Goal: Task Accomplishment & Management: Manage account settings

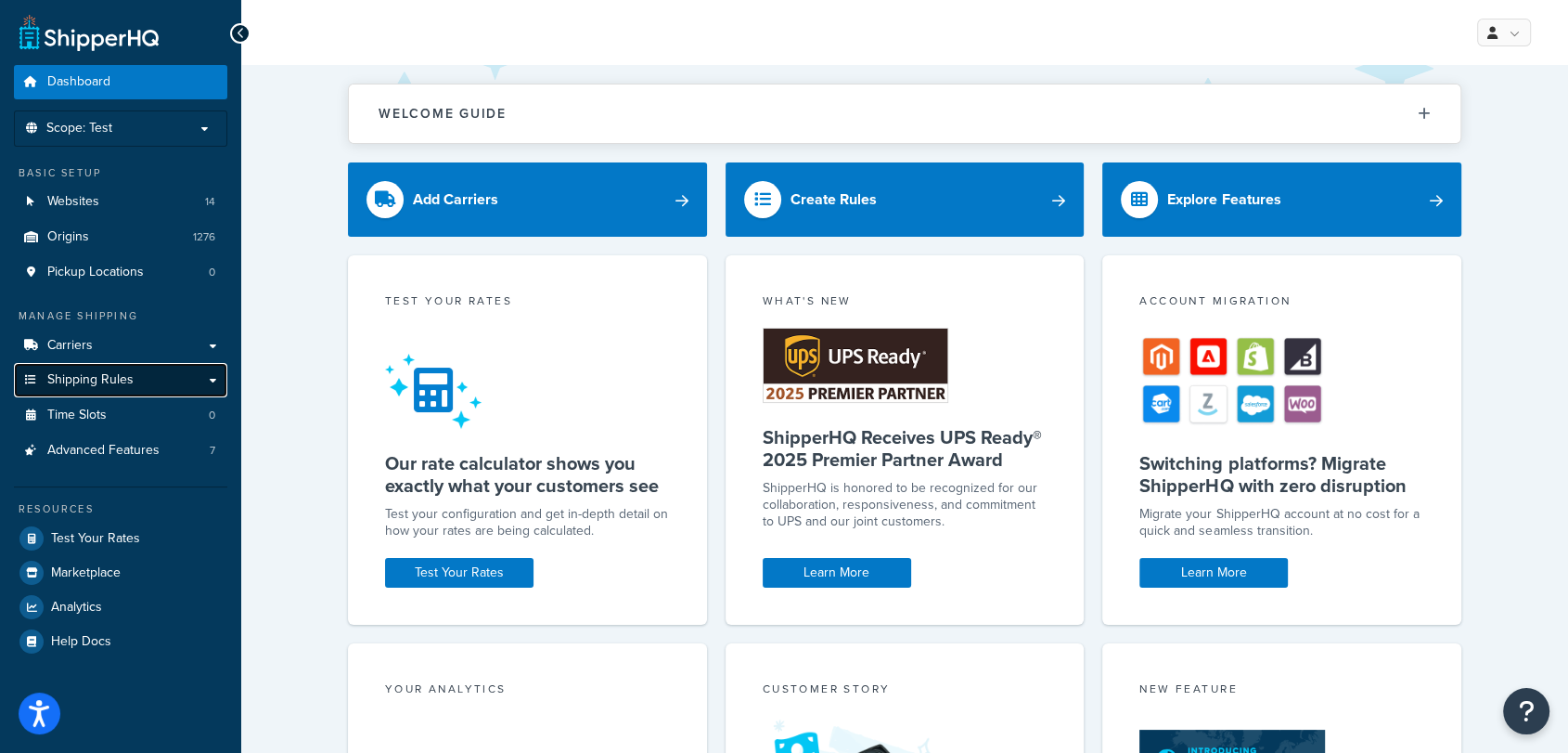
click at [215, 378] on link "Shipping Rules" at bounding box center [121, 380] width 213 height 34
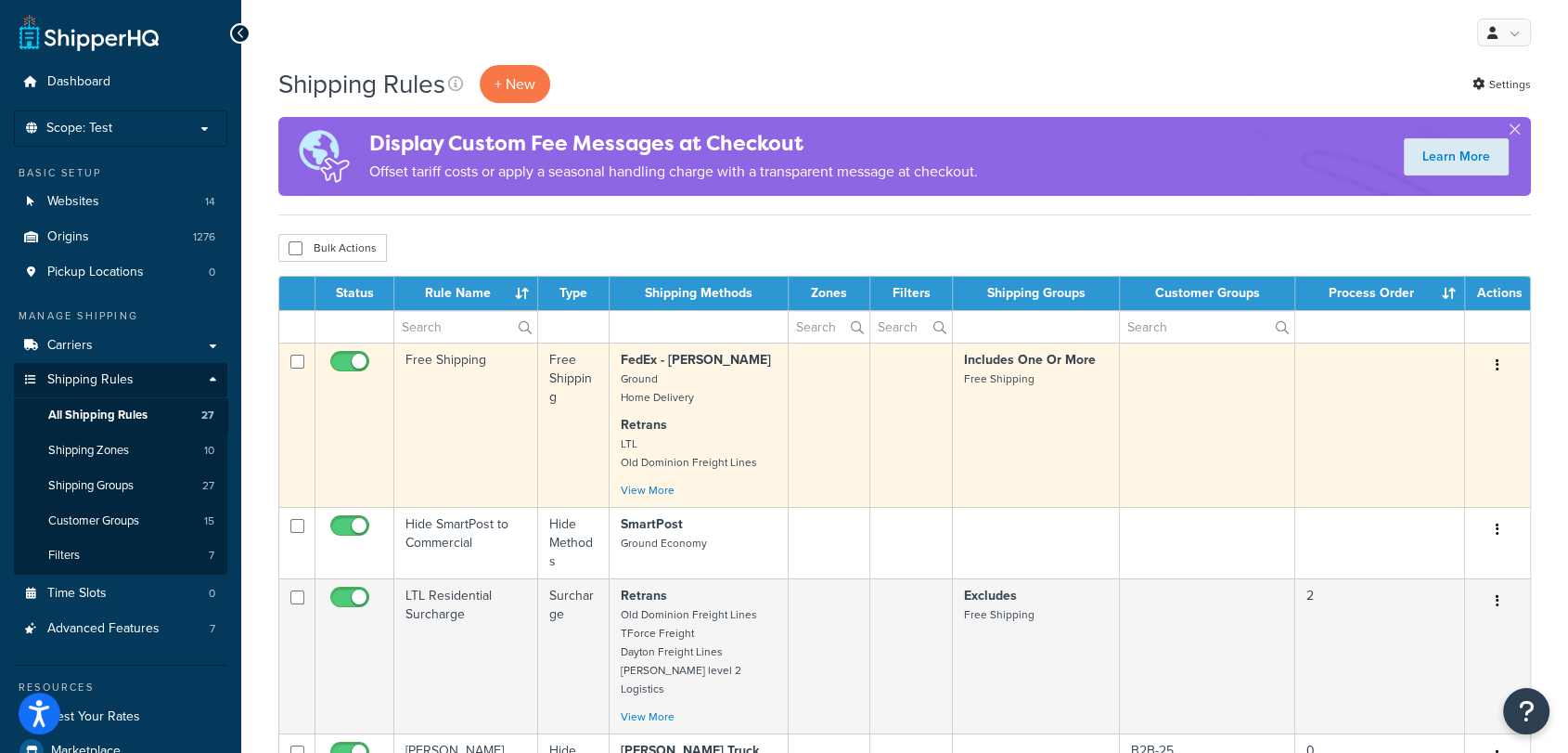
click at [460, 393] on td "Free Shipping" at bounding box center [466, 424] width 144 height 165
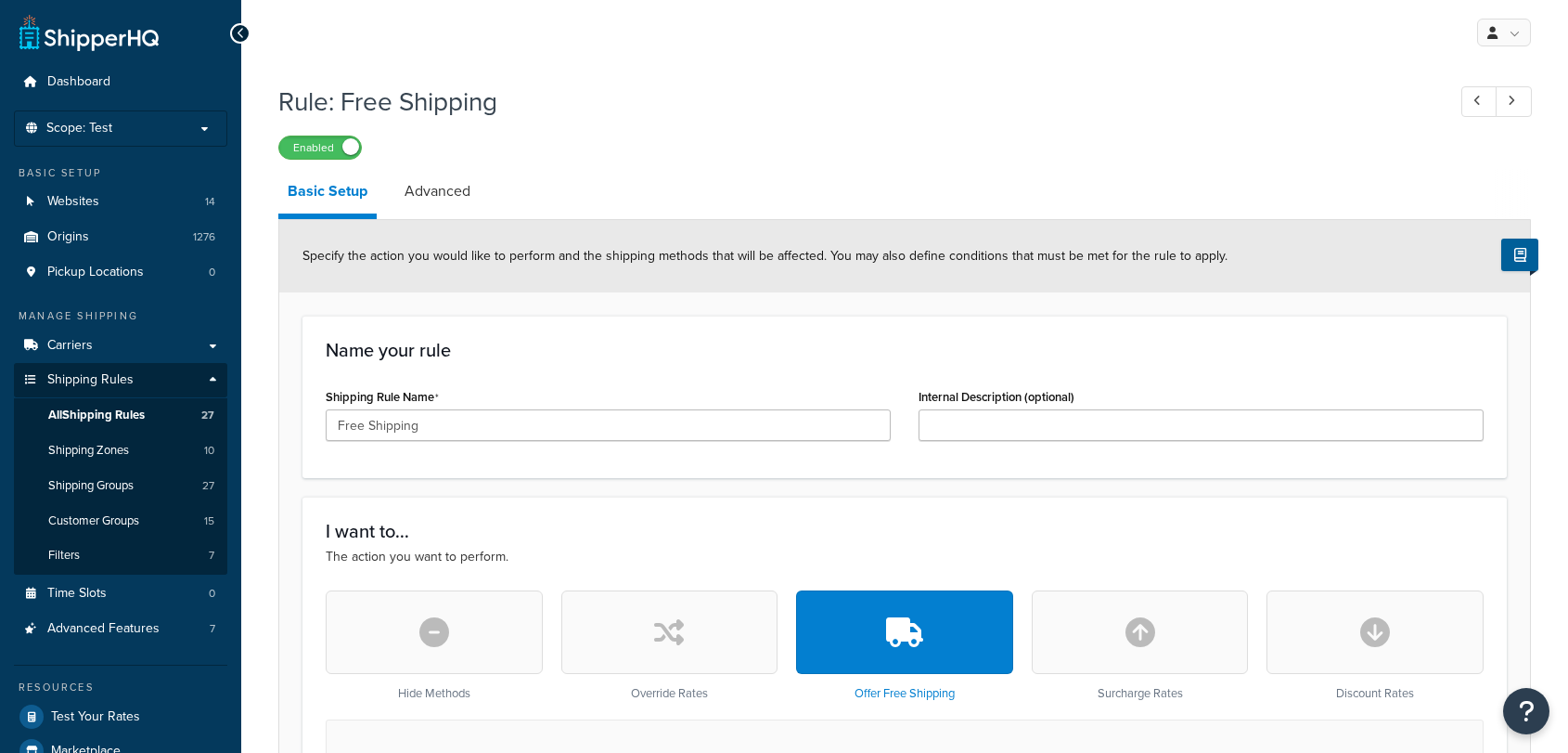
select select "SHIPPING_GROUP"
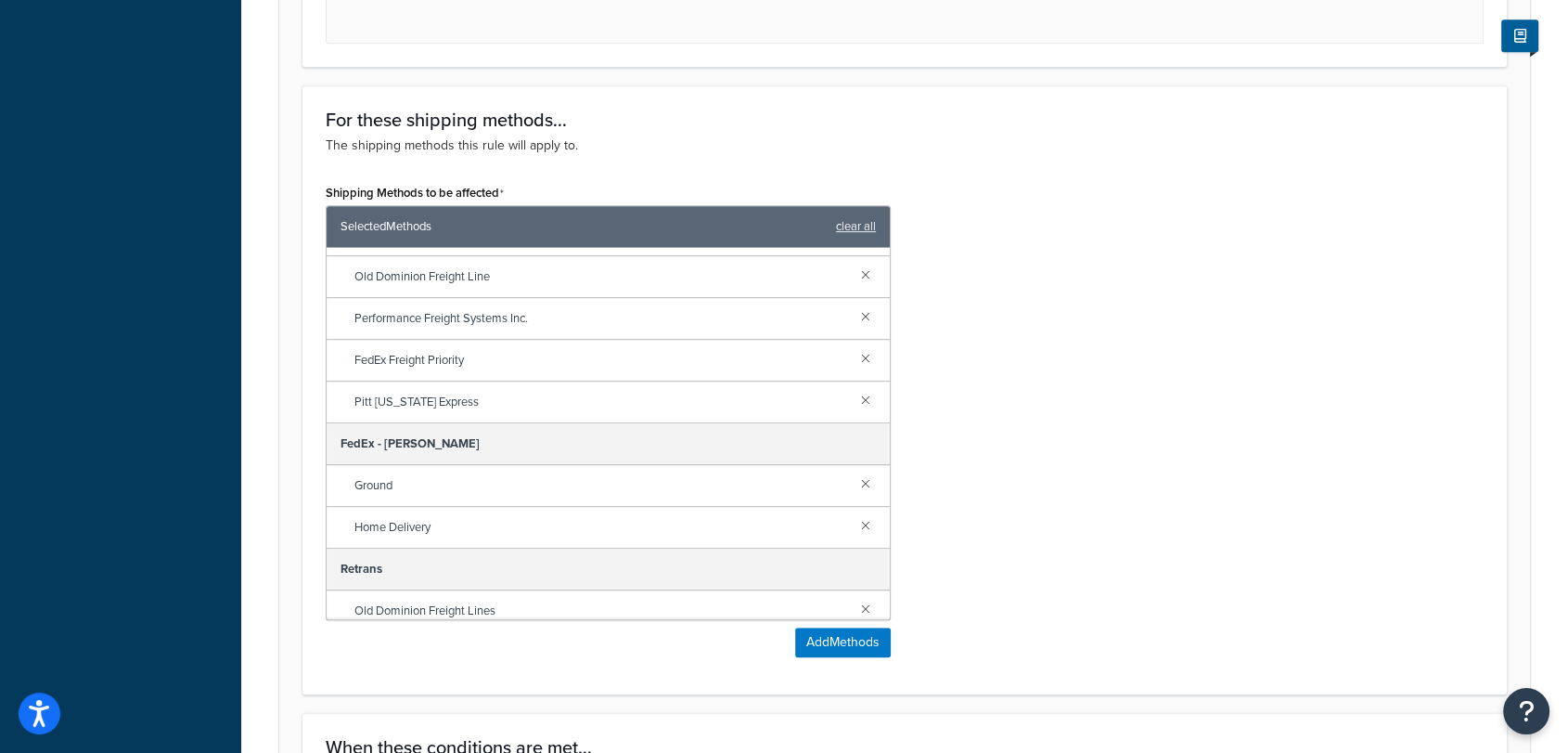
scroll to position [385, 0]
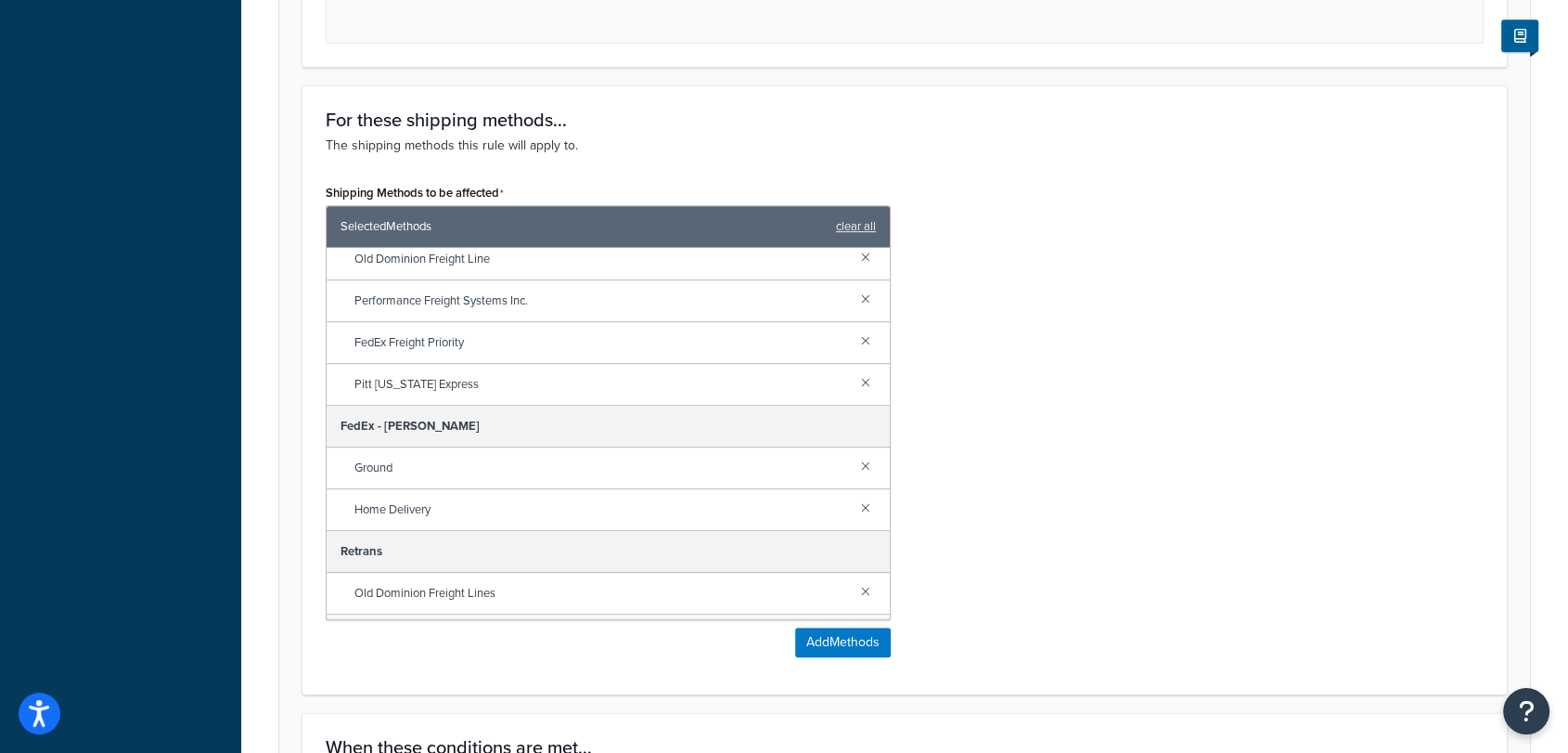
click at [1089, 184] on div "Shipping Methods to be affected Selected Methods clear all CH Robinson LTL Este…" at bounding box center [904, 425] width 1185 height 492
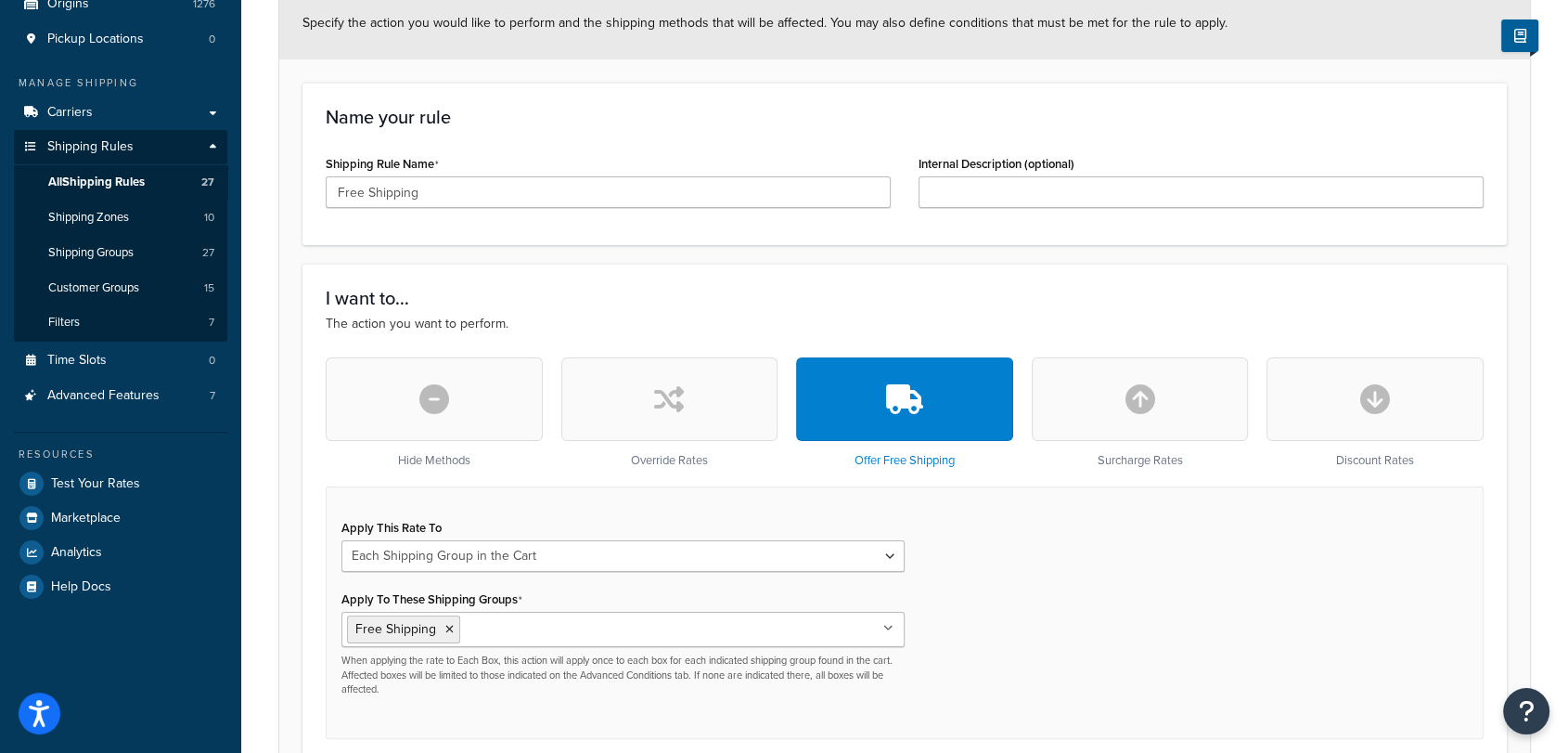
scroll to position [0, 0]
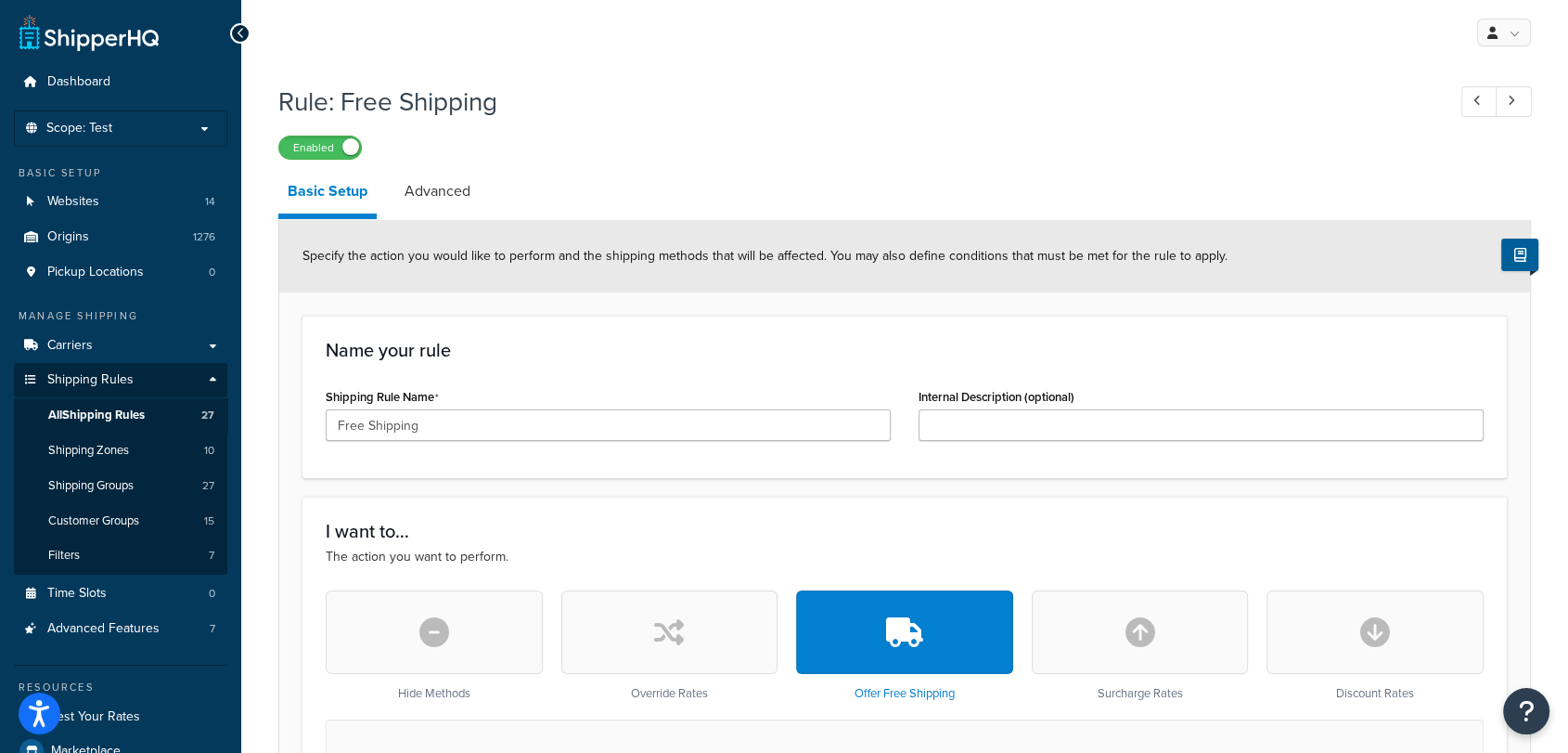
drag, startPoint x: 457, startPoint y: 188, endPoint x: 1134, endPoint y: 194, distance: 677.0
click at [457, 188] on link "Advanced" at bounding box center [437, 190] width 85 height 45
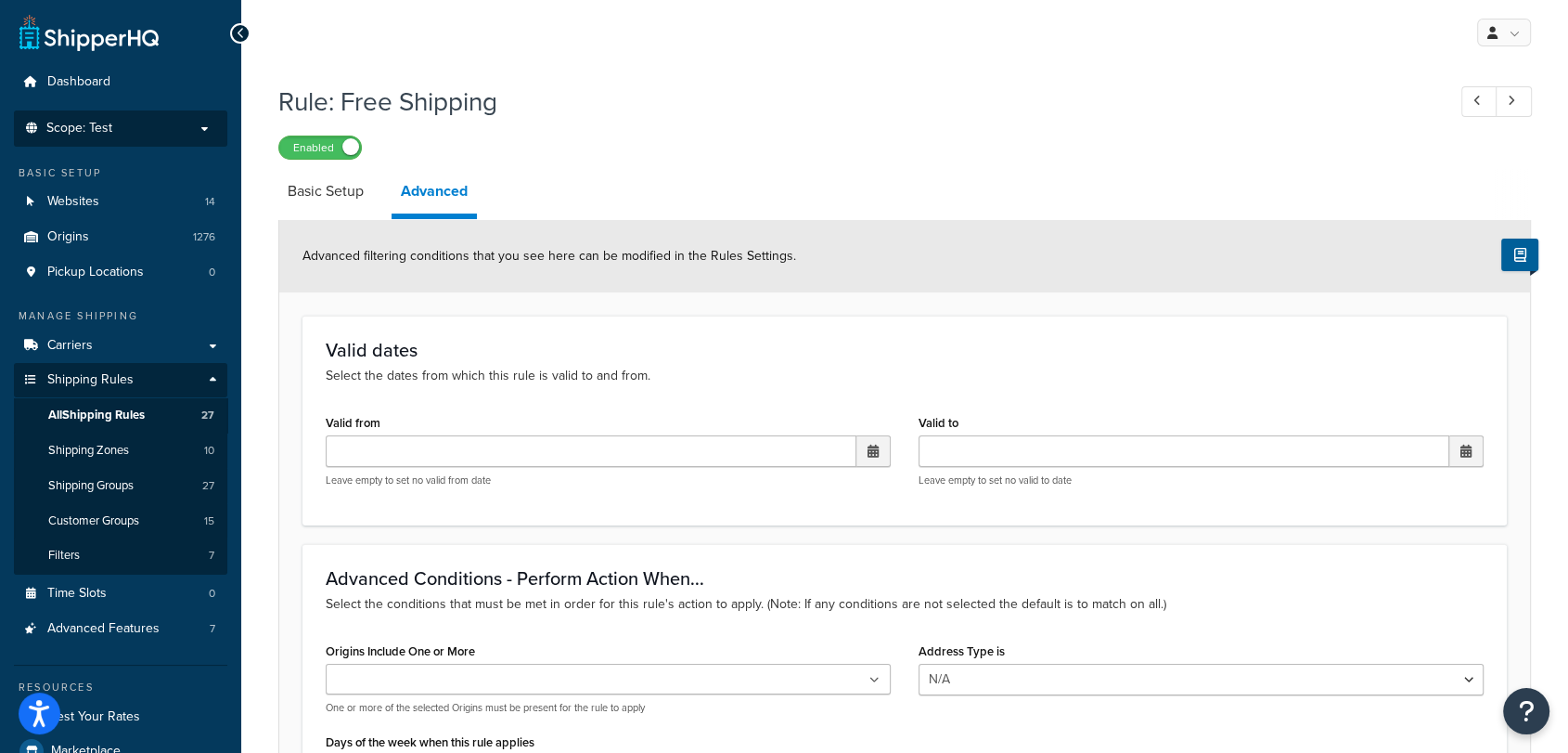
click at [110, 131] on span "Scope: Test" at bounding box center [80, 129] width 66 height 16
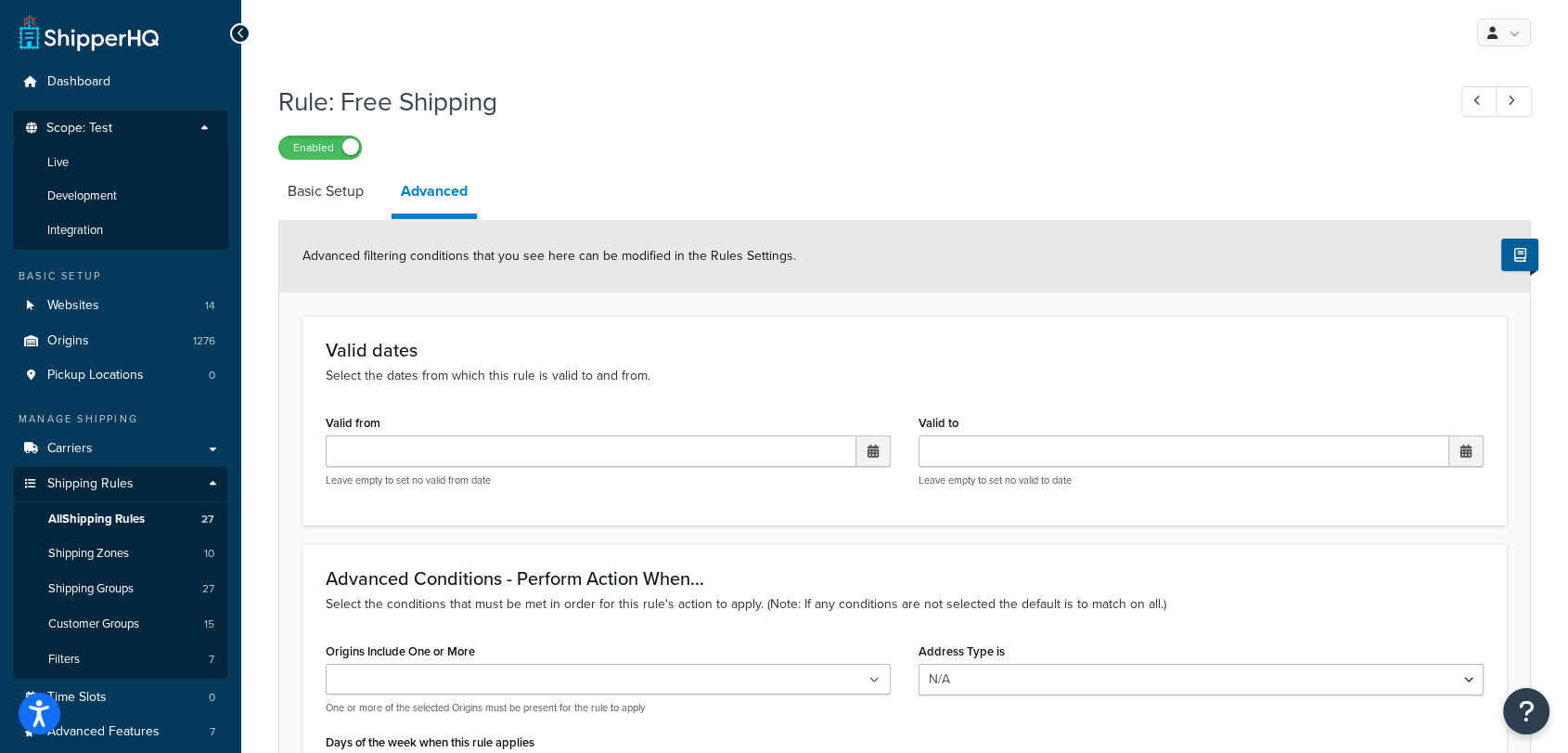
drag, startPoint x: 83, startPoint y: 171, endPoint x: 896, endPoint y: 130, distance: 814.0
click at [82, 170] on li "Live" at bounding box center [121, 163] width 215 height 34
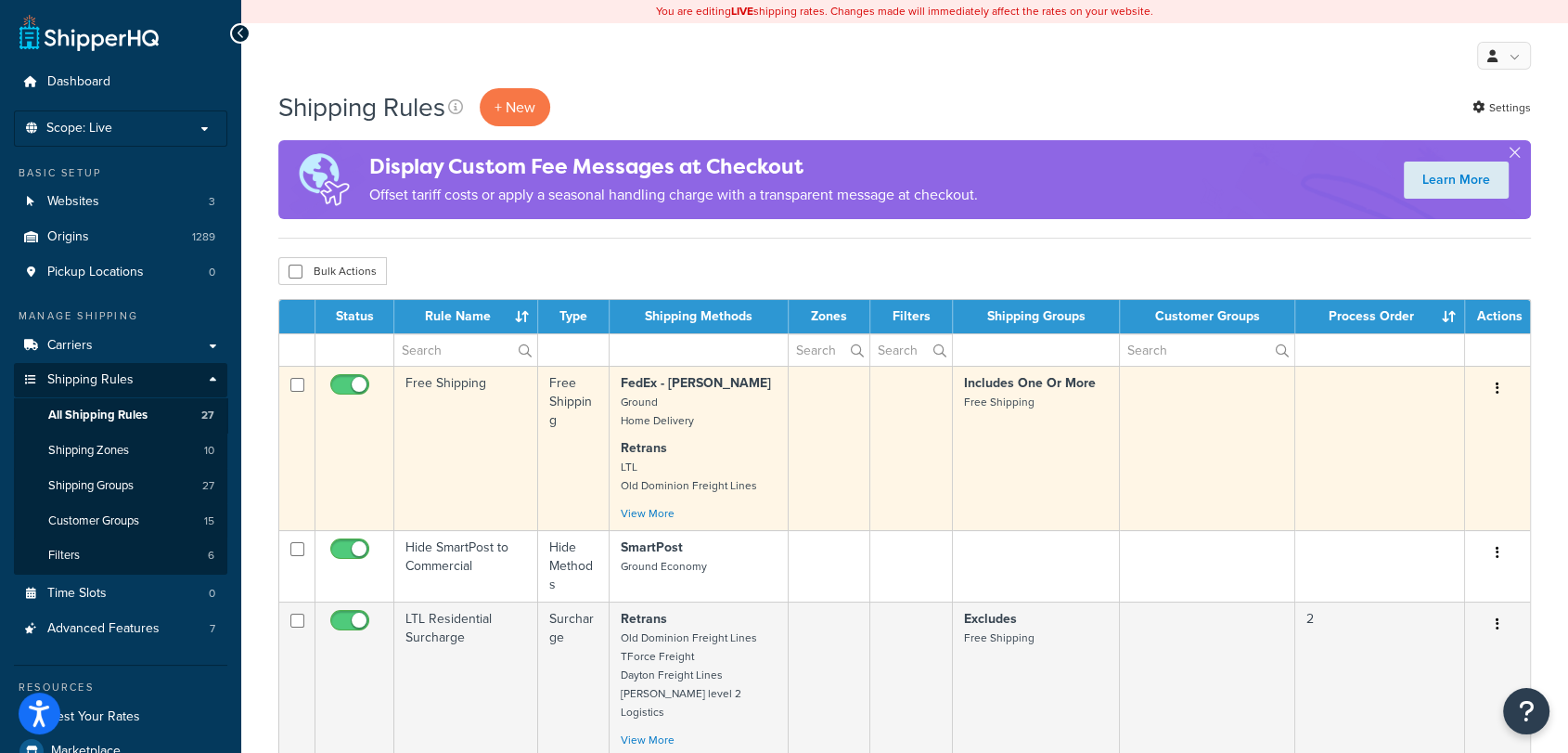
click at [452, 416] on td "Free Shipping" at bounding box center [466, 448] width 144 height 165
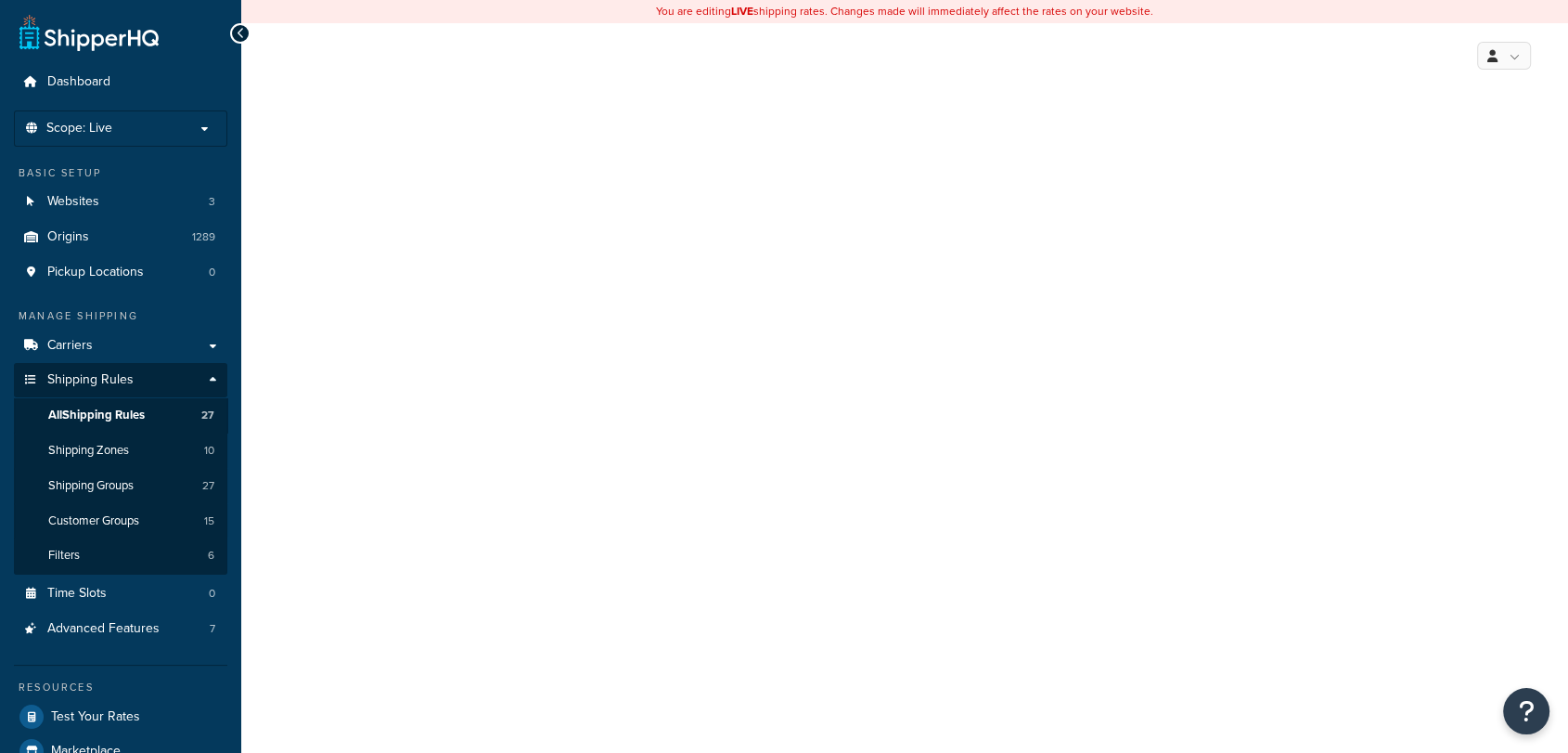
select select "SHIPPING_GROUP"
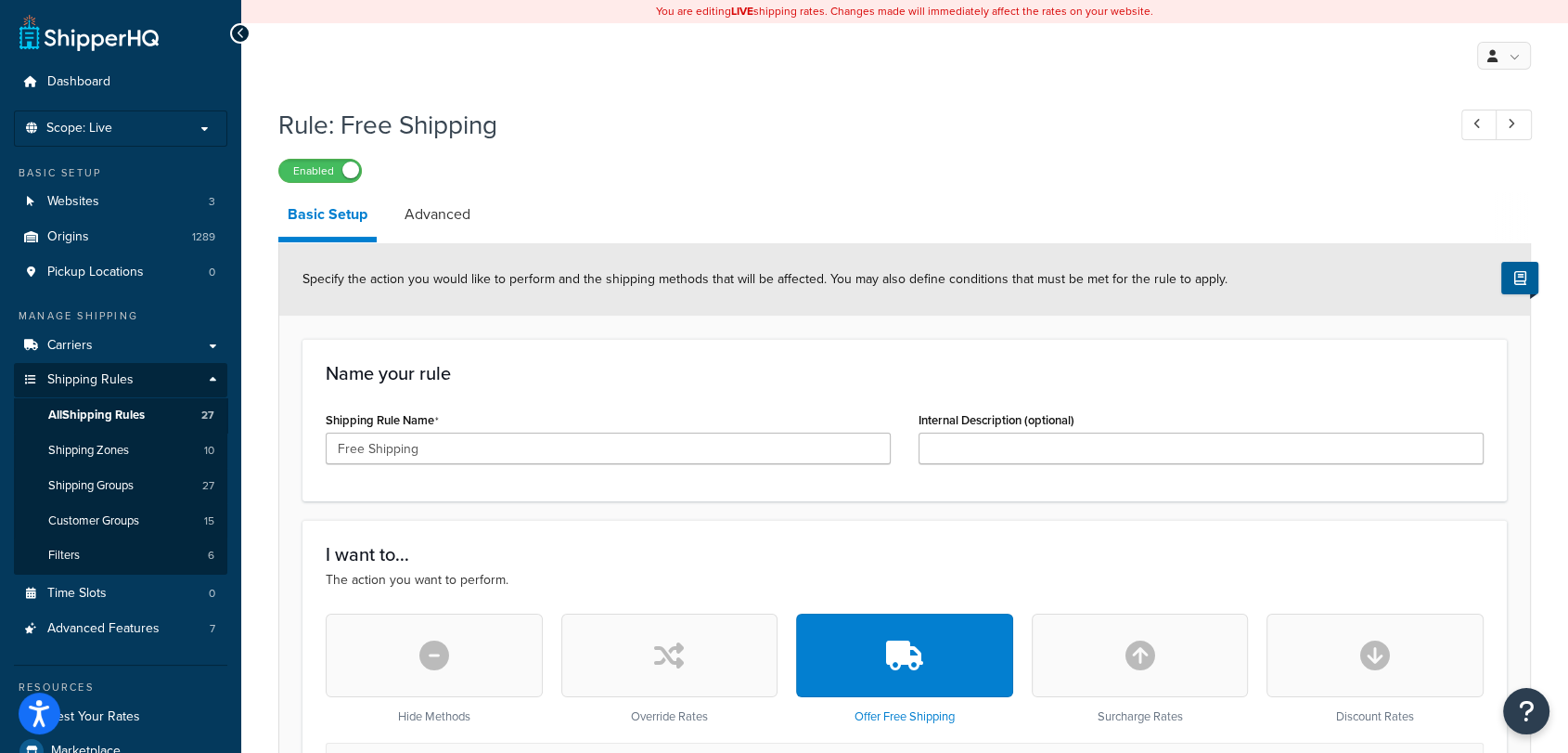
drag, startPoint x: 447, startPoint y: 206, endPoint x: 576, endPoint y: 206, distance: 129.0
click at [447, 206] on link "Advanced" at bounding box center [437, 214] width 85 height 45
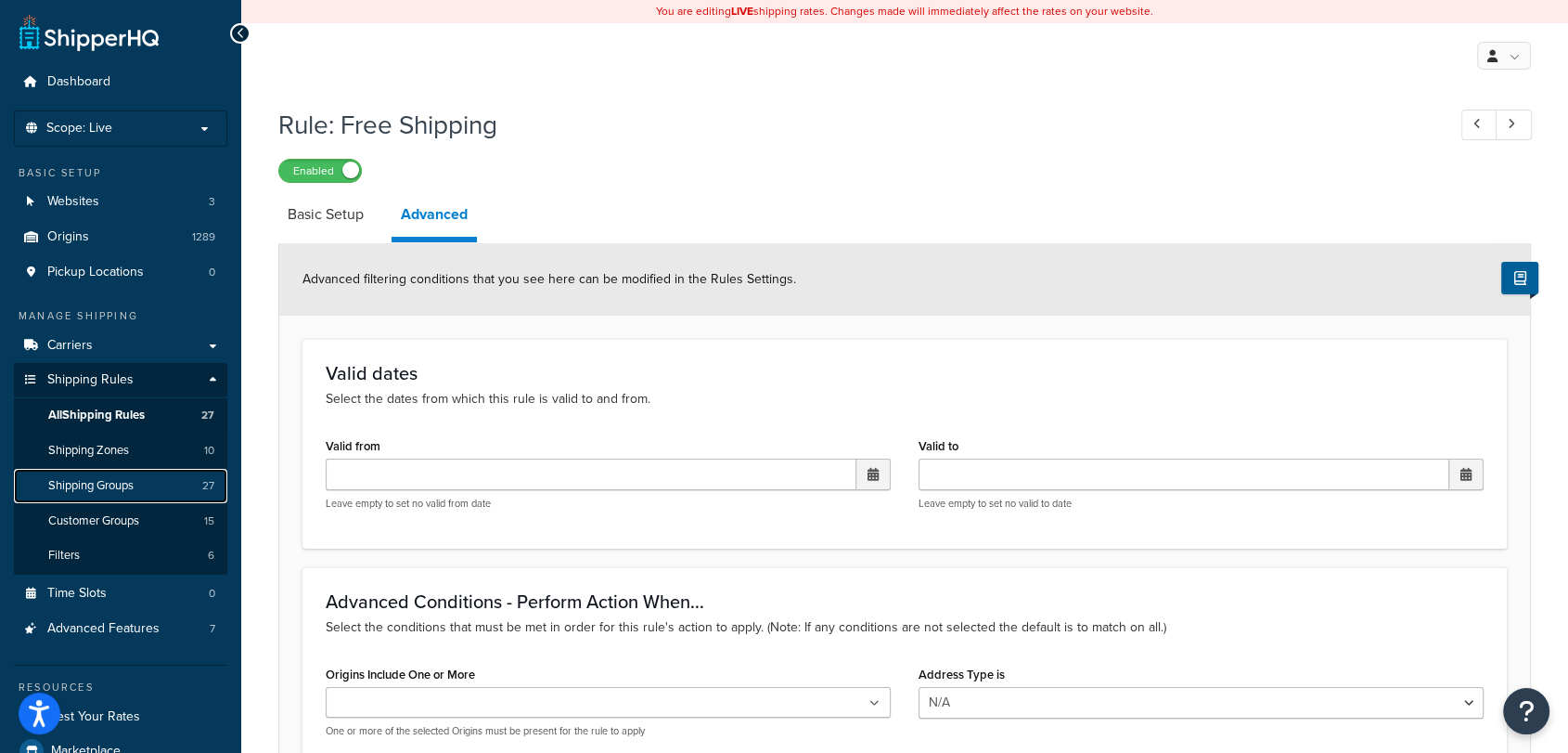
click at [108, 491] on span "Shipping Groups" at bounding box center [91, 486] width 86 height 16
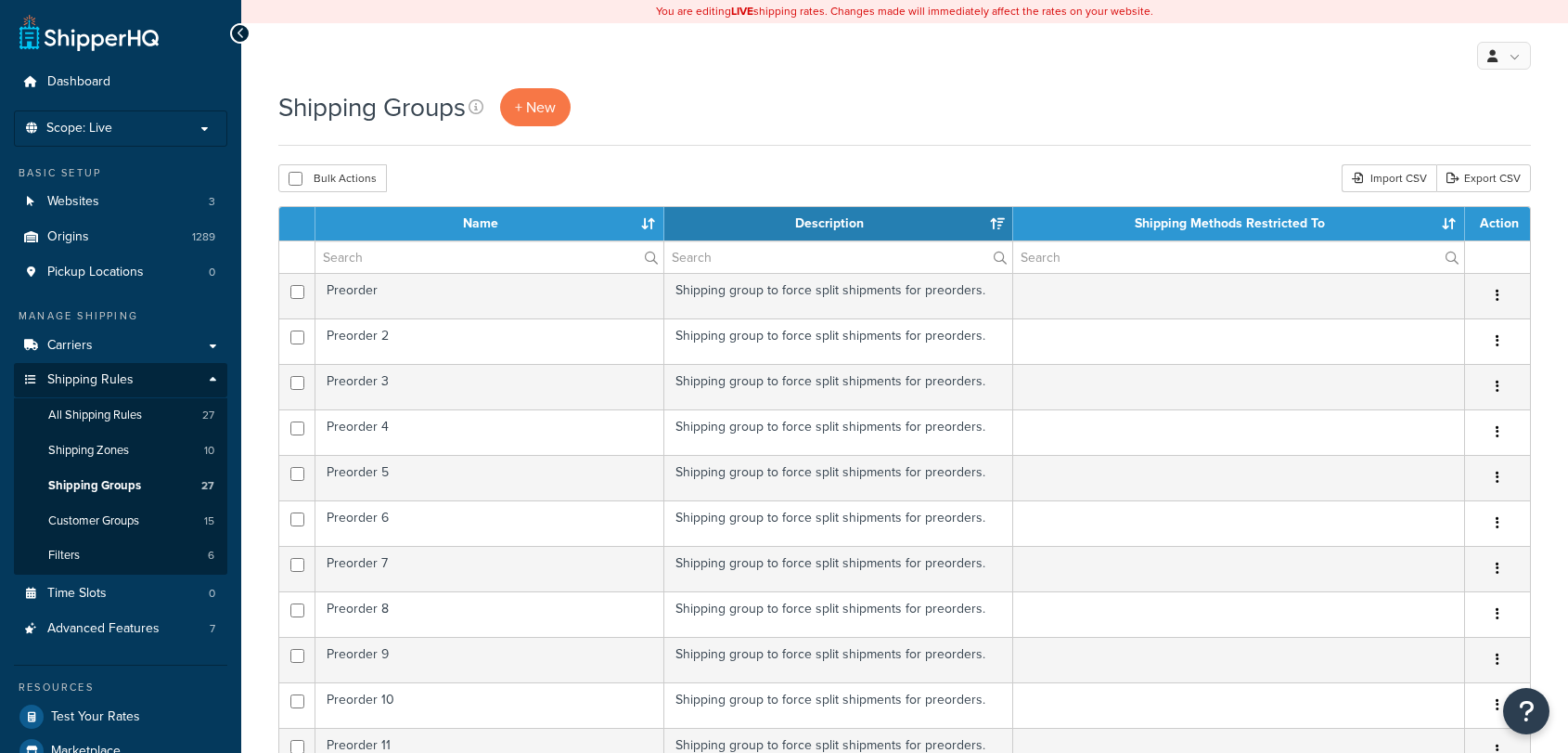
select select "15"
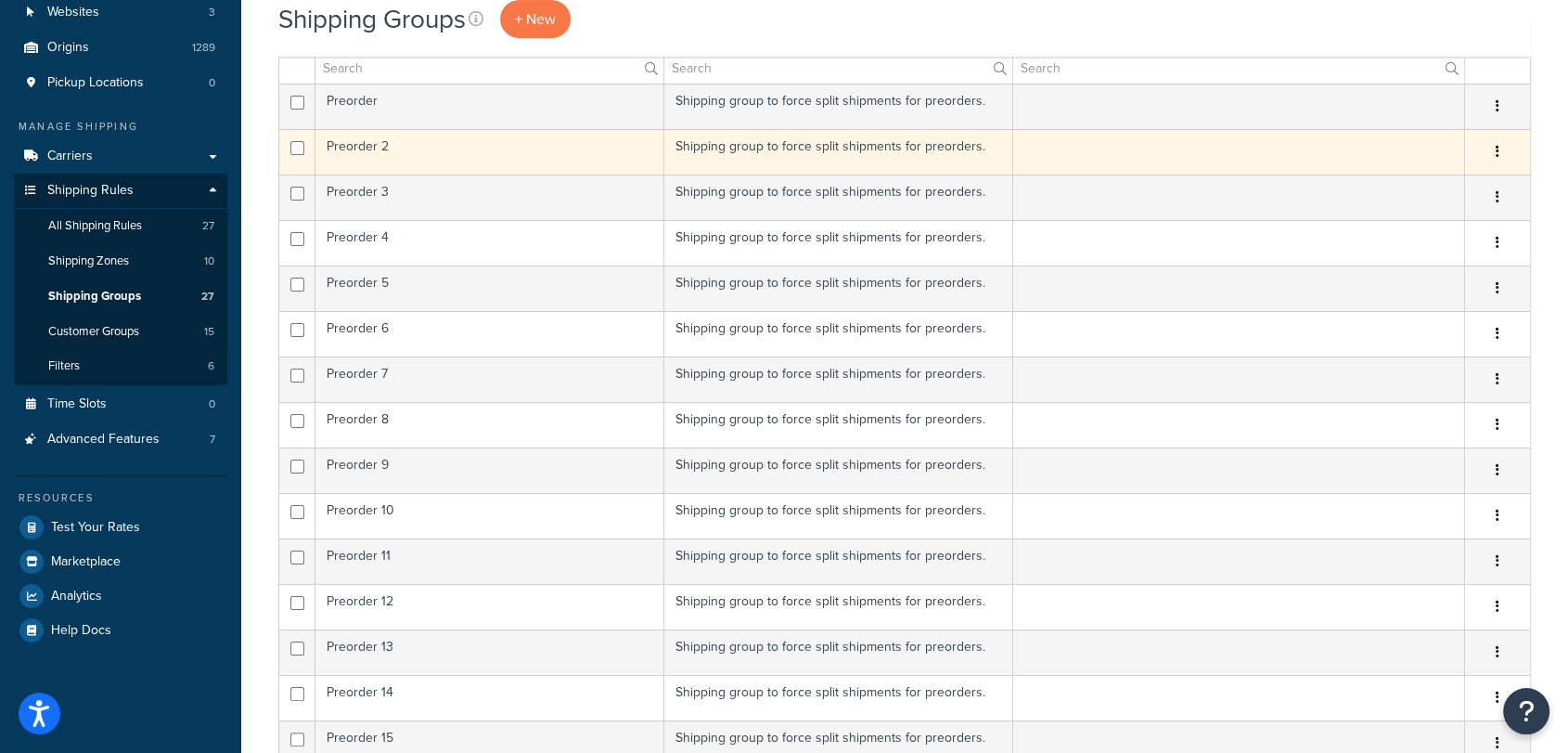
scroll to position [721, 0]
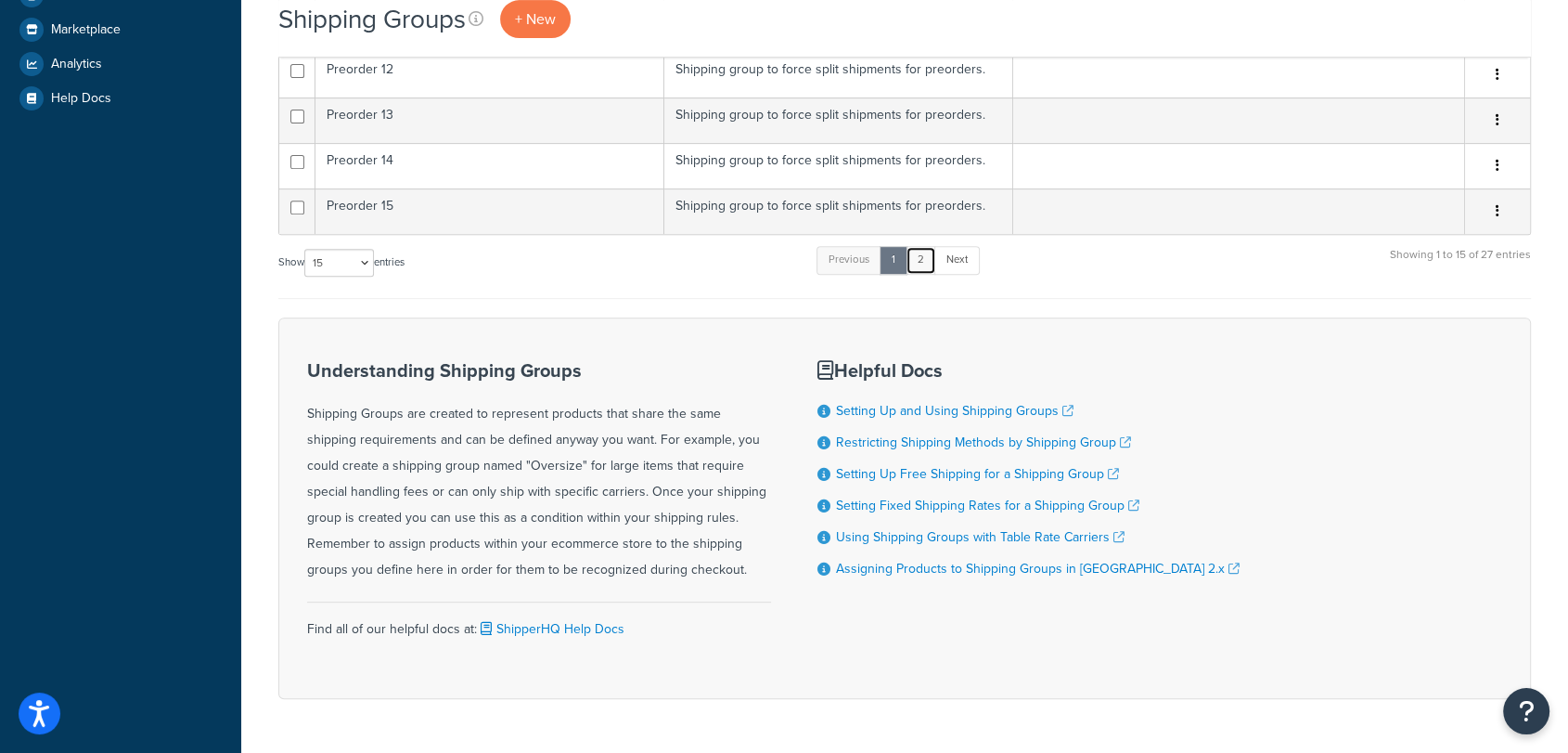
click at [927, 262] on link "2" at bounding box center [920, 260] width 31 height 28
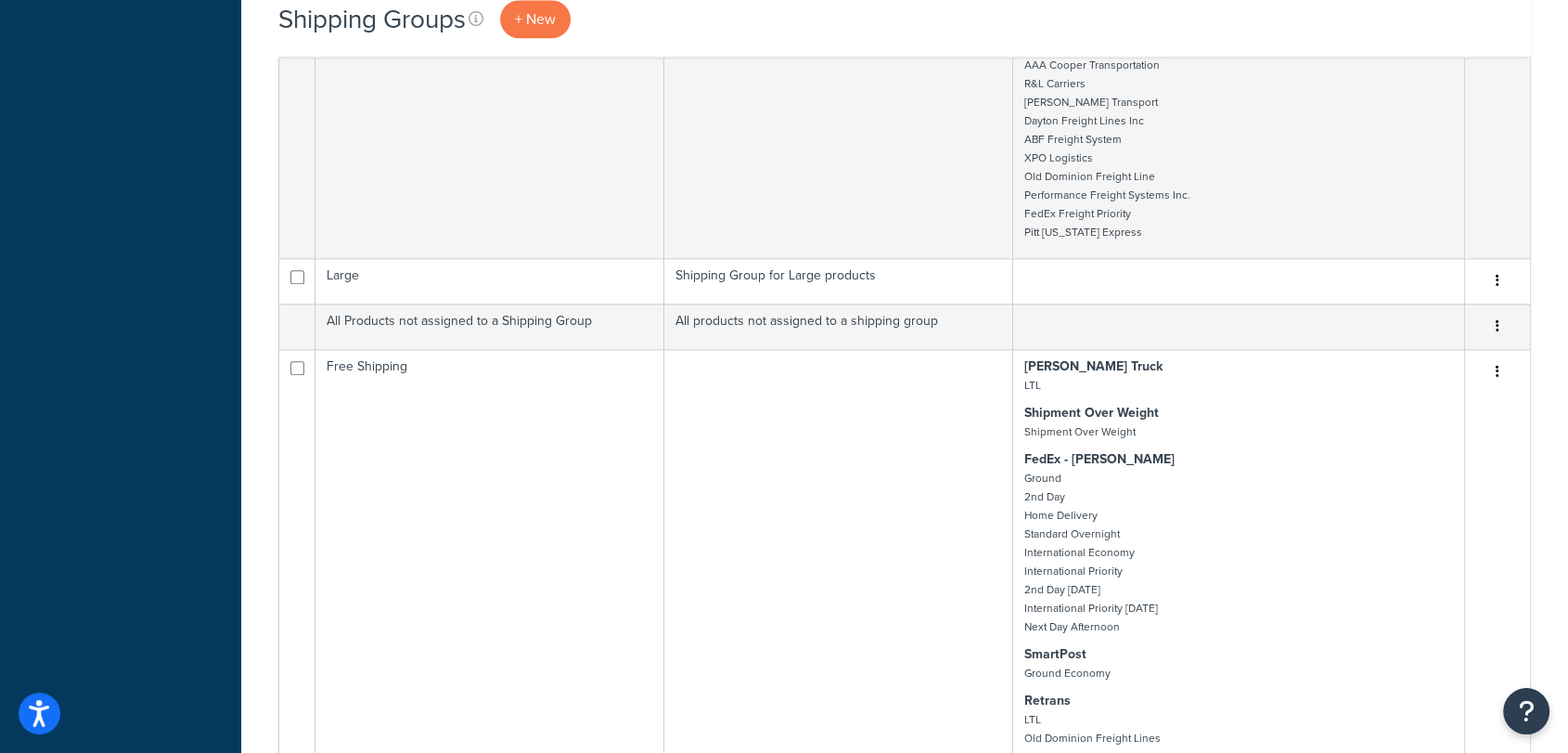
scroll to position [2083, 0]
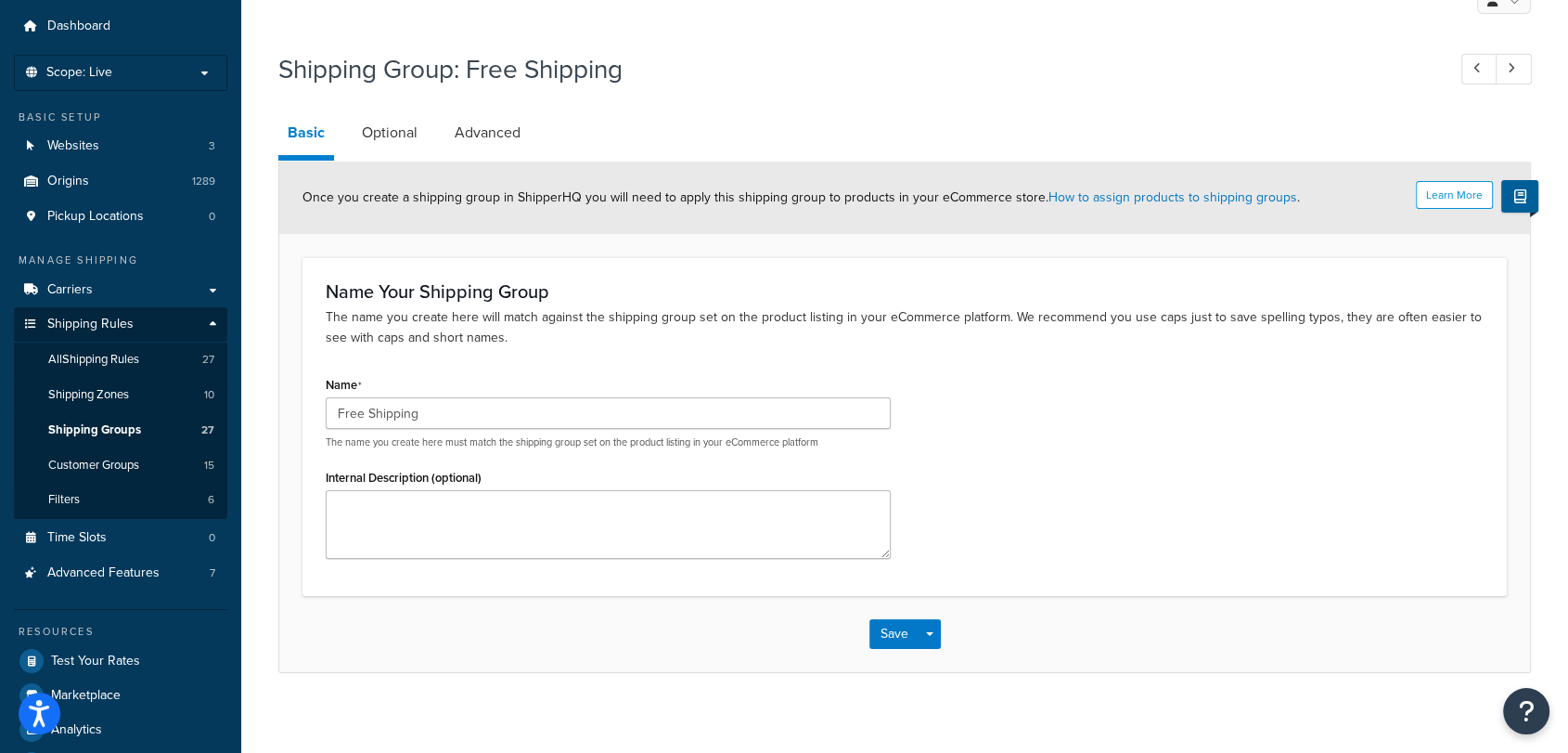
scroll to position [106, 0]
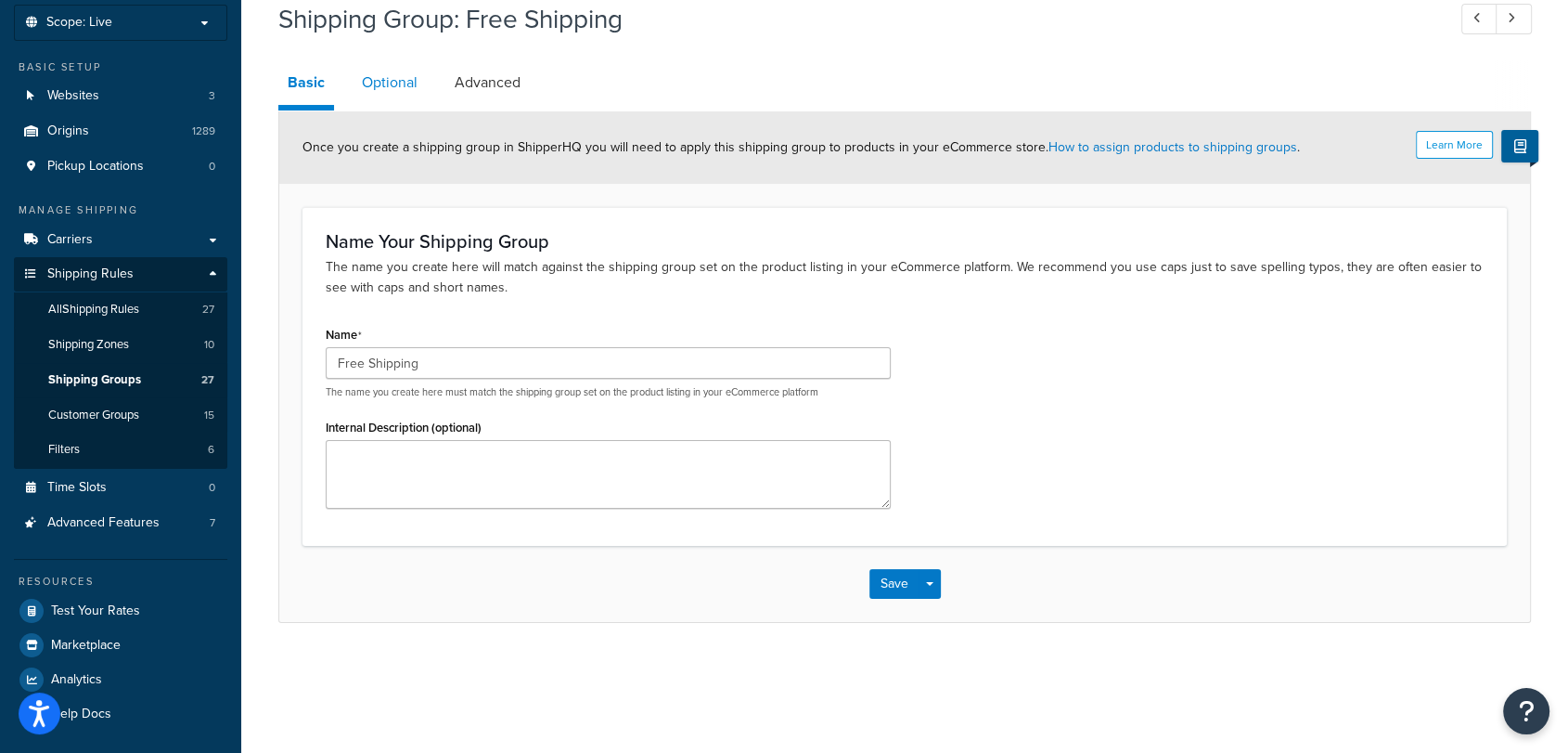
click at [394, 84] on link "Optional" at bounding box center [390, 82] width 74 height 45
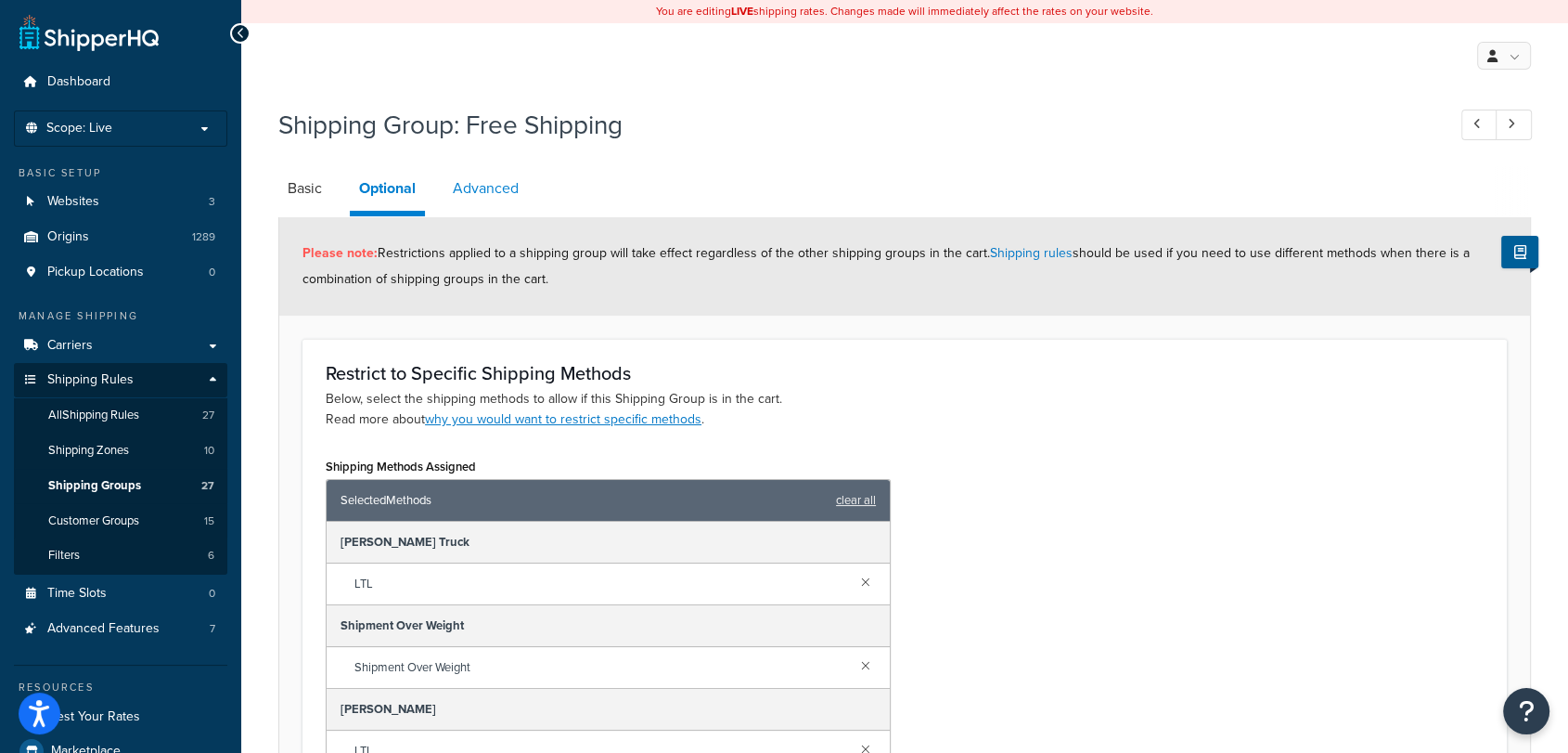
click at [504, 183] on link "Advanced" at bounding box center [485, 188] width 85 height 45
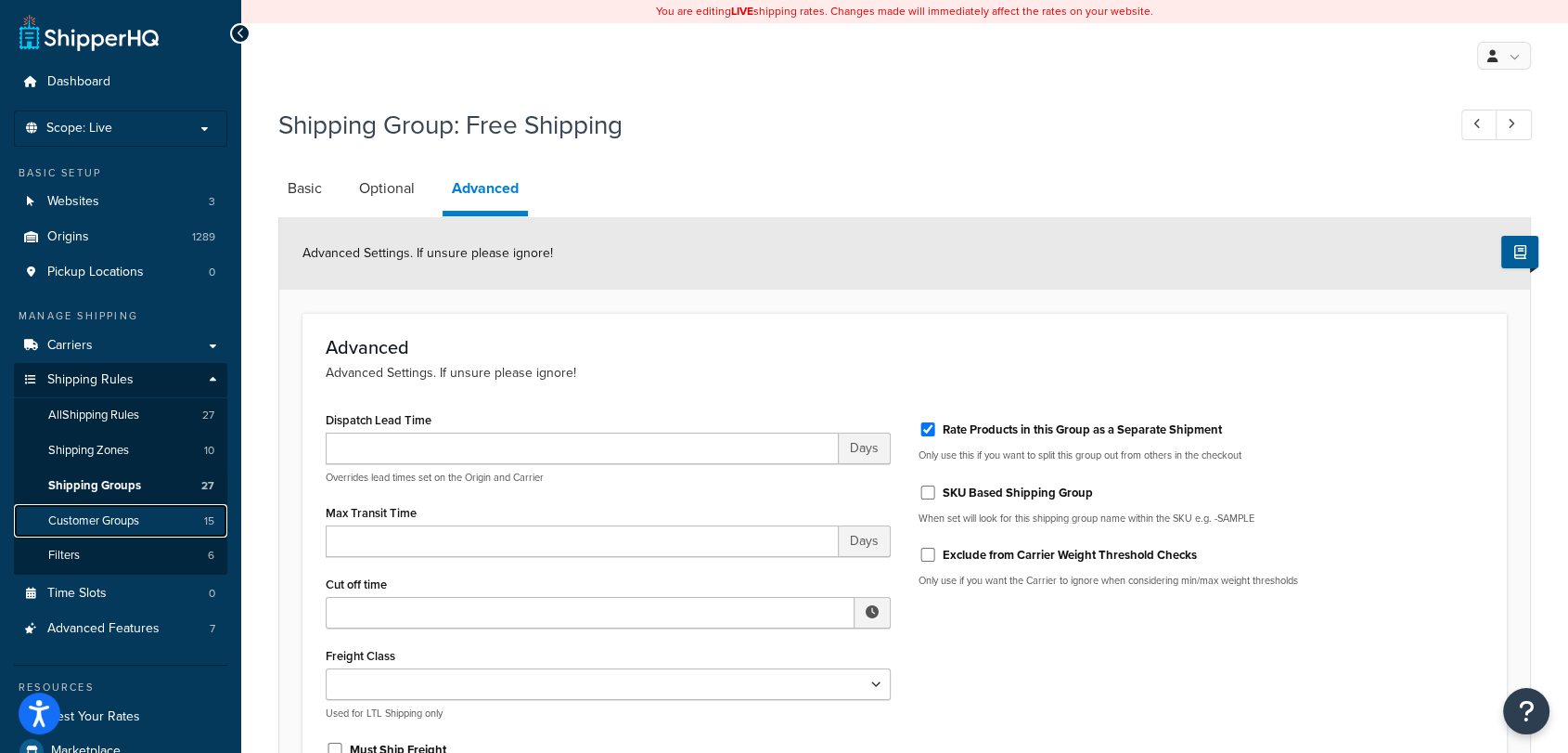
click at [127, 531] on link "Customer Groups 15" at bounding box center [121, 521] width 213 height 34
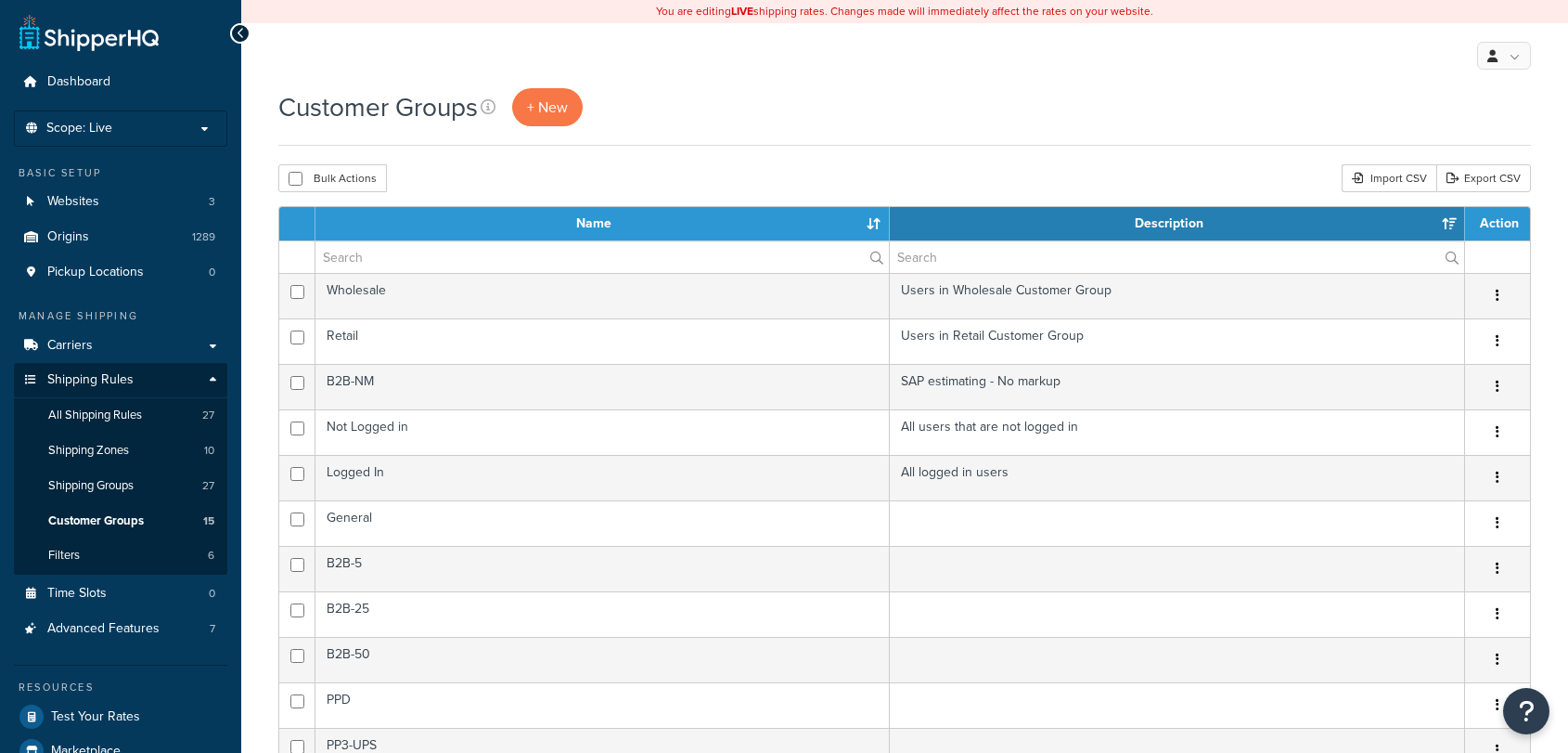
select select "15"
click at [66, 343] on span "Carriers" at bounding box center [70, 346] width 46 height 16
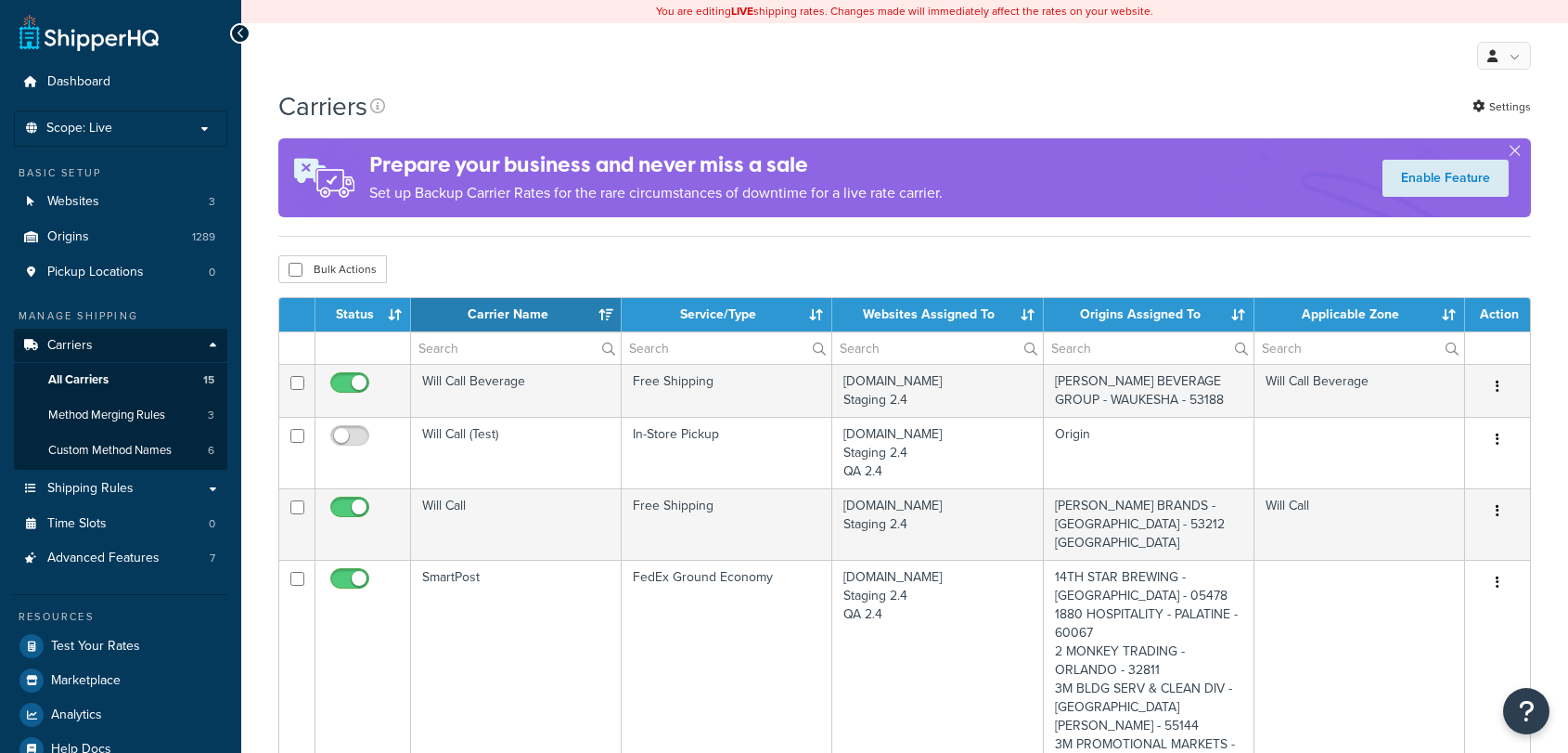
select select "15"
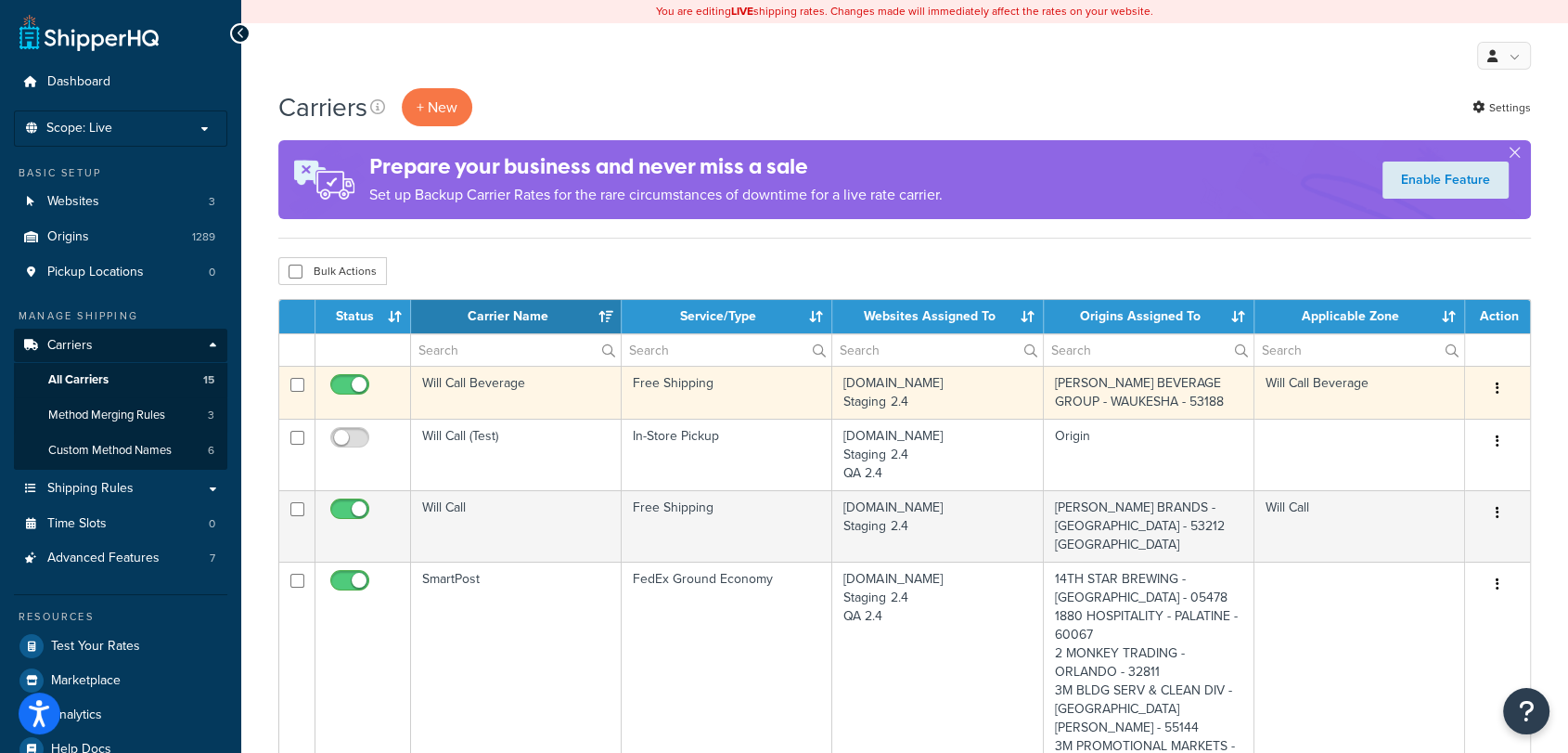
click at [728, 385] on td "Free Shipping" at bounding box center [726, 392] width 210 height 53
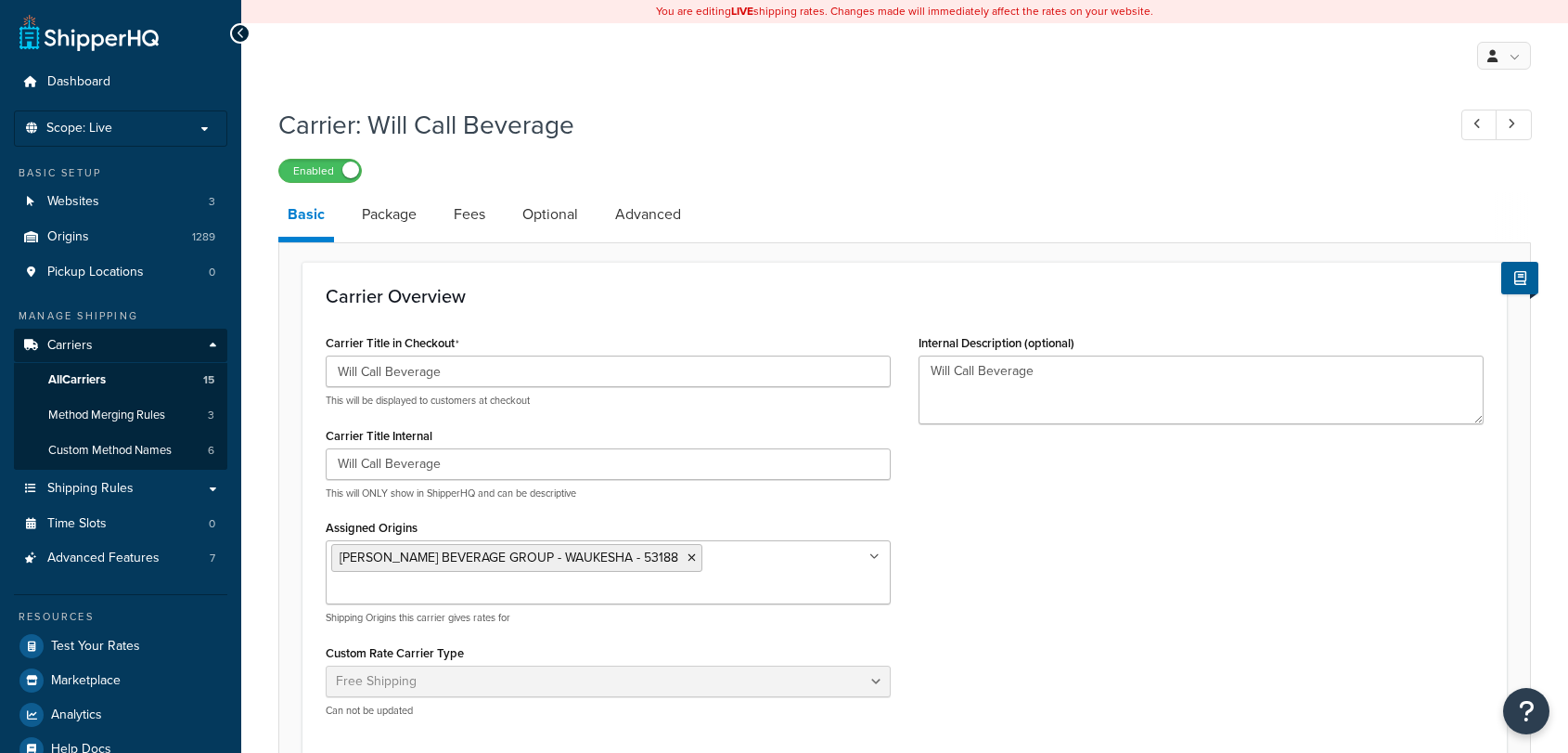
select select "free"
click at [387, 215] on link "Package" at bounding box center [390, 214] width 74 height 45
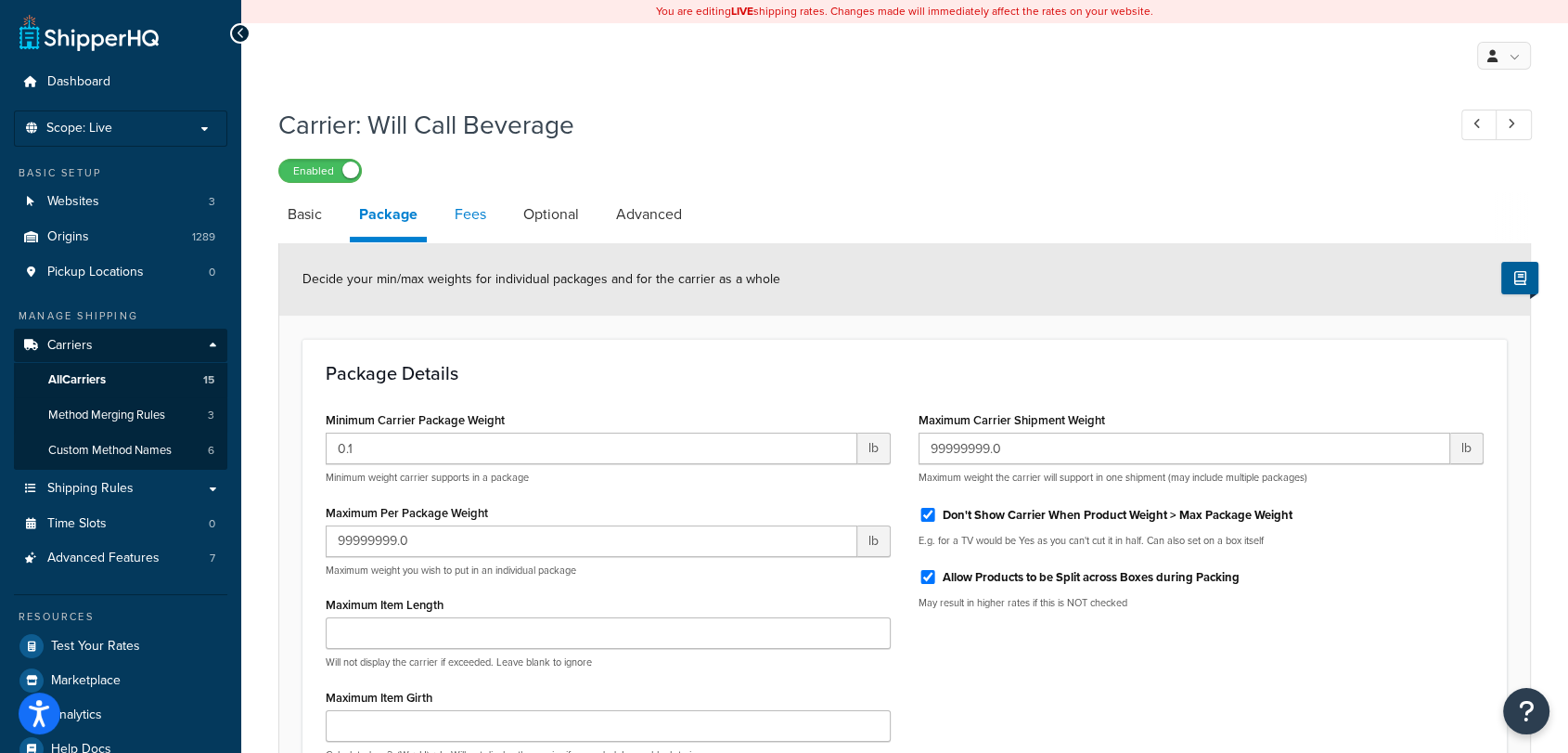
click at [467, 218] on link "Fees" at bounding box center [470, 214] width 50 height 45
select select "AFTER"
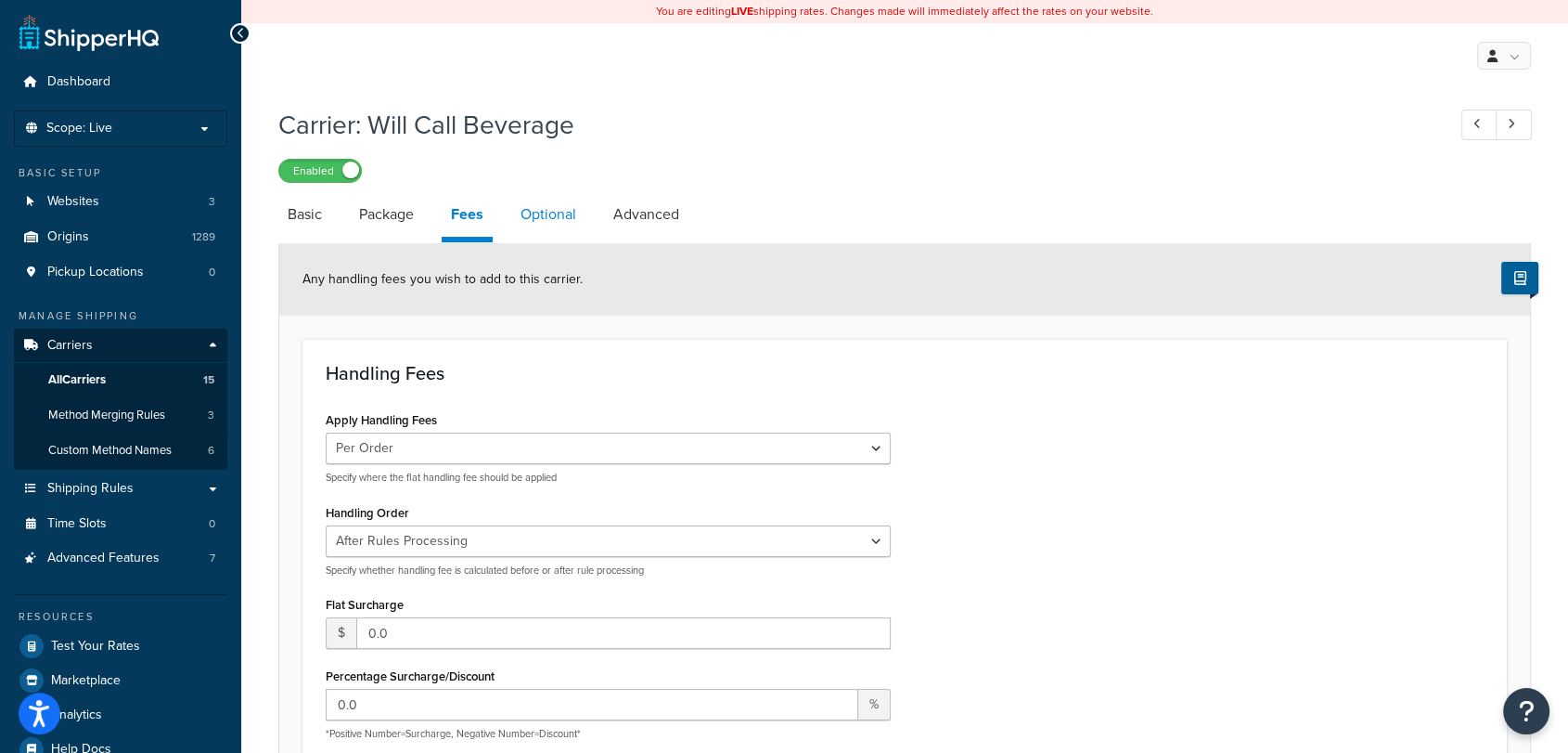
click at [543, 208] on link "Optional" at bounding box center [548, 214] width 74 height 45
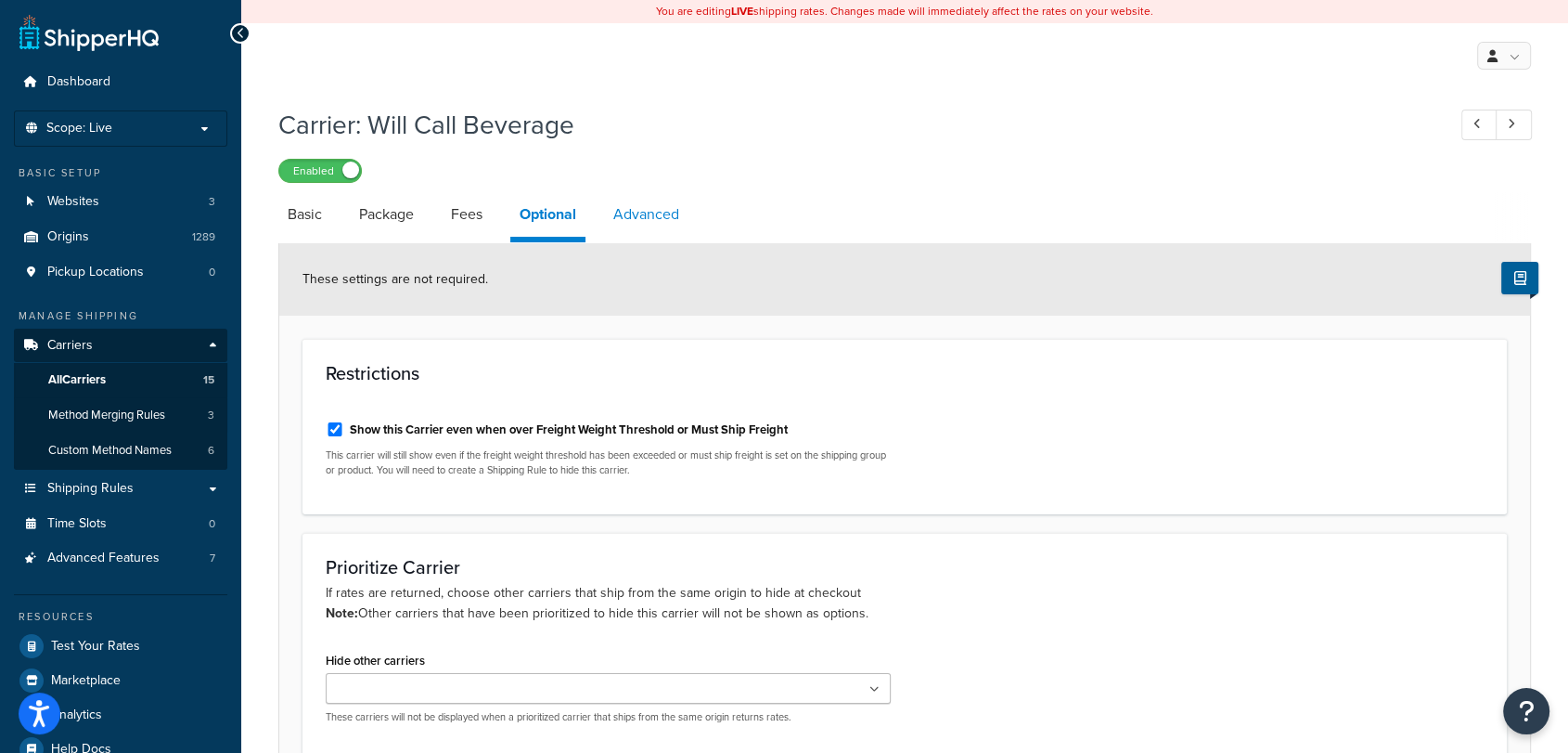
click at [646, 213] on link "Advanced" at bounding box center [646, 214] width 85 height 45
select select "false"
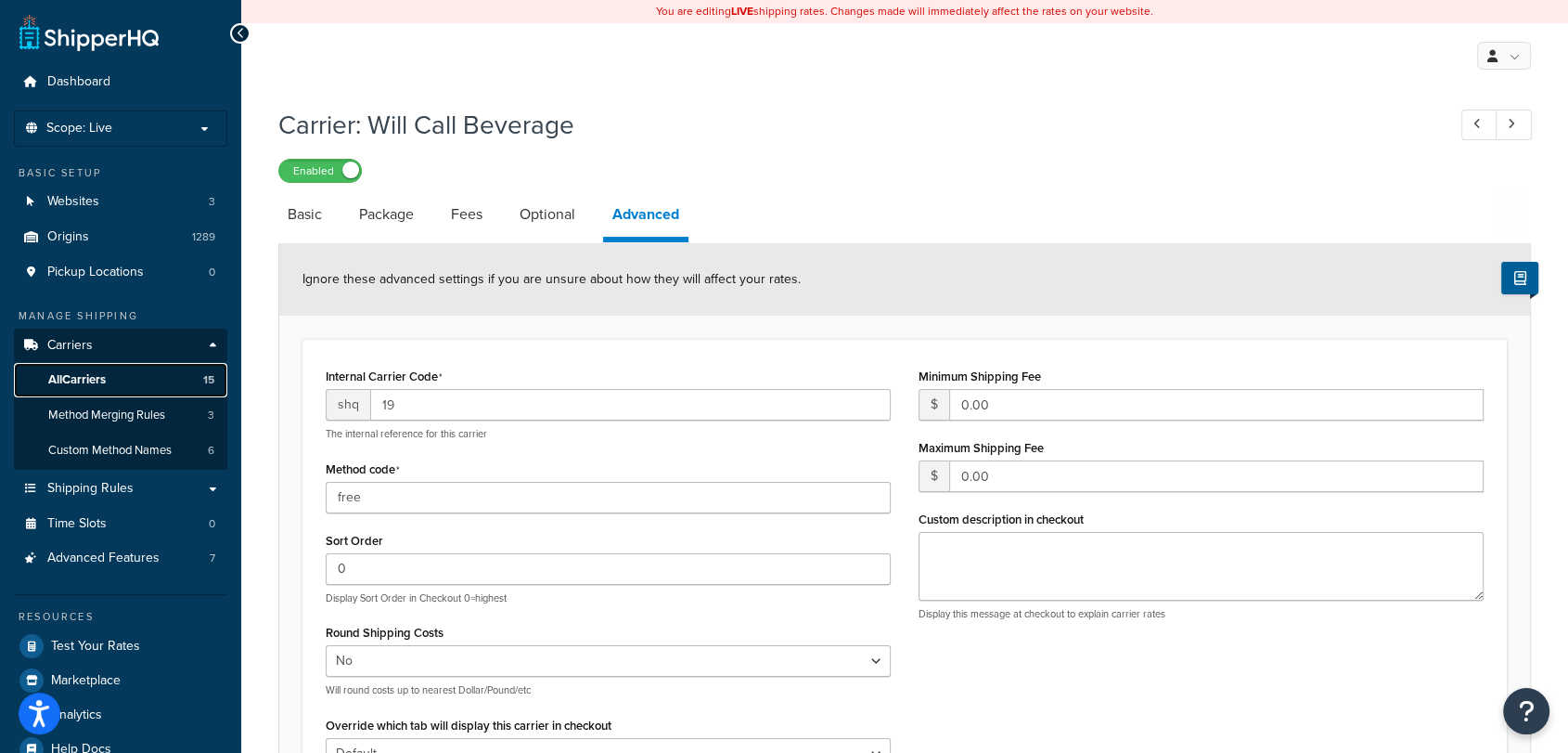
click at [66, 382] on span "All Carriers" at bounding box center [77, 380] width 58 height 16
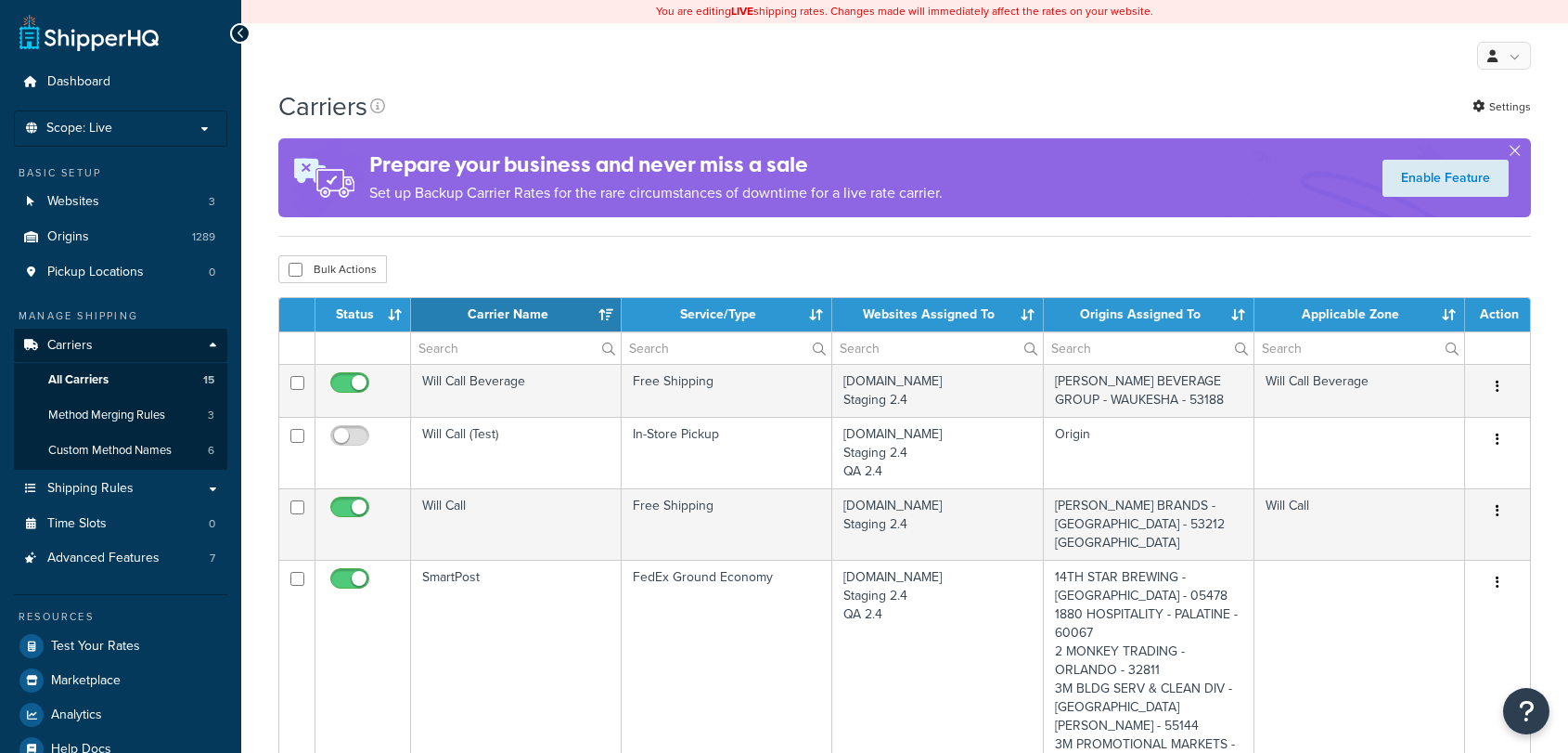
select select "15"
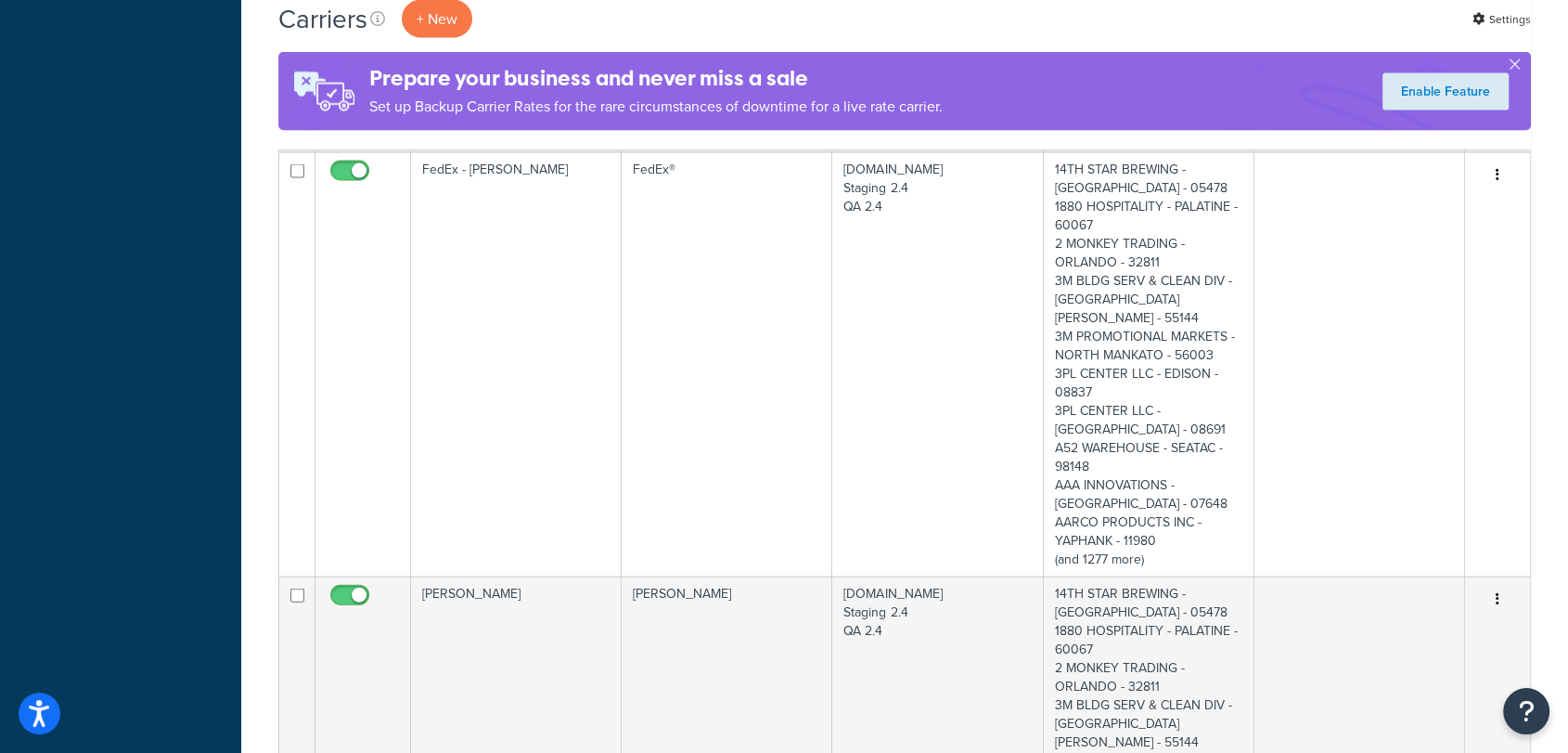
scroll to position [4124, 0]
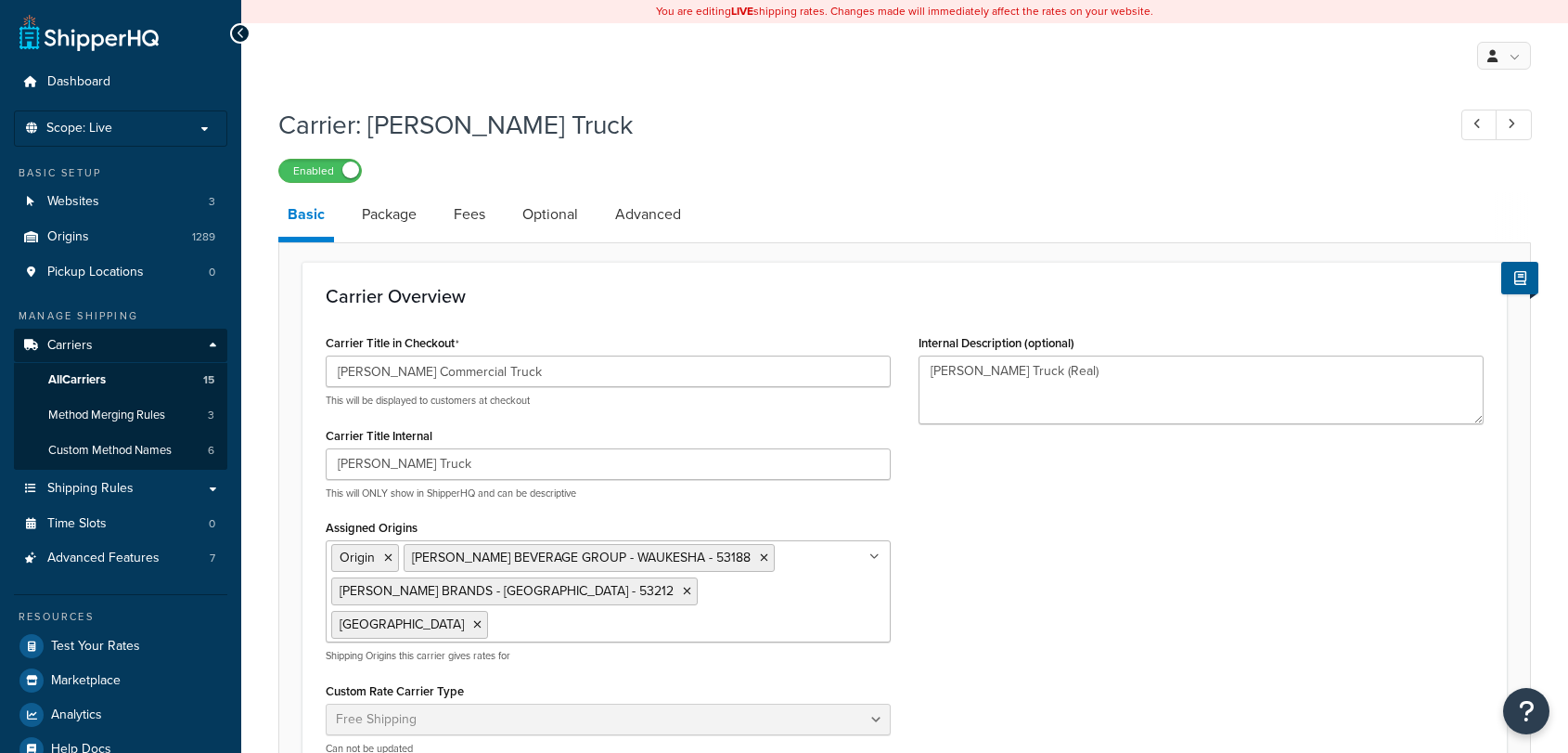
select select "free"
click at [386, 213] on link "Package" at bounding box center [390, 214] width 74 height 45
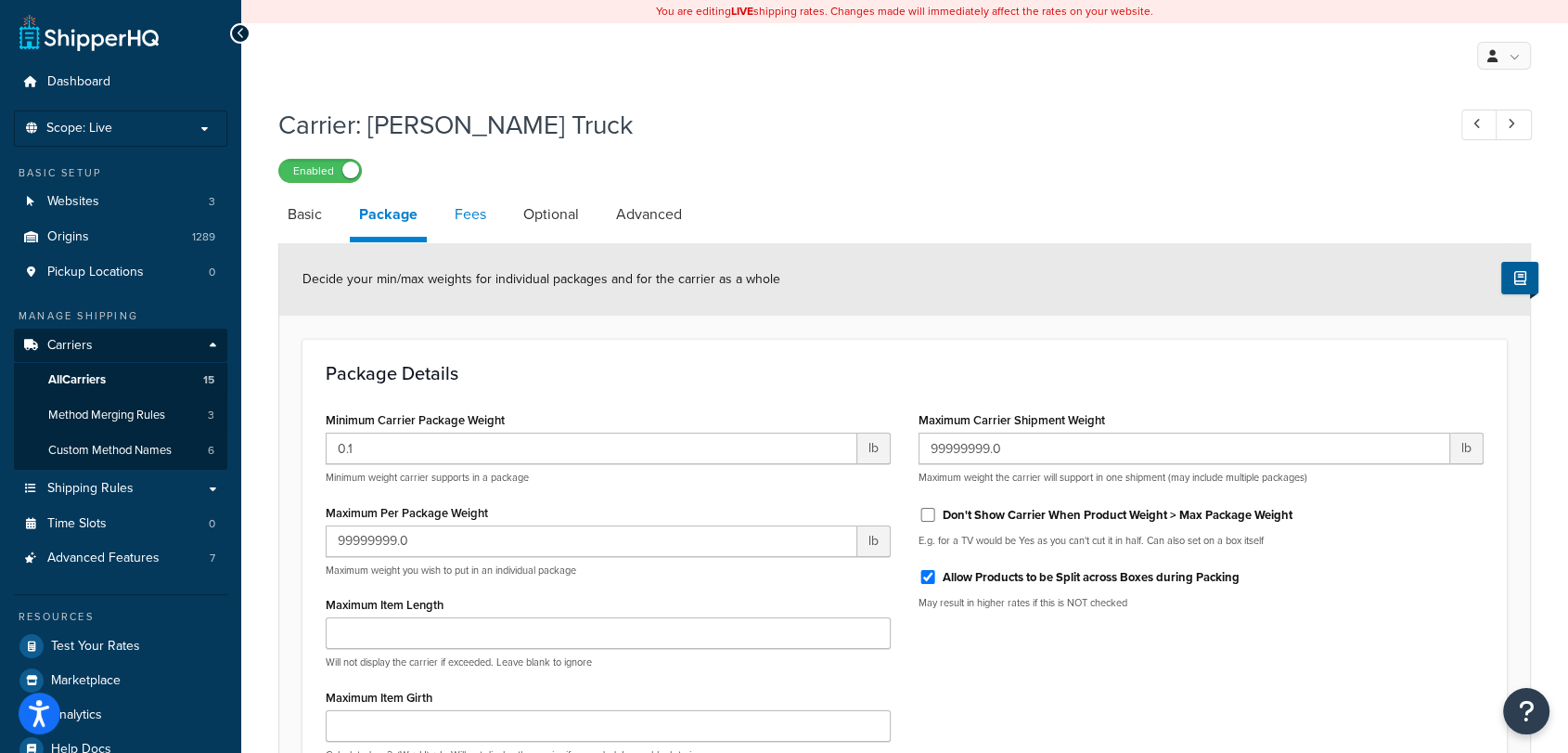
click at [469, 211] on link "Fees" at bounding box center [470, 214] width 50 height 45
select select "AFTER"
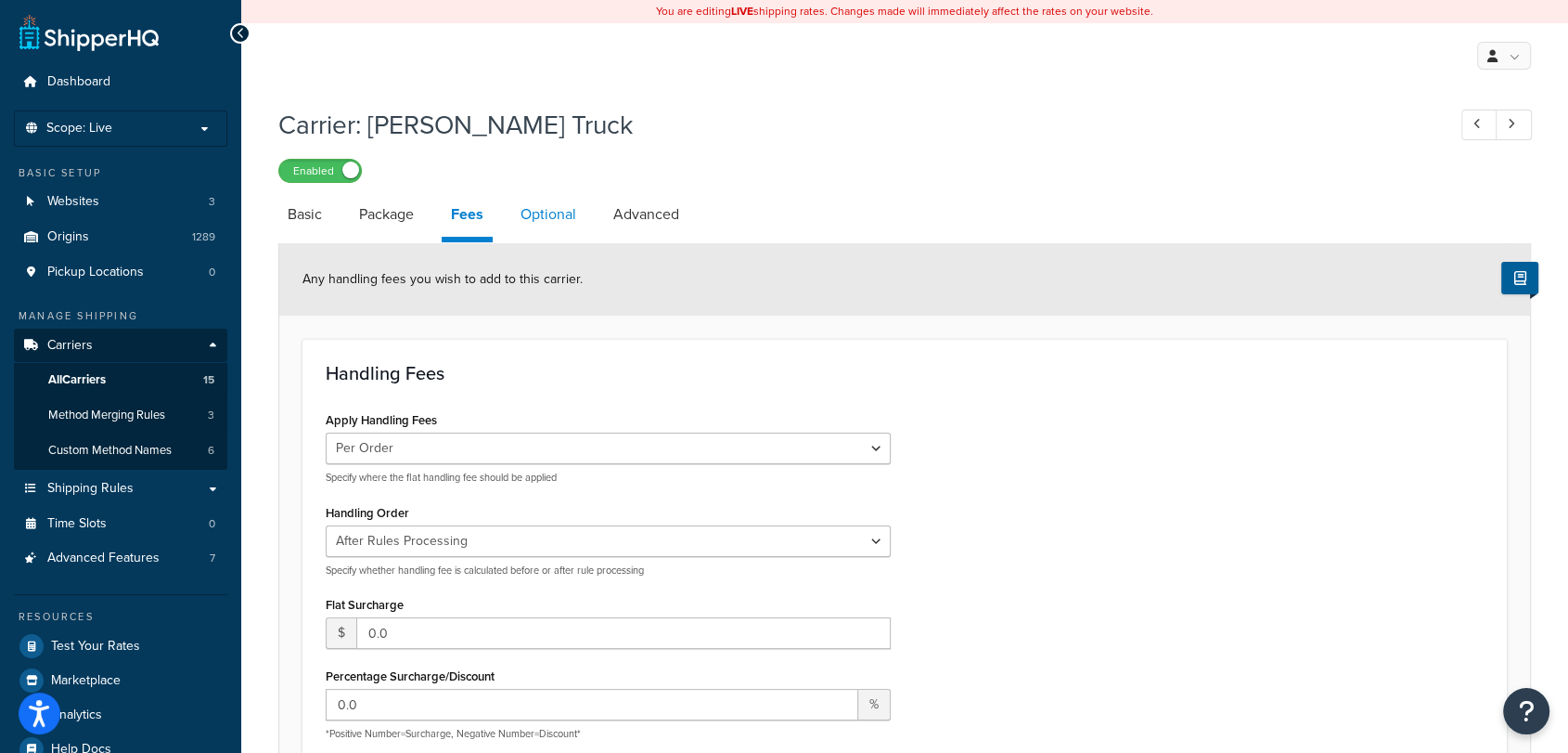
click at [535, 207] on link "Optional" at bounding box center [548, 214] width 74 height 45
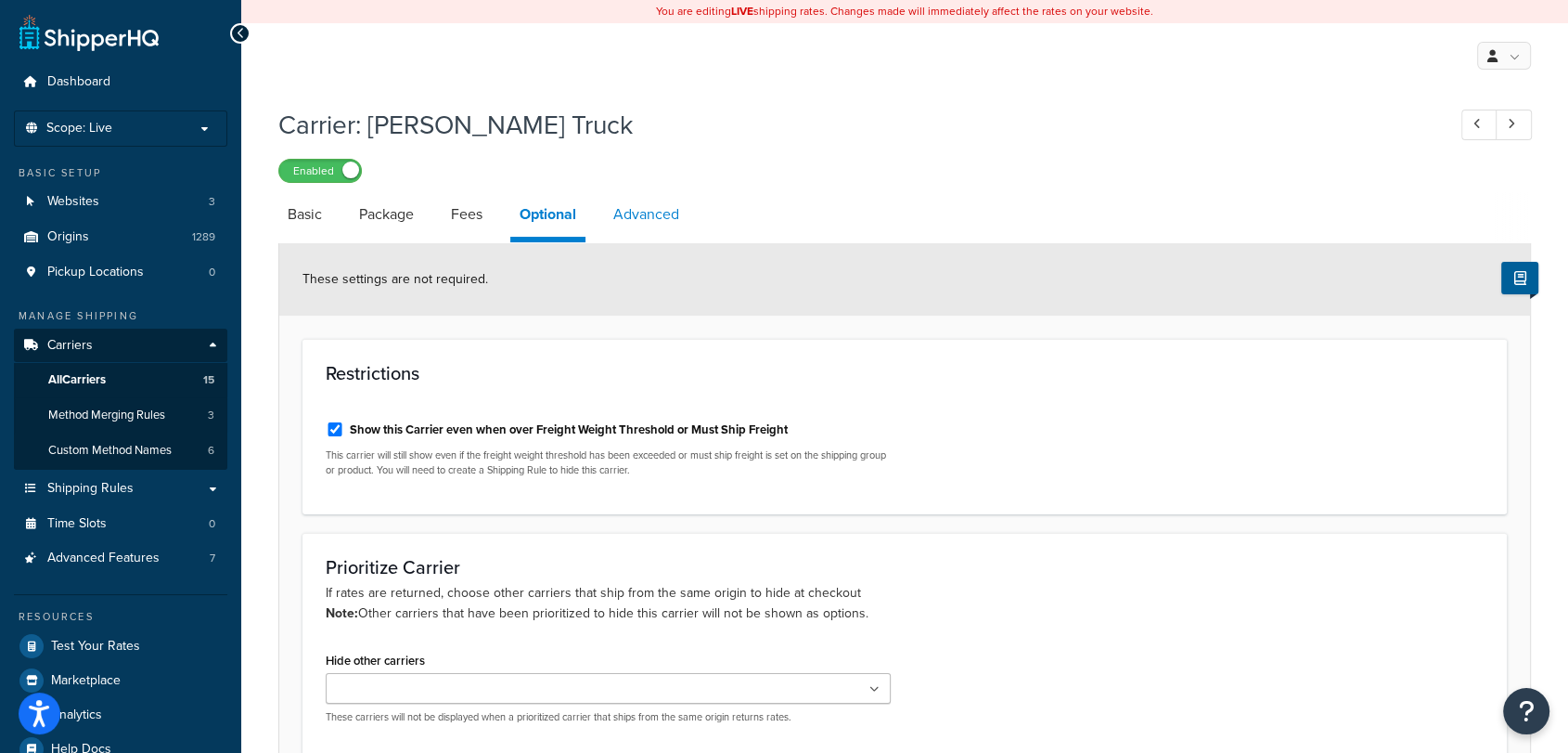
click at [634, 209] on link "Advanced" at bounding box center [646, 214] width 85 height 45
select select "false"
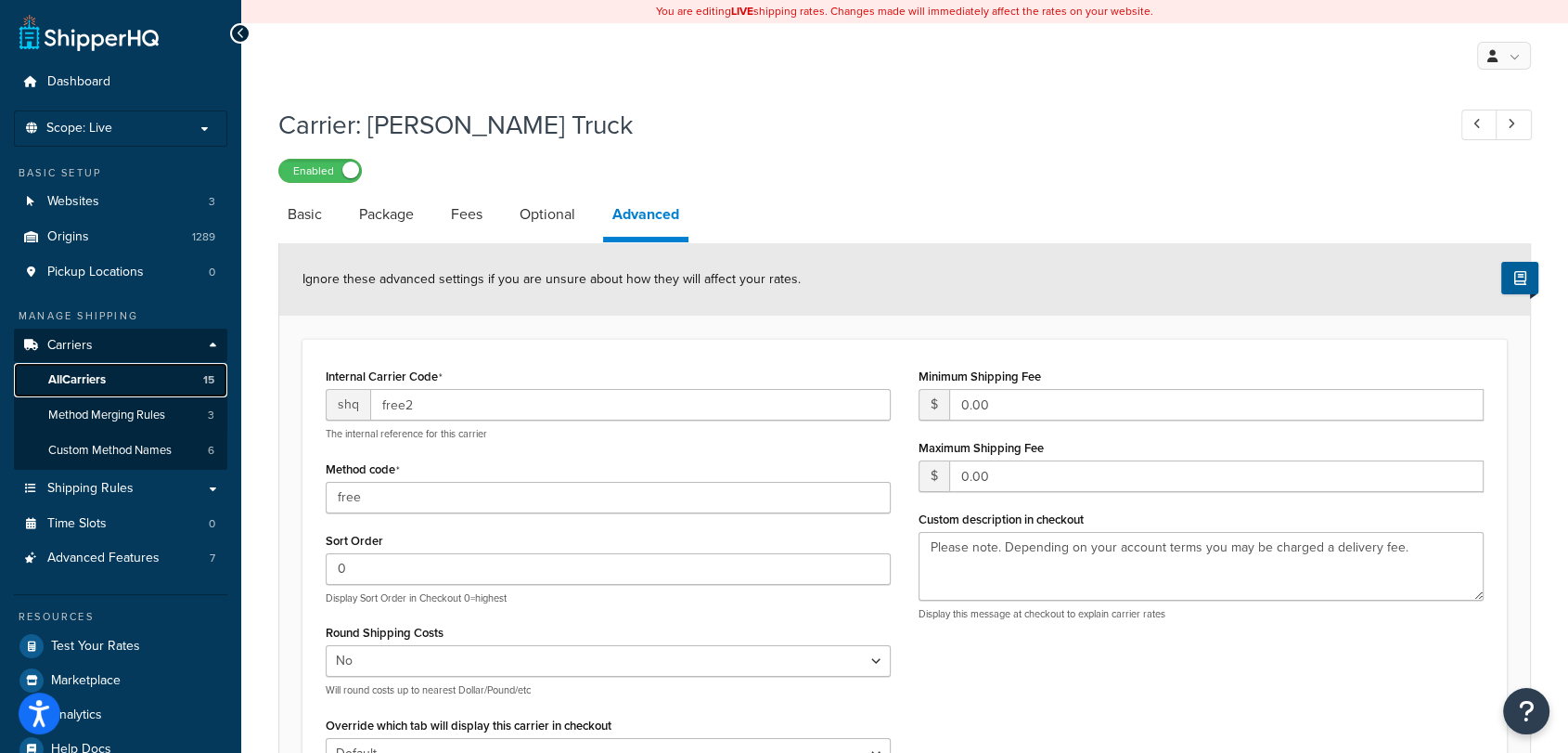
click at [87, 391] on link "All Carriers 15" at bounding box center [121, 380] width 213 height 34
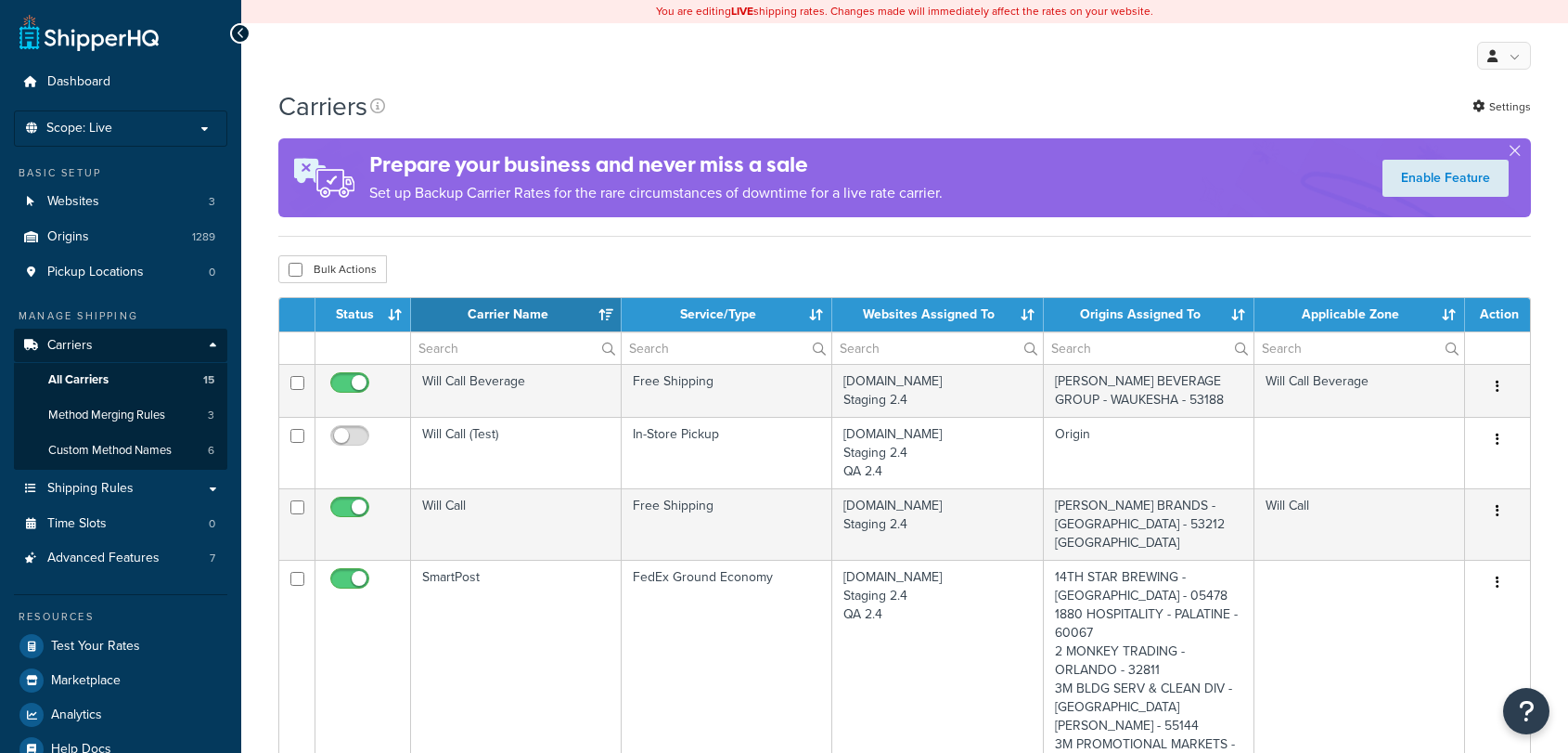
select select "15"
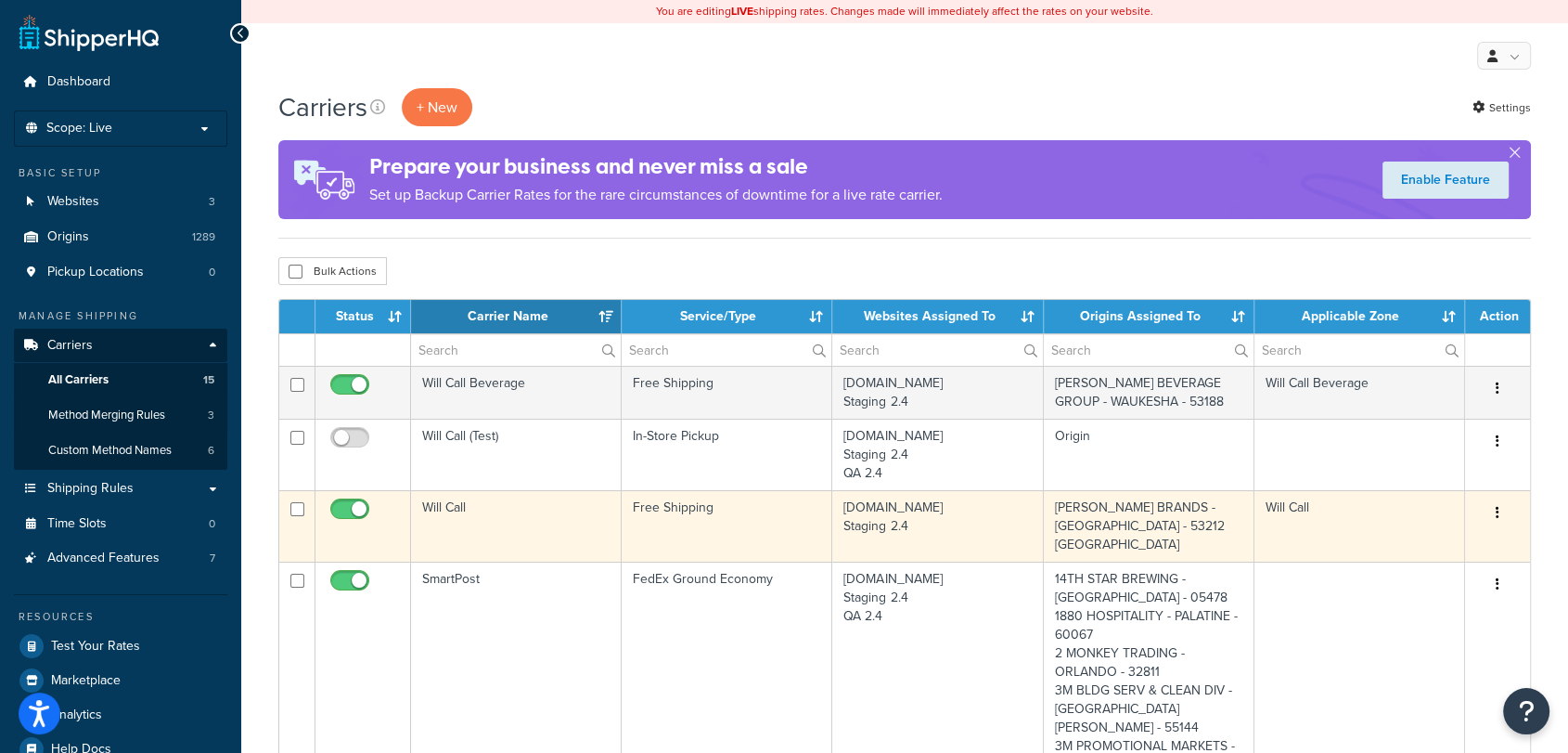
click at [696, 528] on td "Free Shipping" at bounding box center [726, 526] width 210 height 72
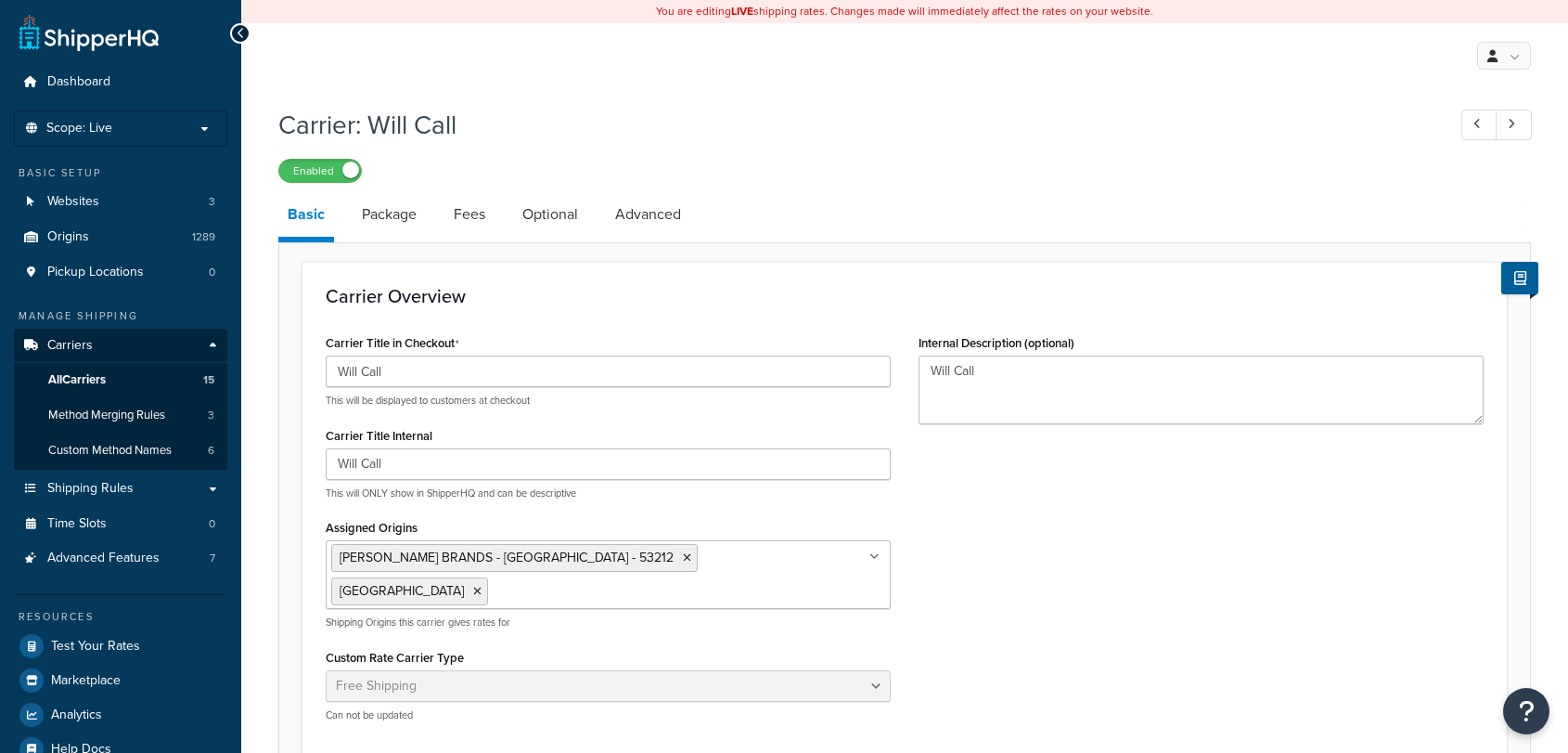
select select "free"
click at [646, 209] on link "Advanced" at bounding box center [648, 214] width 85 height 45
select select "false"
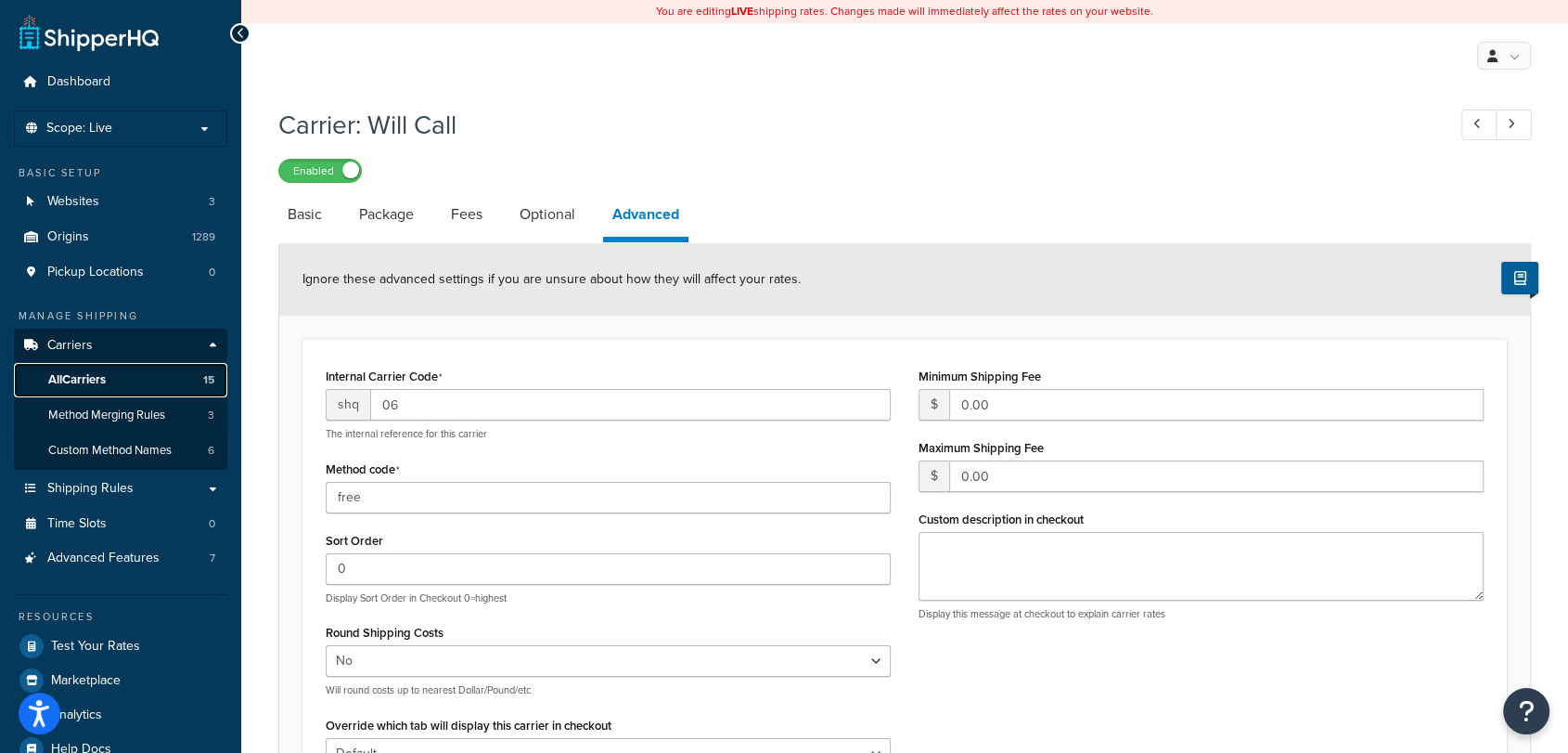
click at [131, 388] on link "All Carriers 15" at bounding box center [121, 380] width 213 height 34
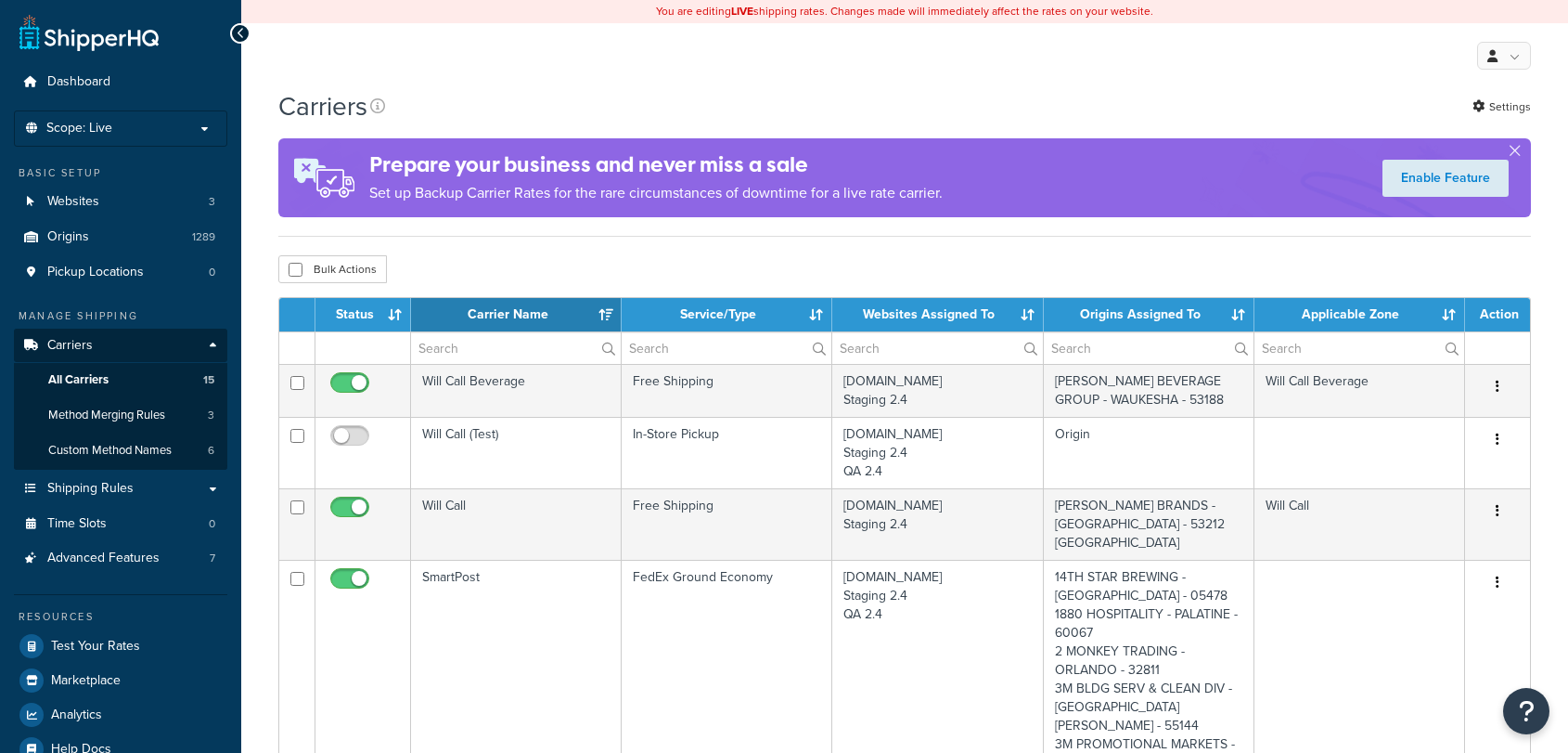
select select "15"
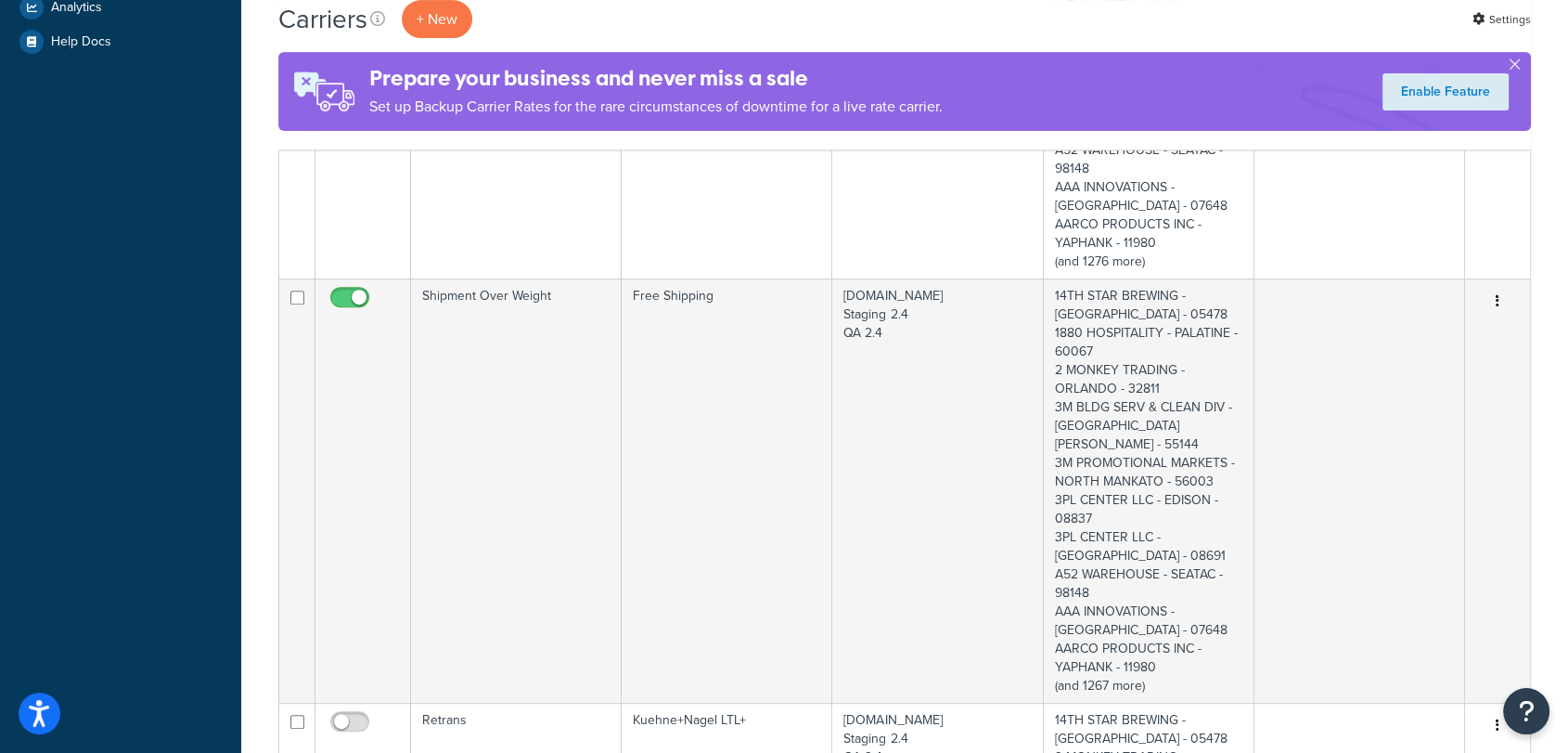
scroll to position [721, 0]
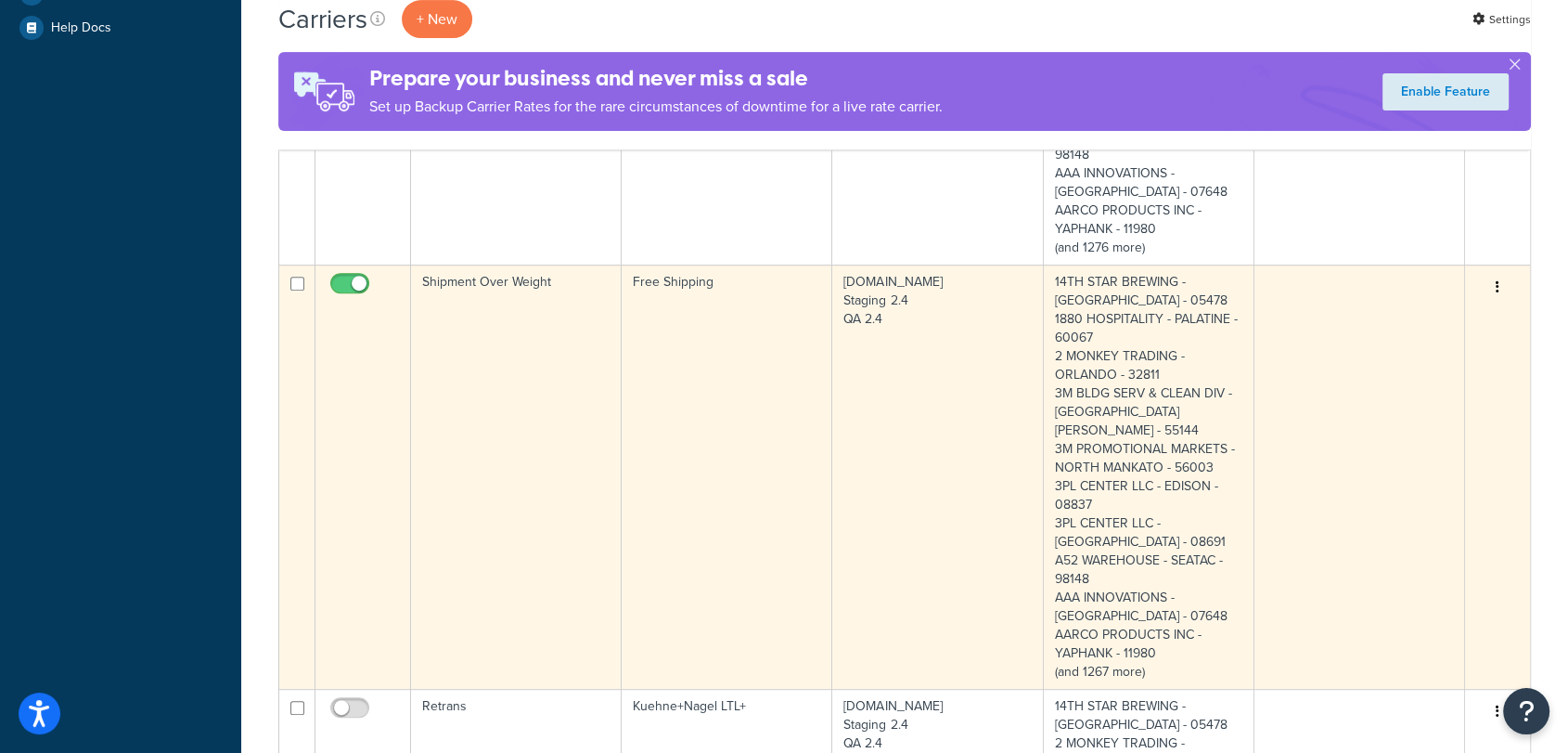
click at [698, 366] on td "Free Shipping" at bounding box center [726, 476] width 210 height 424
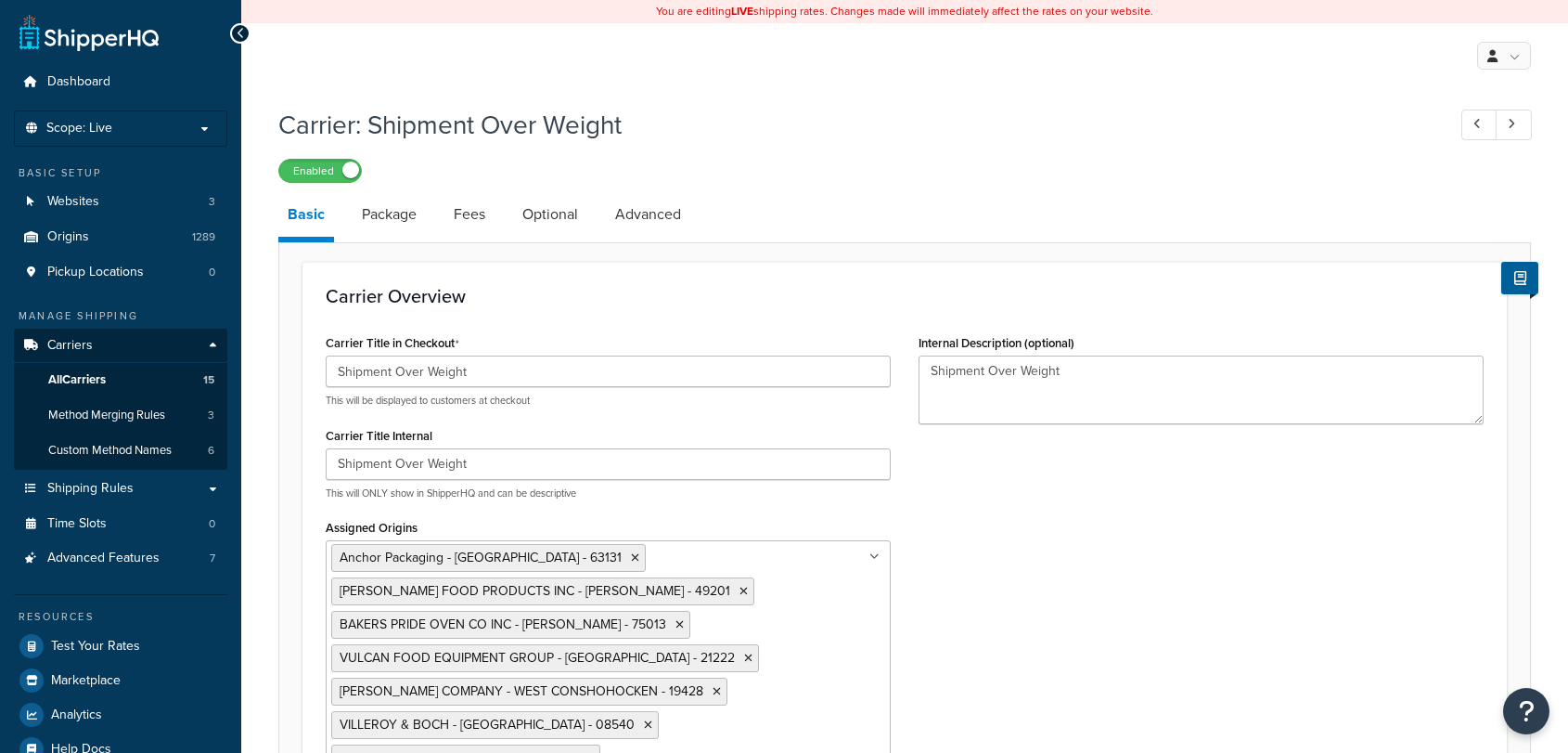
select select "free"
click at [646, 220] on link "Advanced" at bounding box center [648, 214] width 85 height 45
select select "false"
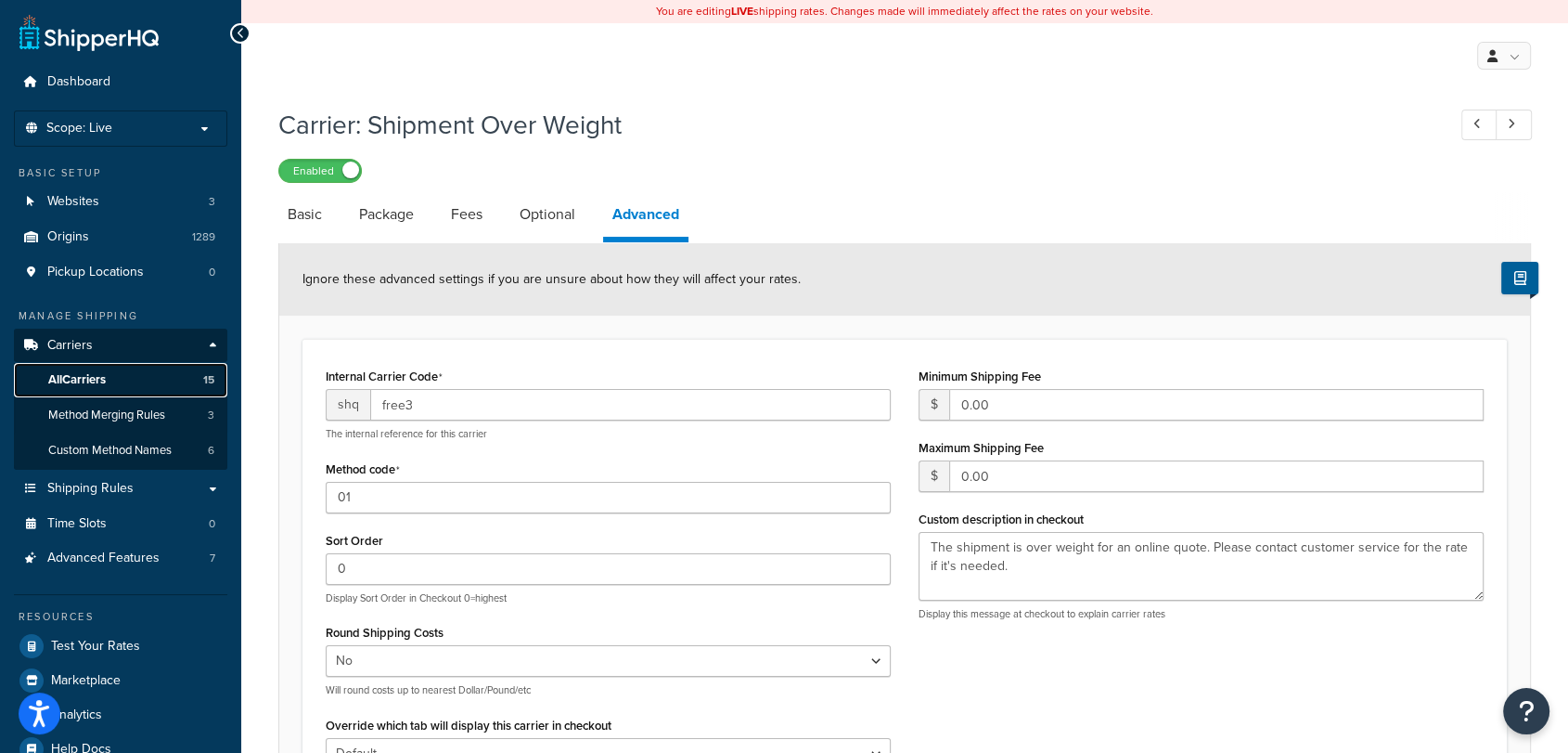
click at [115, 383] on link "All Carriers 15" at bounding box center [121, 380] width 213 height 34
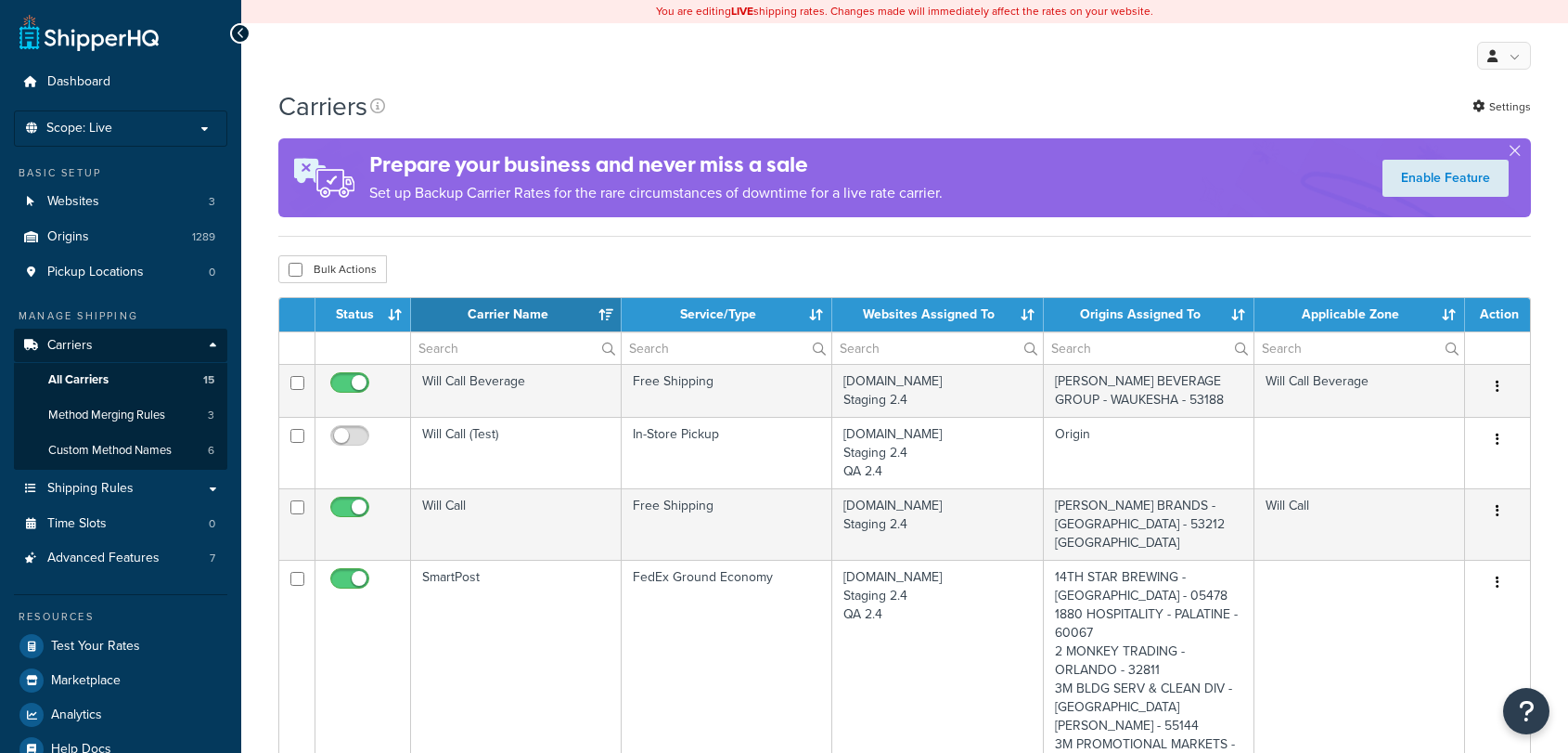
select select "15"
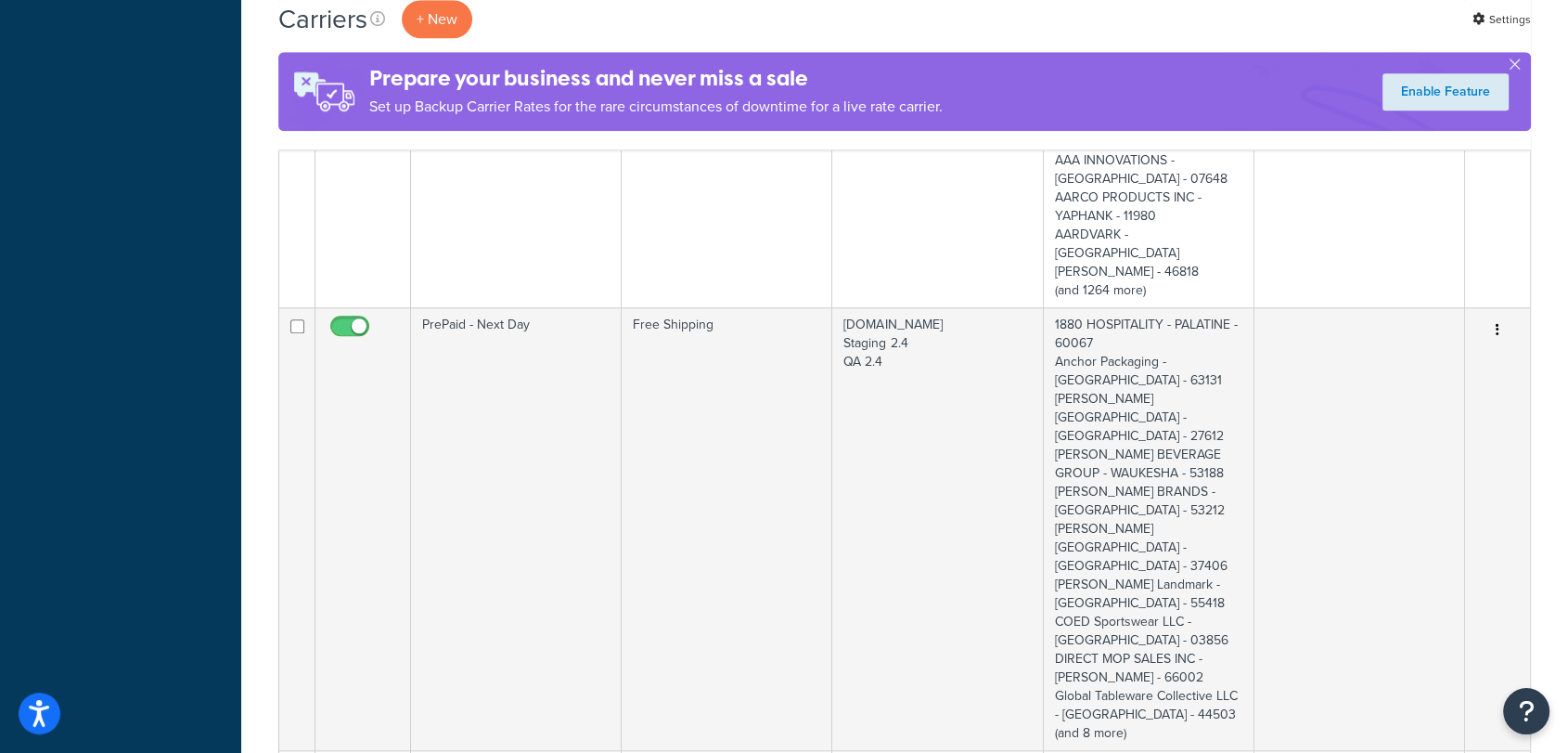
scroll to position [1546, 0]
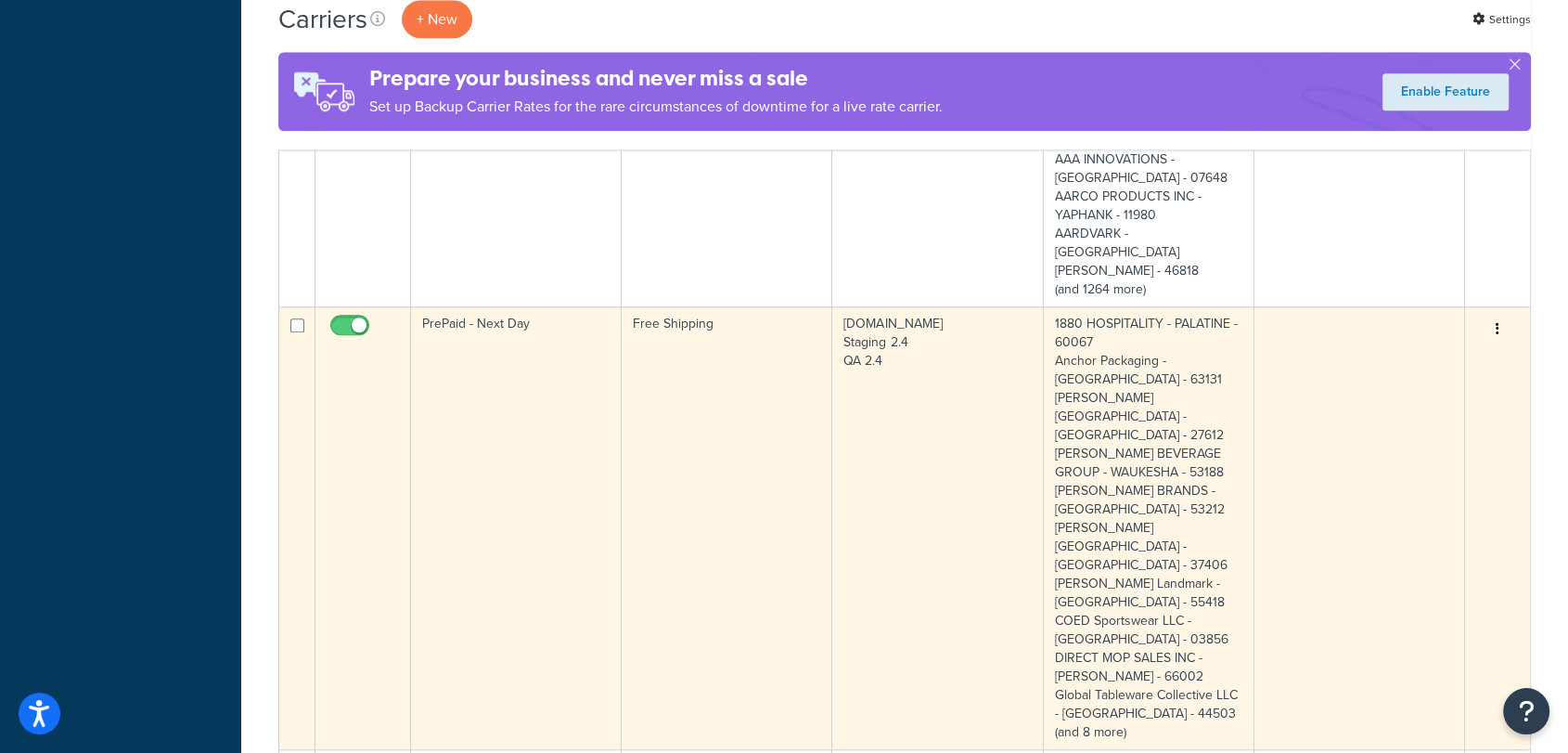
click at [731, 340] on td "Free Shipping" at bounding box center [726, 528] width 210 height 443
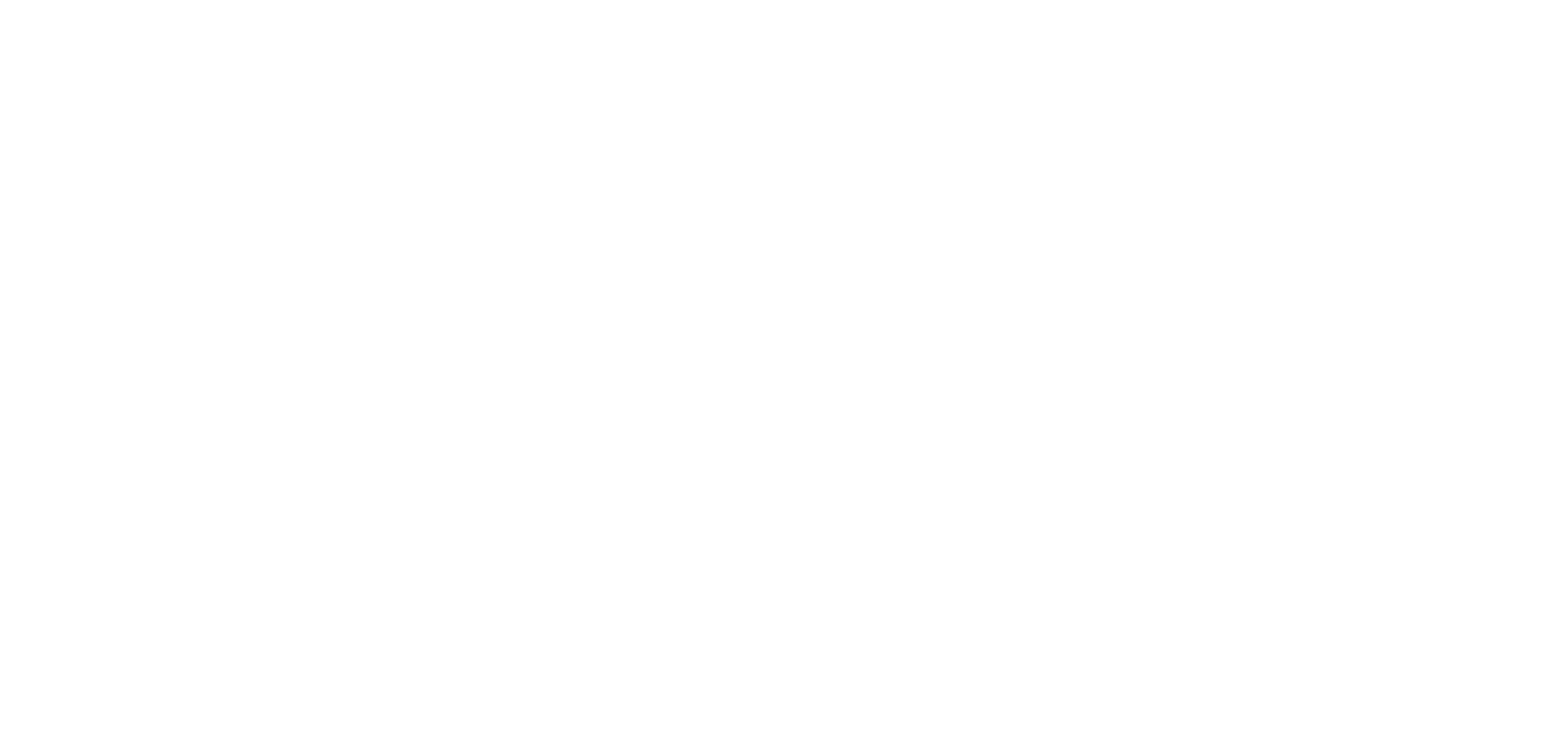
select select "free"
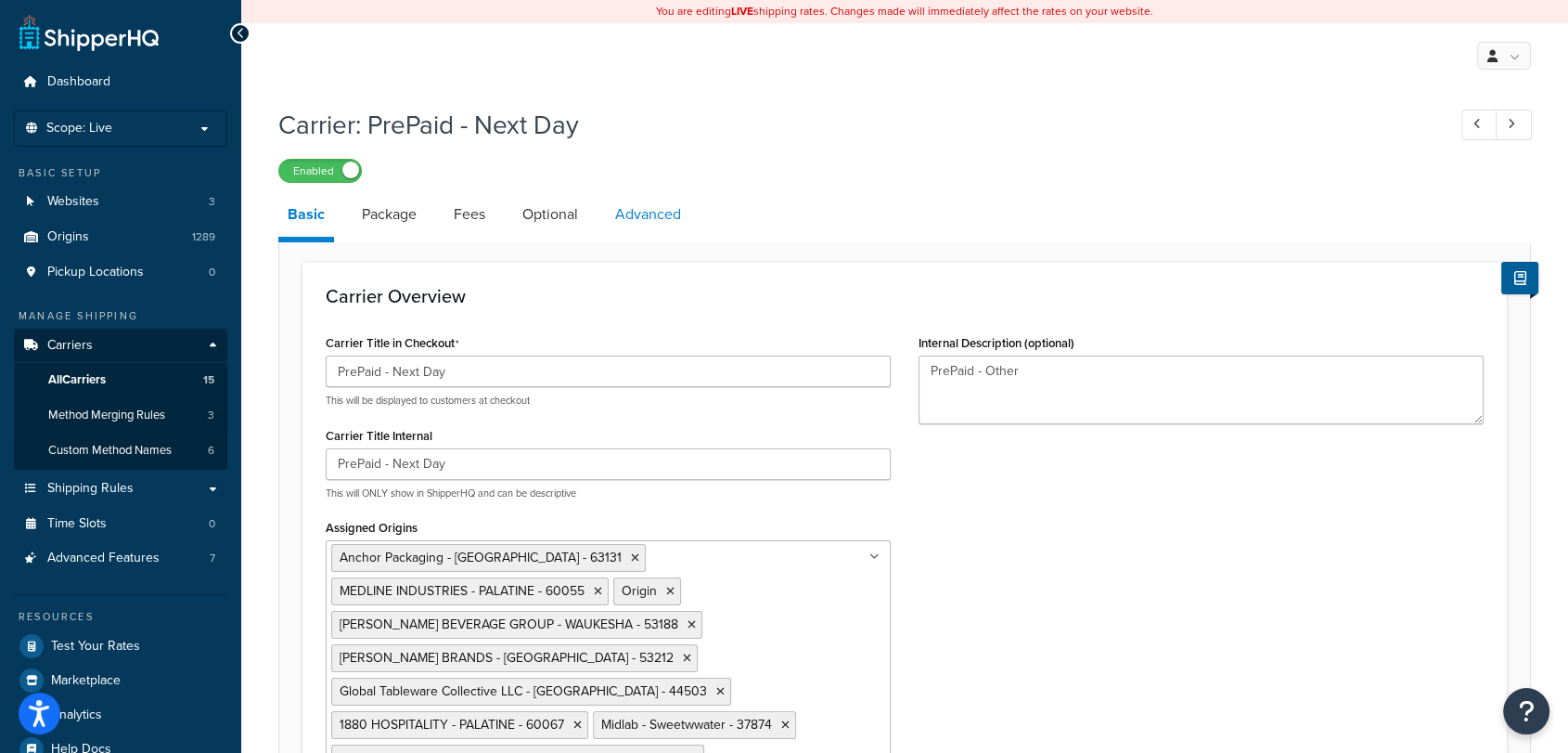
click at [639, 205] on link "Advanced" at bounding box center [648, 214] width 85 height 45
select select "false"
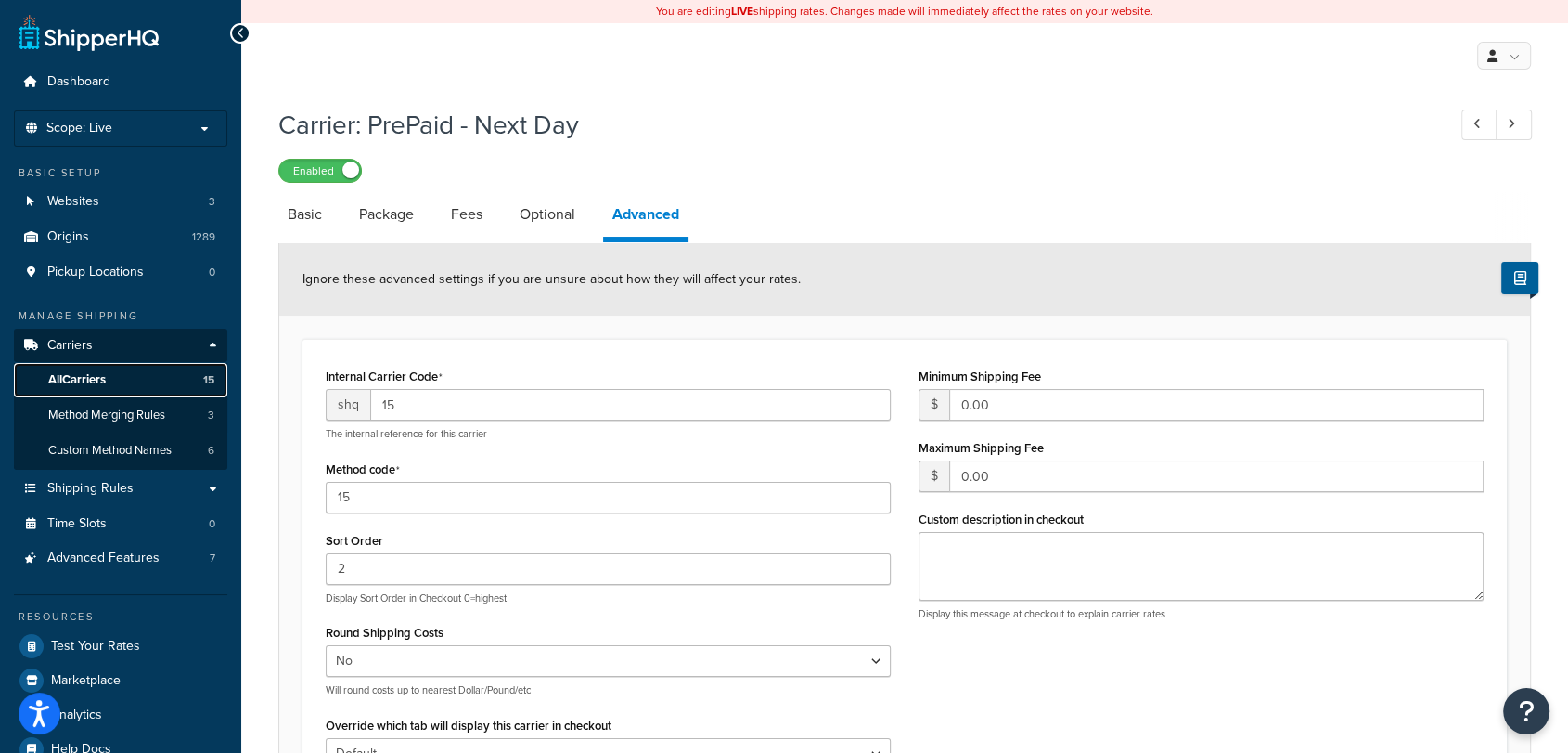
click at [99, 377] on span "All Carriers" at bounding box center [77, 380] width 58 height 16
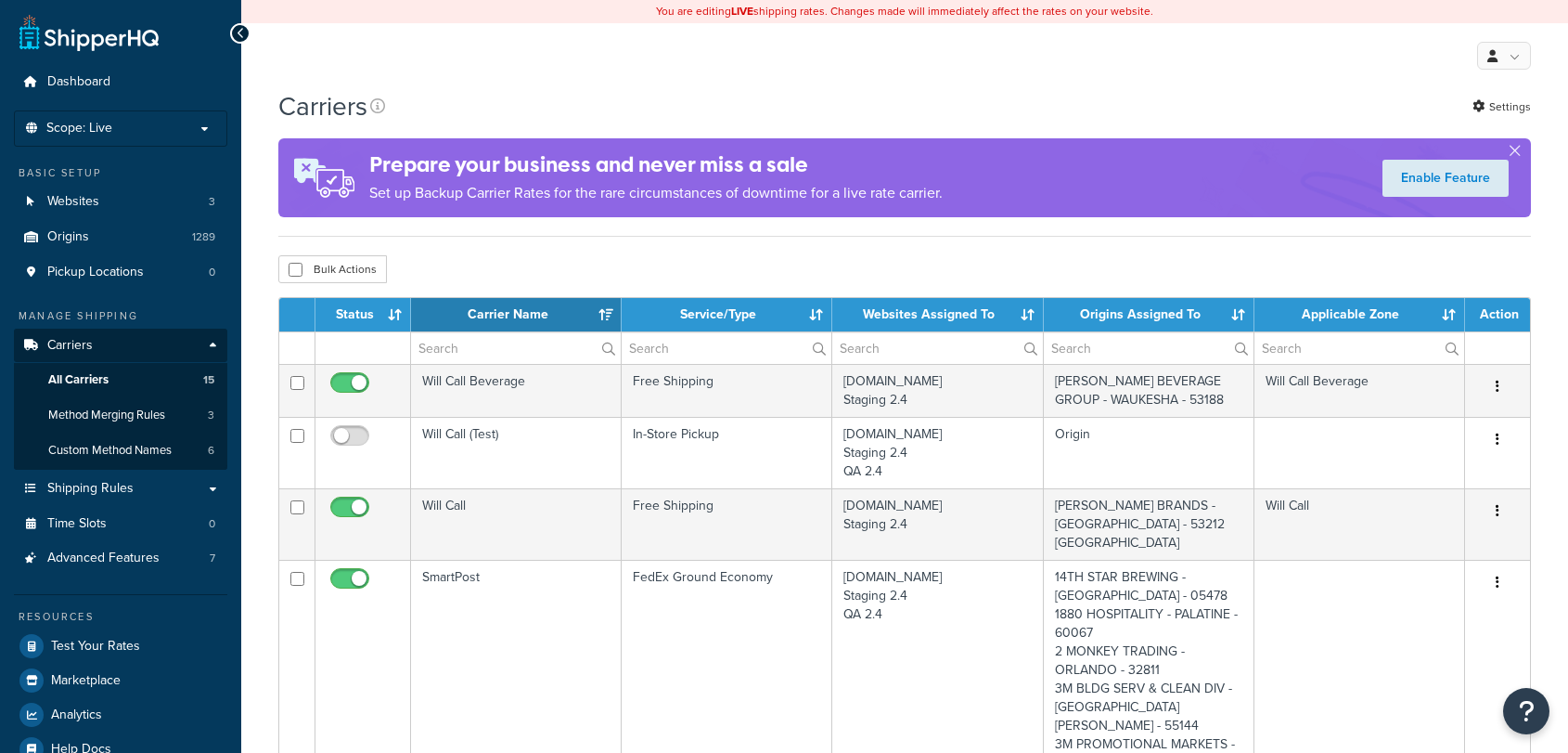
select select "15"
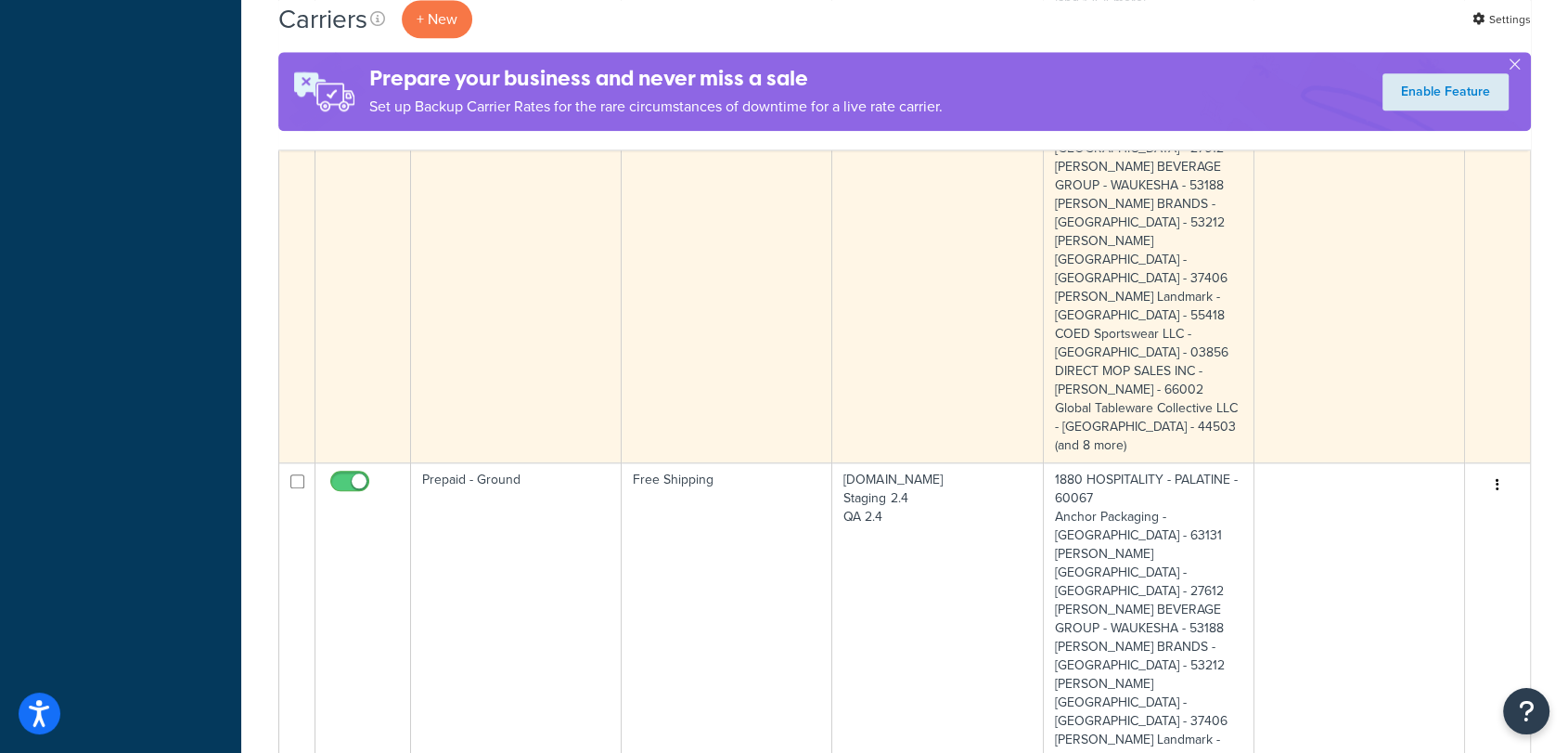
scroll to position [1856, 0]
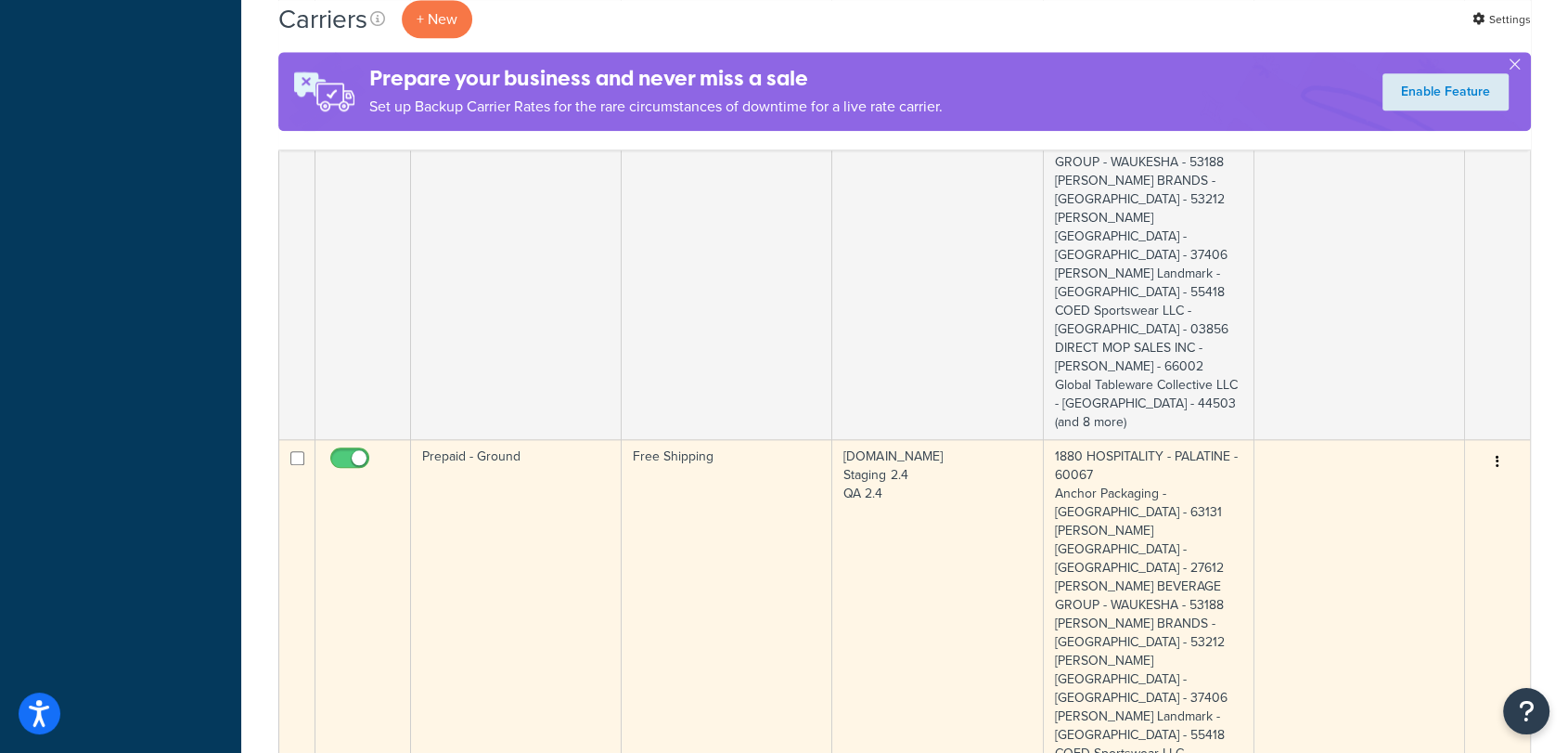
click at [699, 482] on td "Free Shipping" at bounding box center [726, 660] width 210 height 443
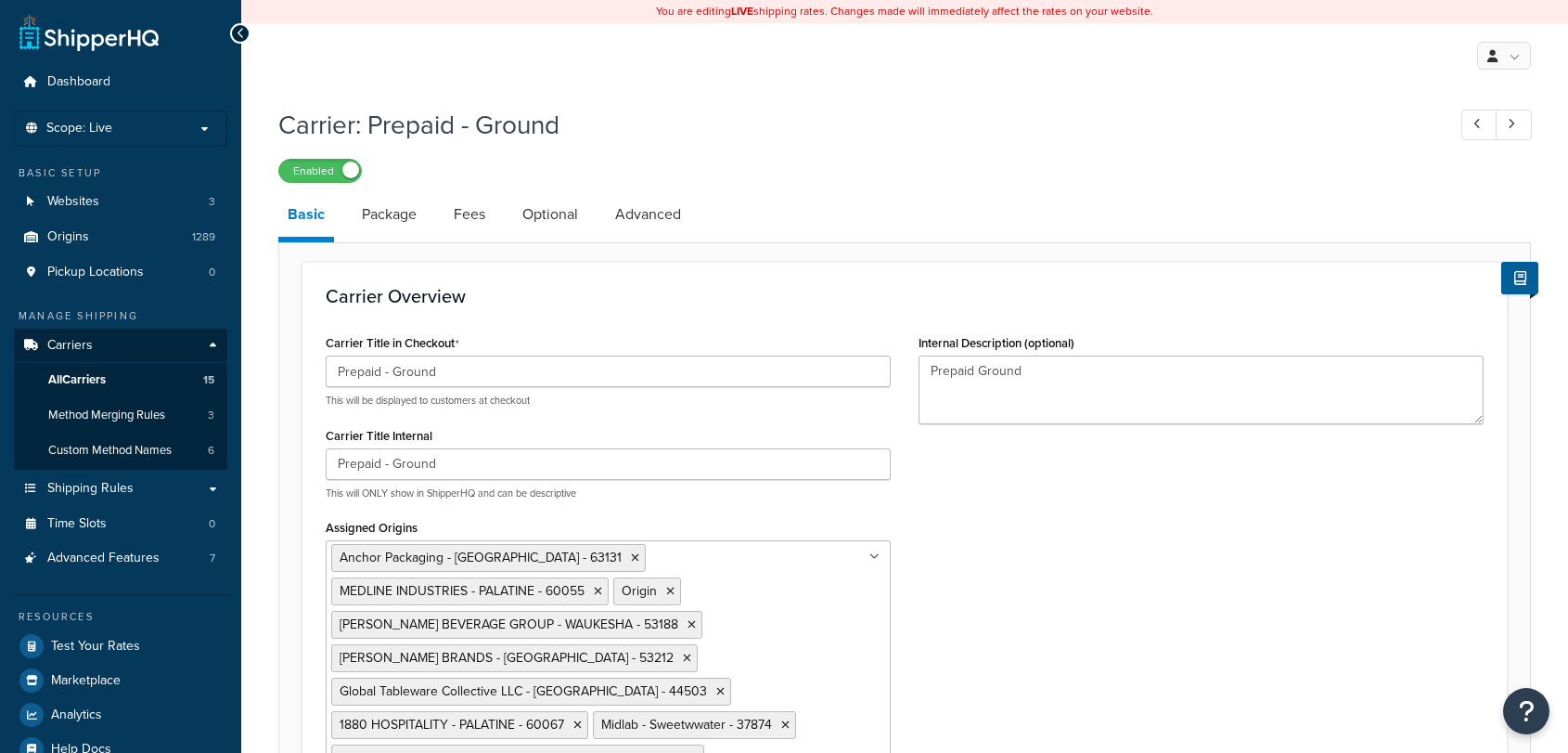
select select "free"
click at [634, 216] on link "Advanced" at bounding box center [648, 214] width 85 height 45
select select "false"
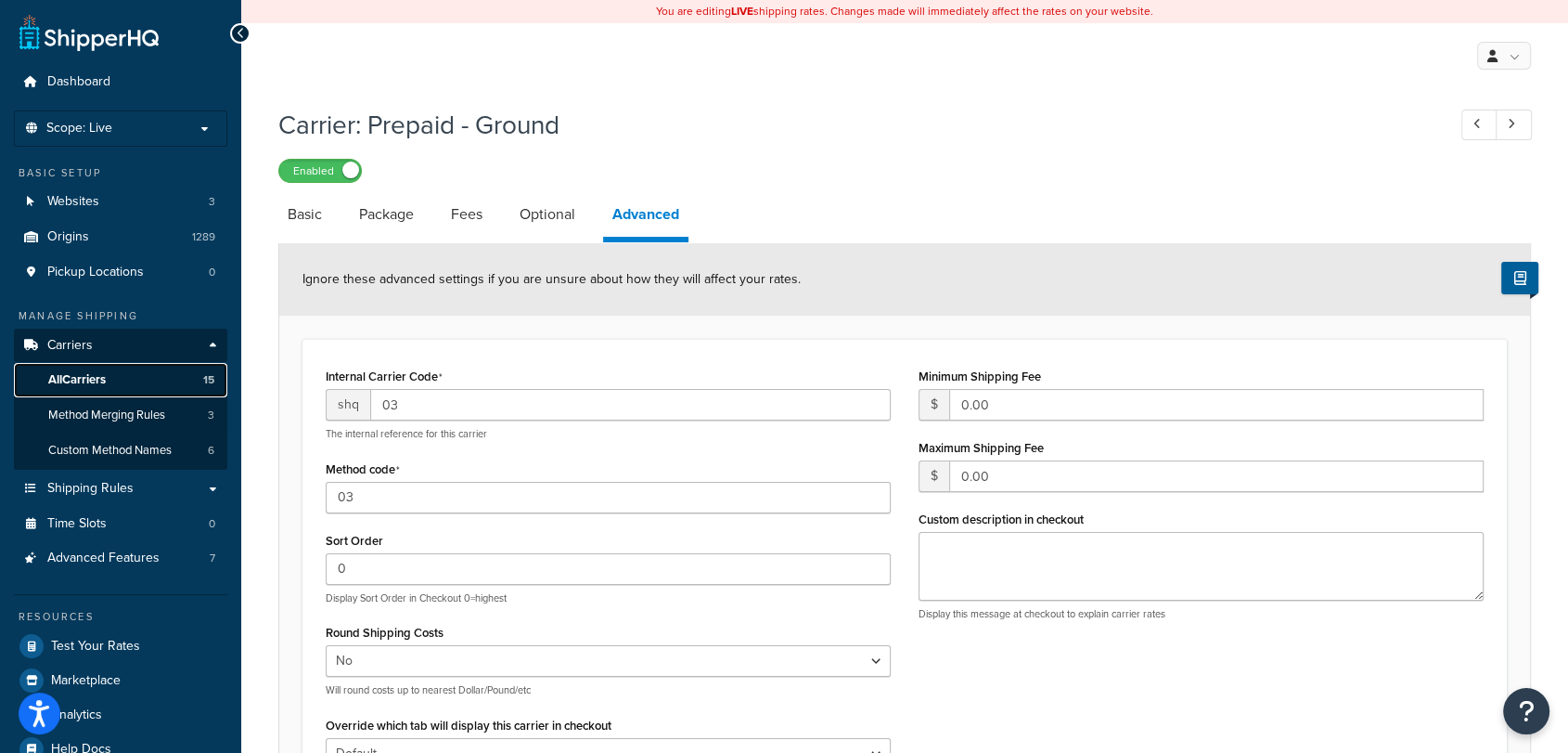
click at [78, 380] on span "All Carriers" at bounding box center [77, 380] width 58 height 16
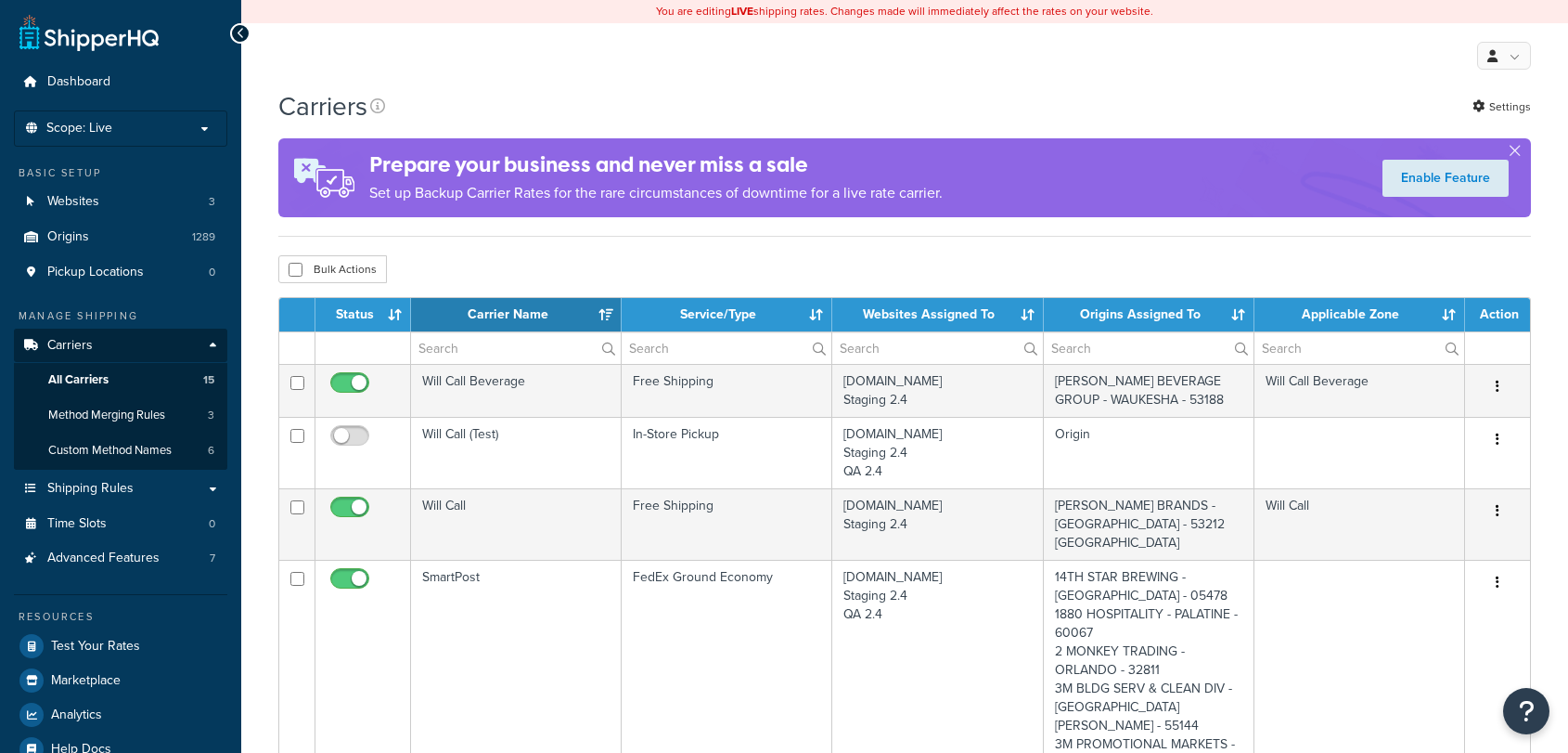
select select "15"
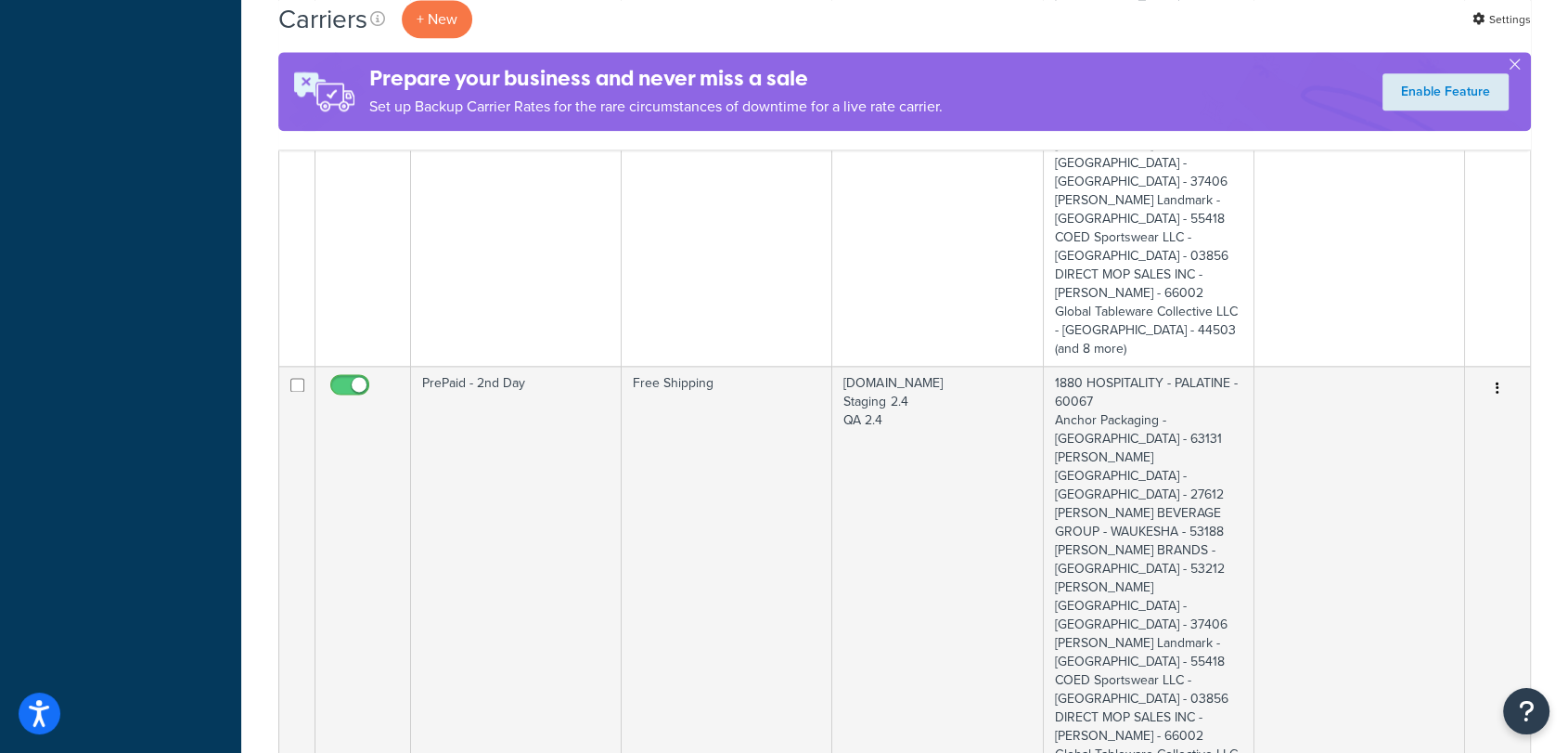
scroll to position [2371, 0]
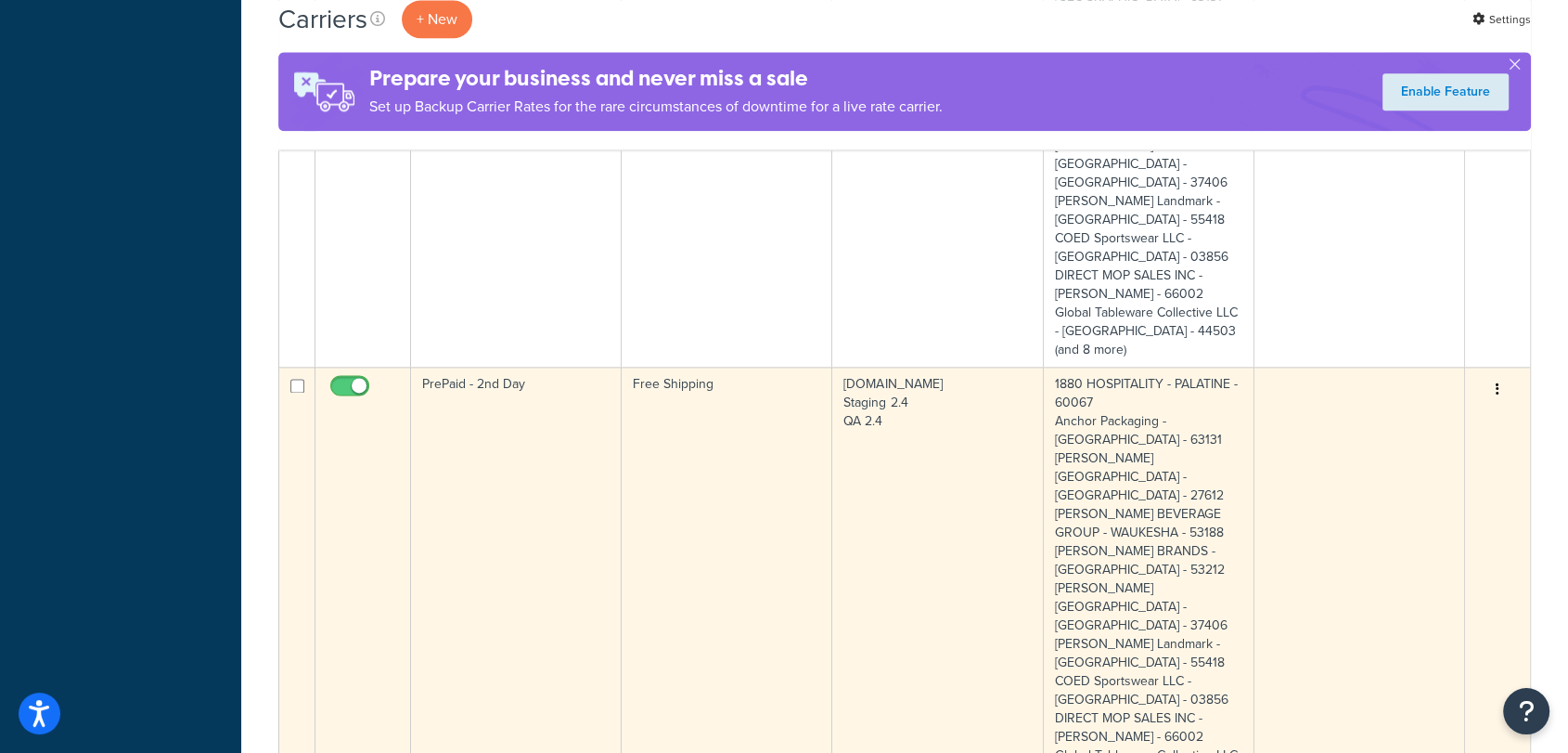
click at [755, 413] on td "Free Shipping" at bounding box center [726, 588] width 210 height 443
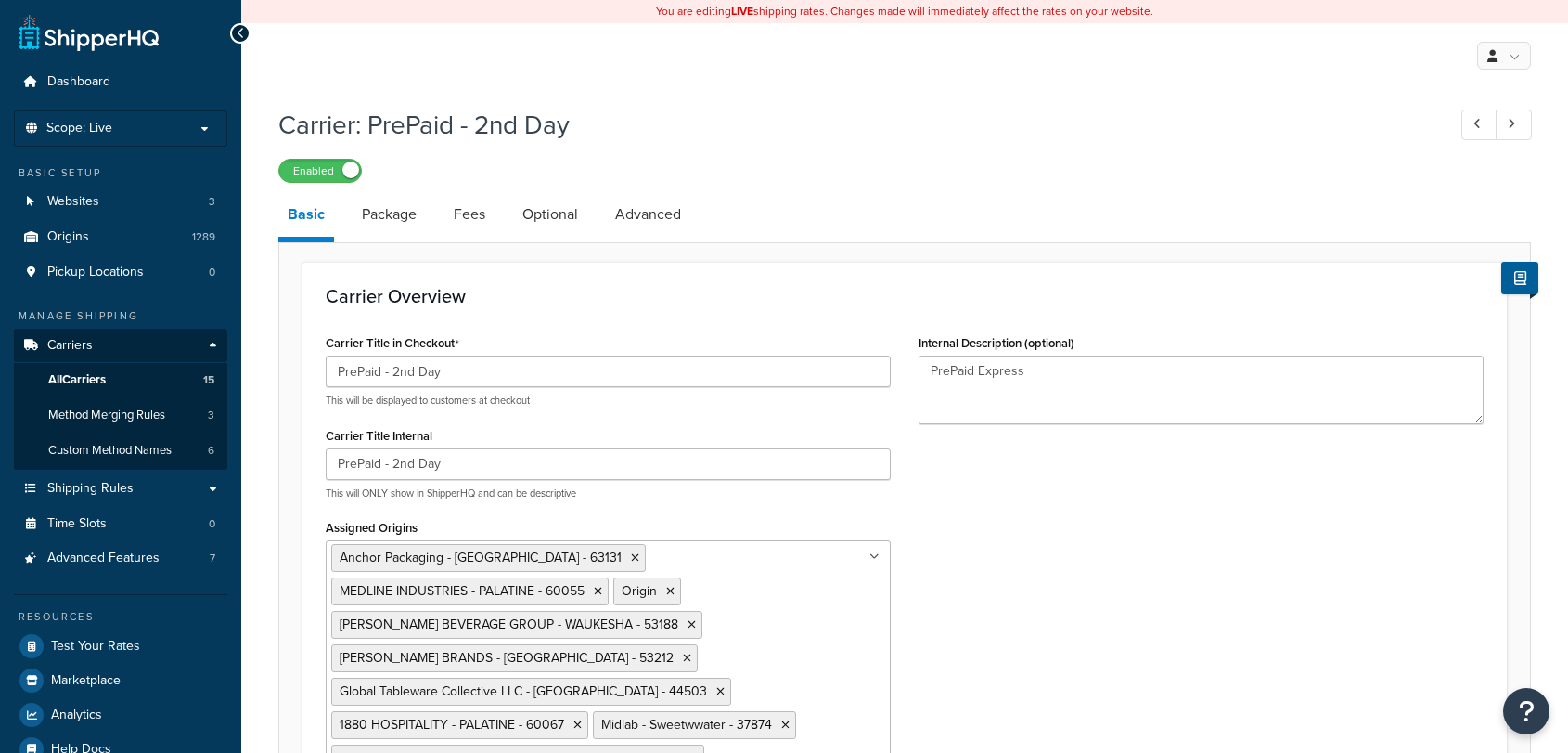
select select "free"
click at [653, 211] on link "Advanced" at bounding box center [648, 214] width 85 height 45
select select "false"
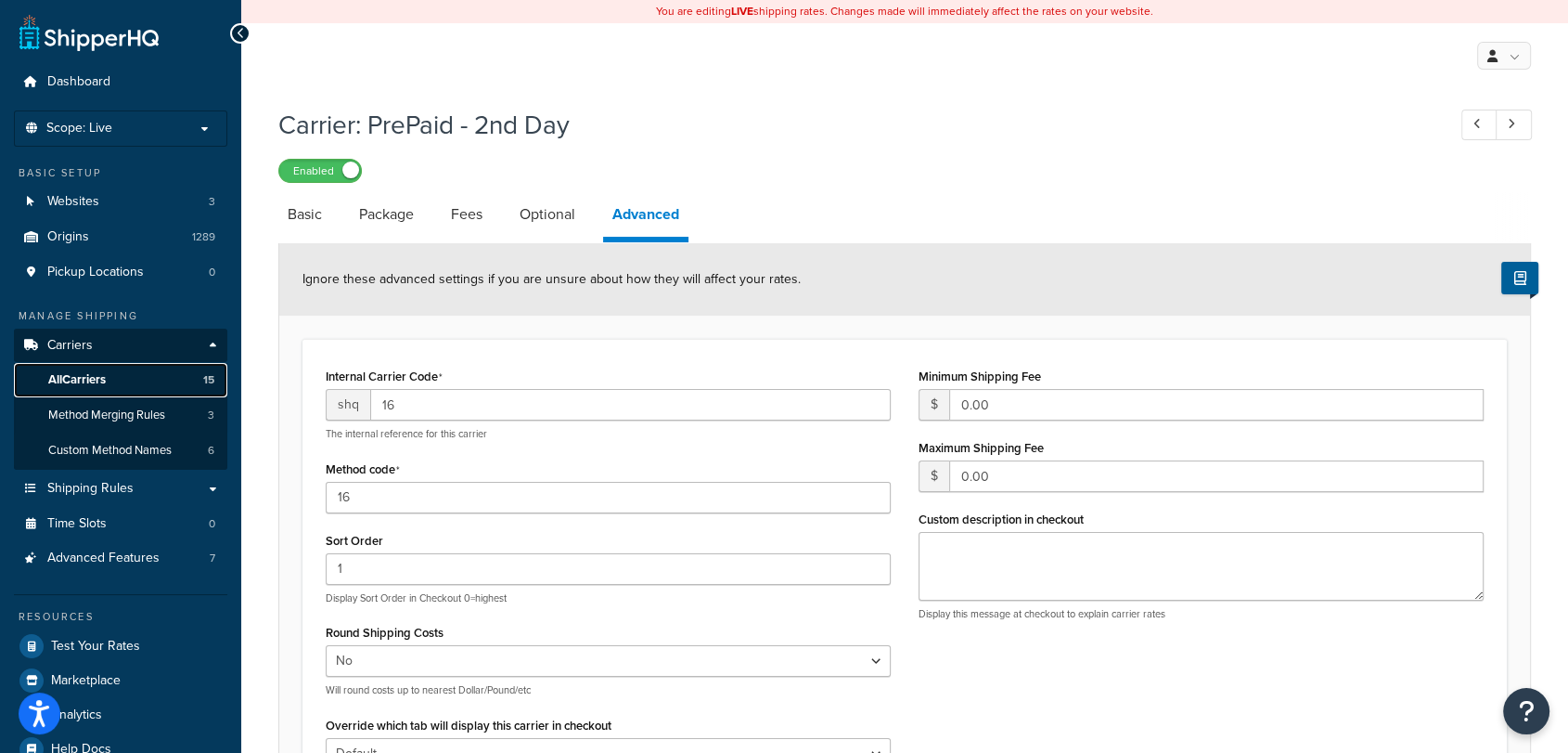
click at [89, 377] on span "All Carriers" at bounding box center [77, 380] width 58 height 16
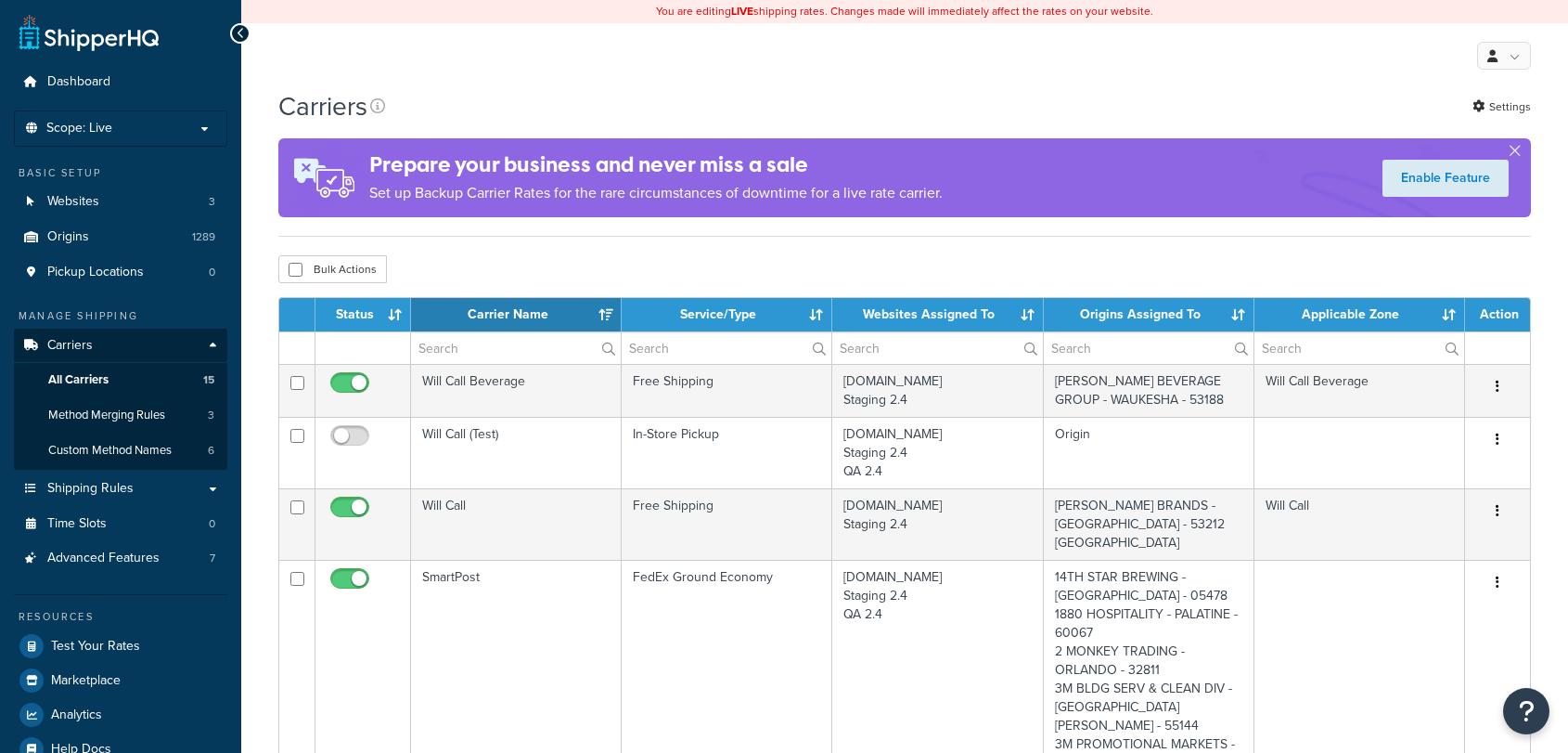
select select "15"
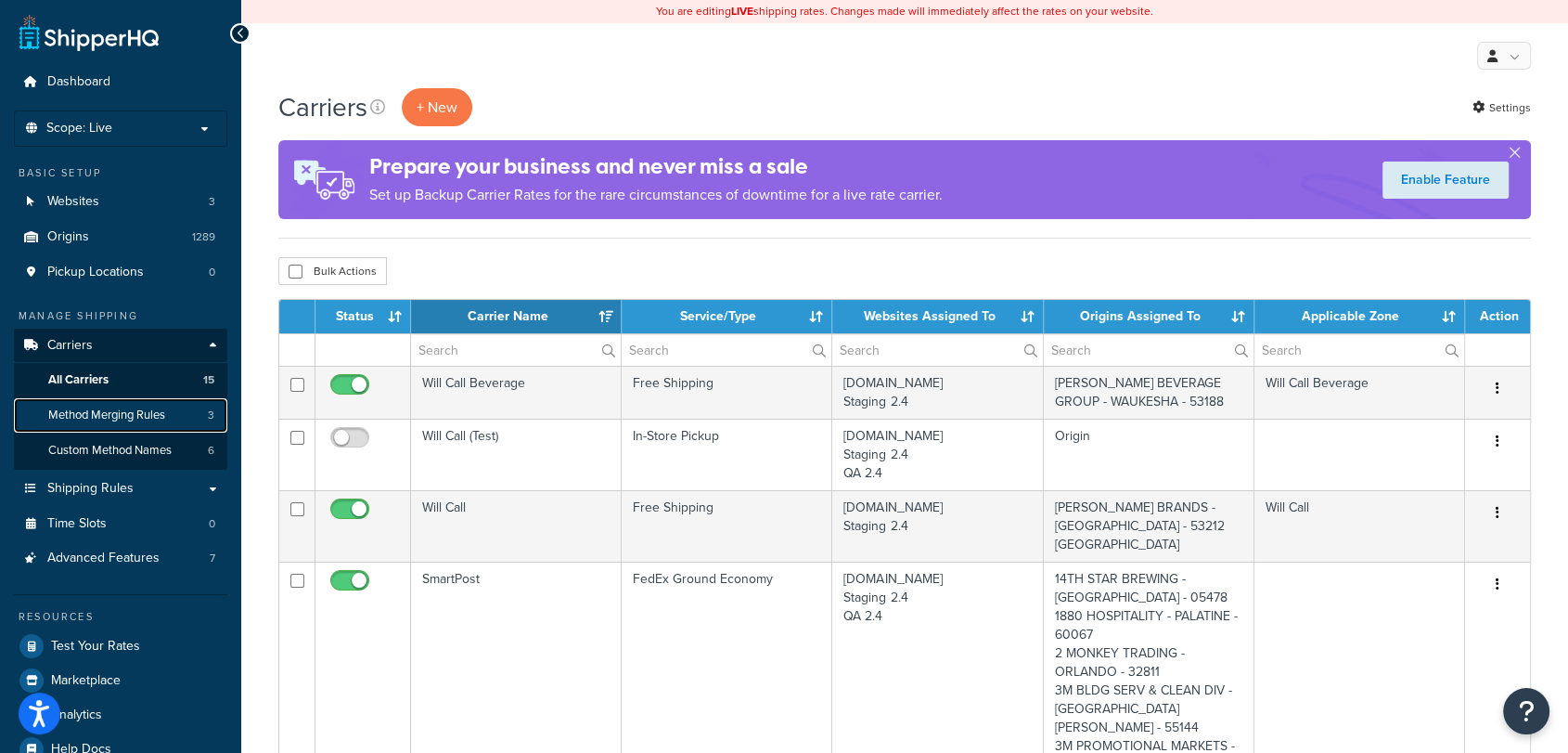
click at [131, 425] on link "Method Merging Rules 3" at bounding box center [121, 415] width 213 height 34
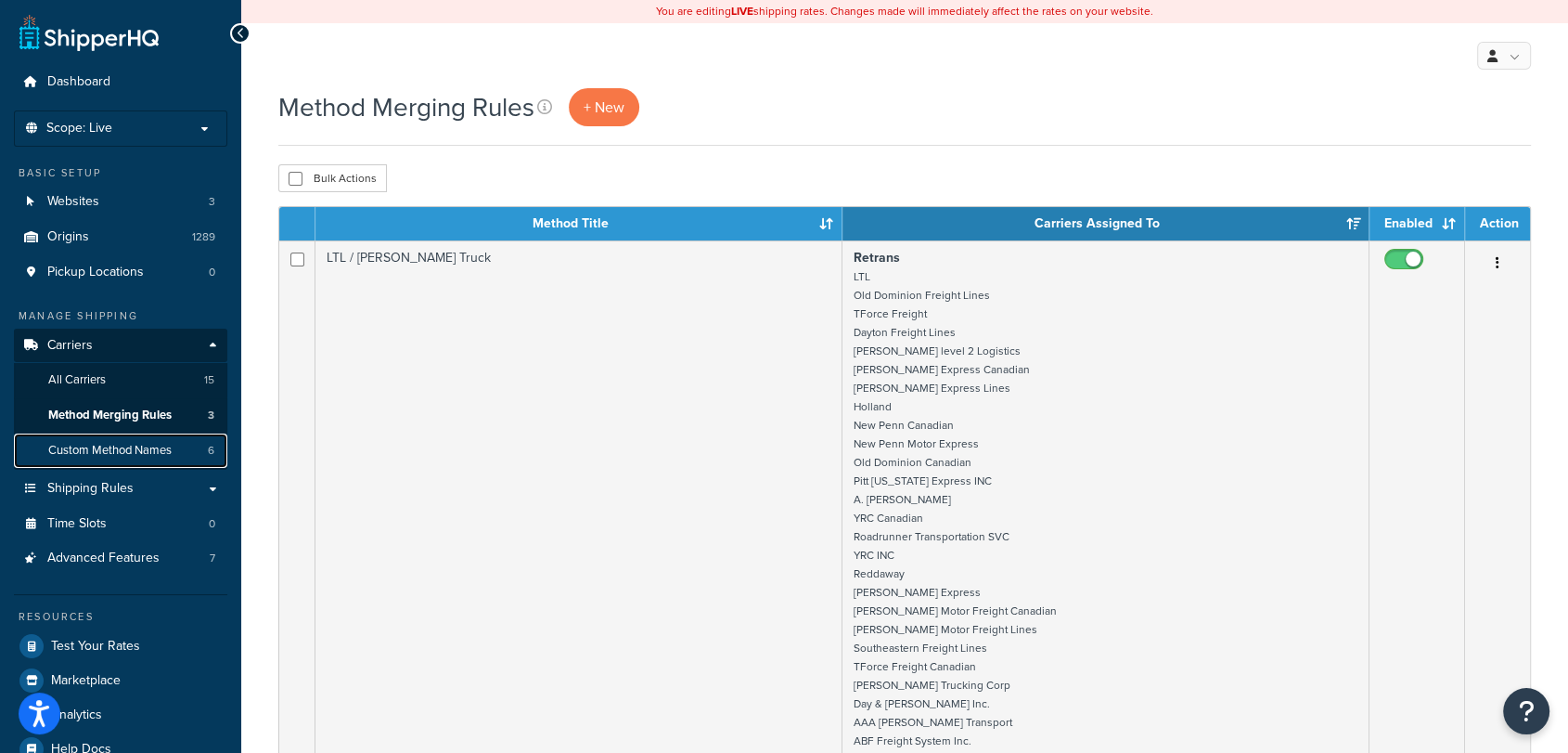
click at [104, 448] on span "Custom Method Names" at bounding box center [110, 451] width 124 height 16
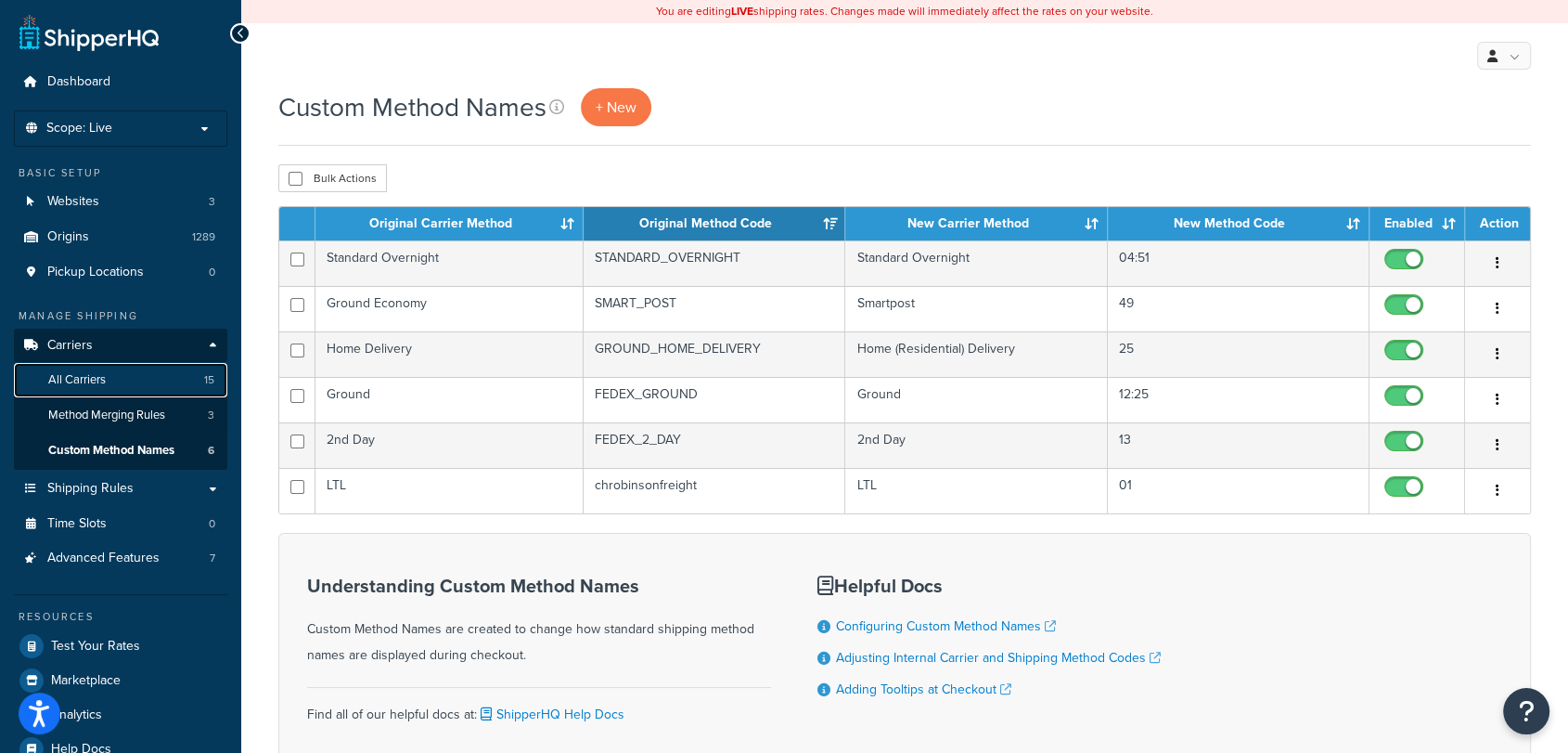
click at [82, 379] on span "All Carriers" at bounding box center [77, 380] width 58 height 16
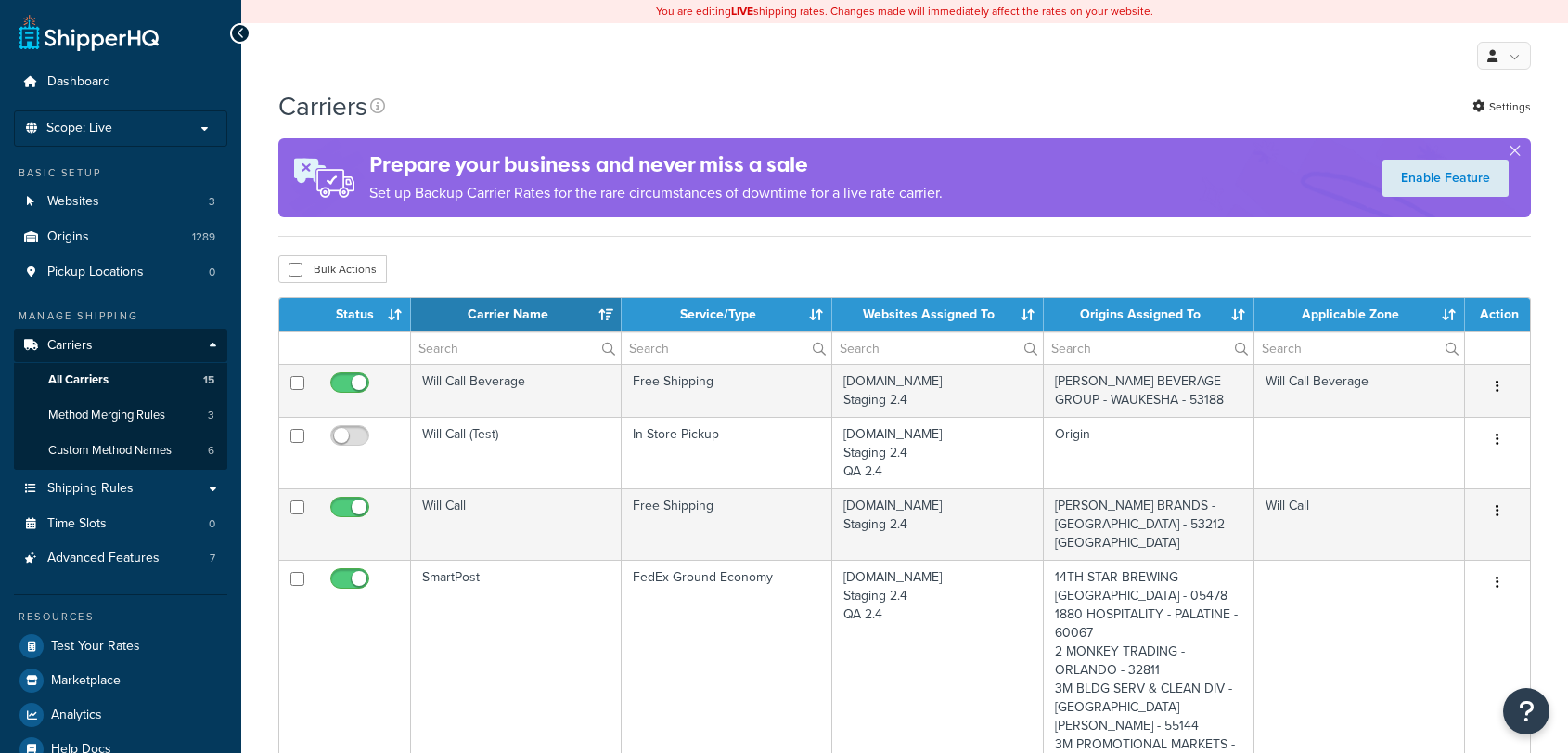
select select "15"
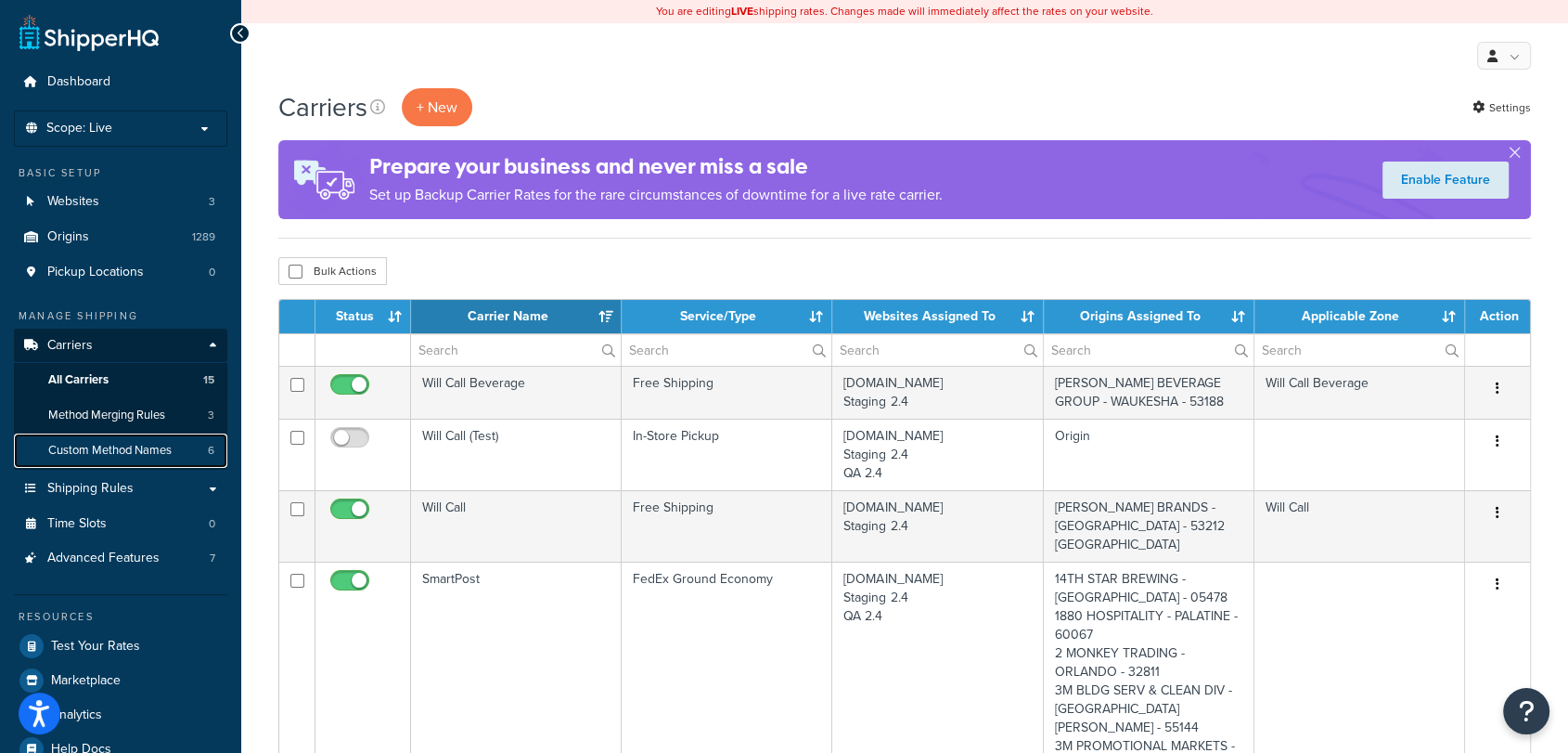
click at [105, 450] on span "Custom Method Names" at bounding box center [110, 451] width 124 height 16
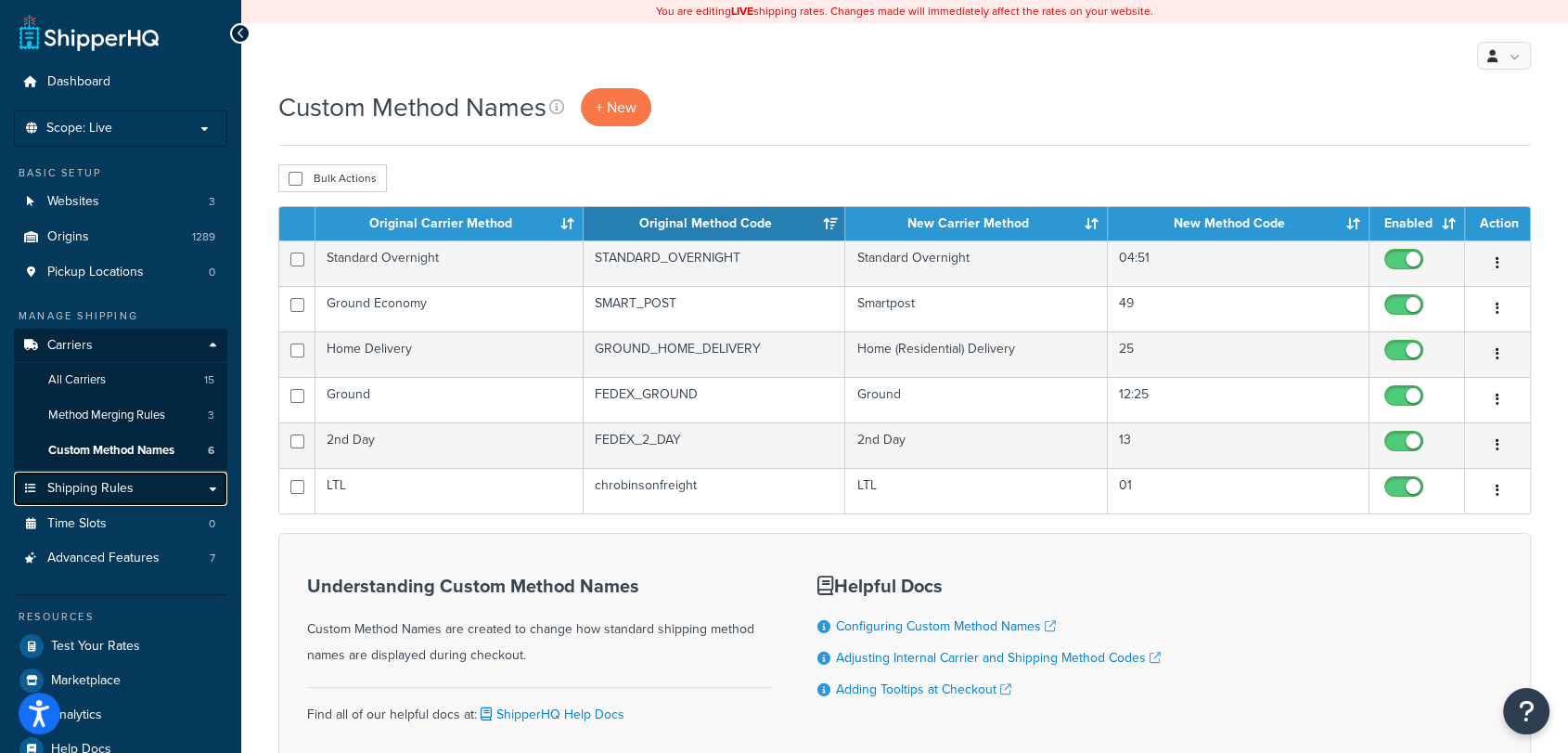
click at [116, 488] on span "Shipping Rules" at bounding box center [90, 489] width 87 height 16
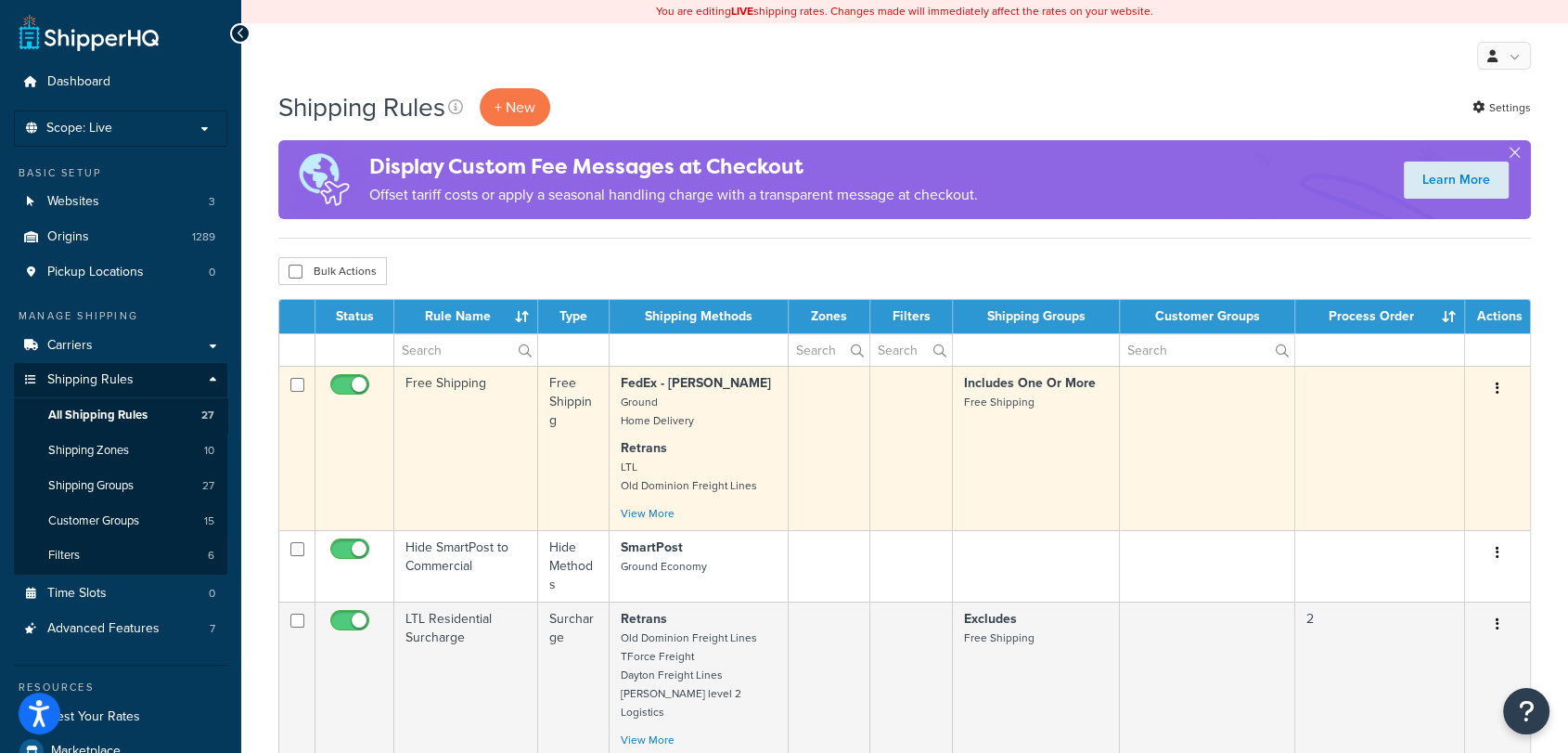
click at [466, 431] on td "Free Shipping" at bounding box center [466, 448] width 144 height 165
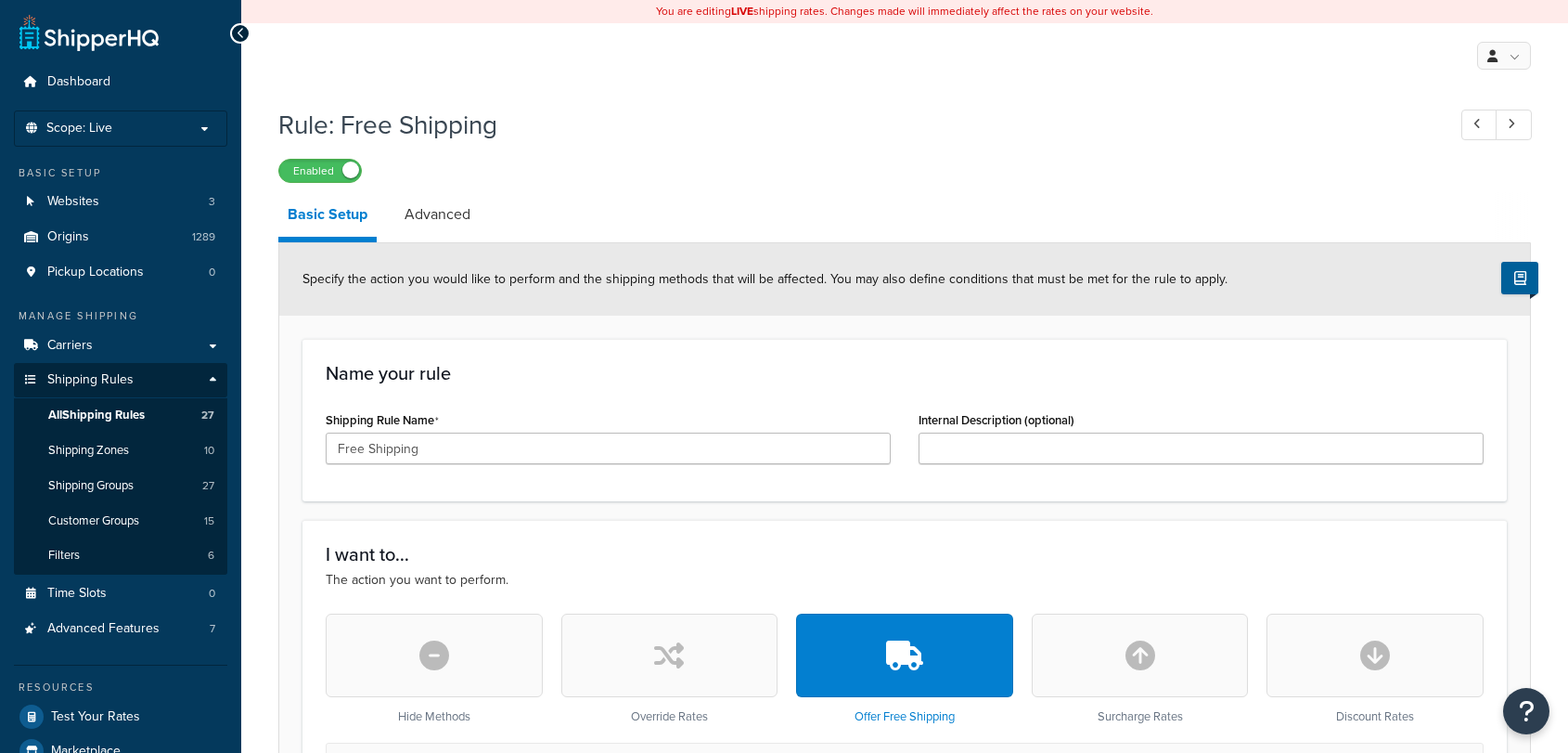
select select "SHIPPING_GROUP"
click at [449, 218] on link "Advanced" at bounding box center [437, 214] width 85 height 45
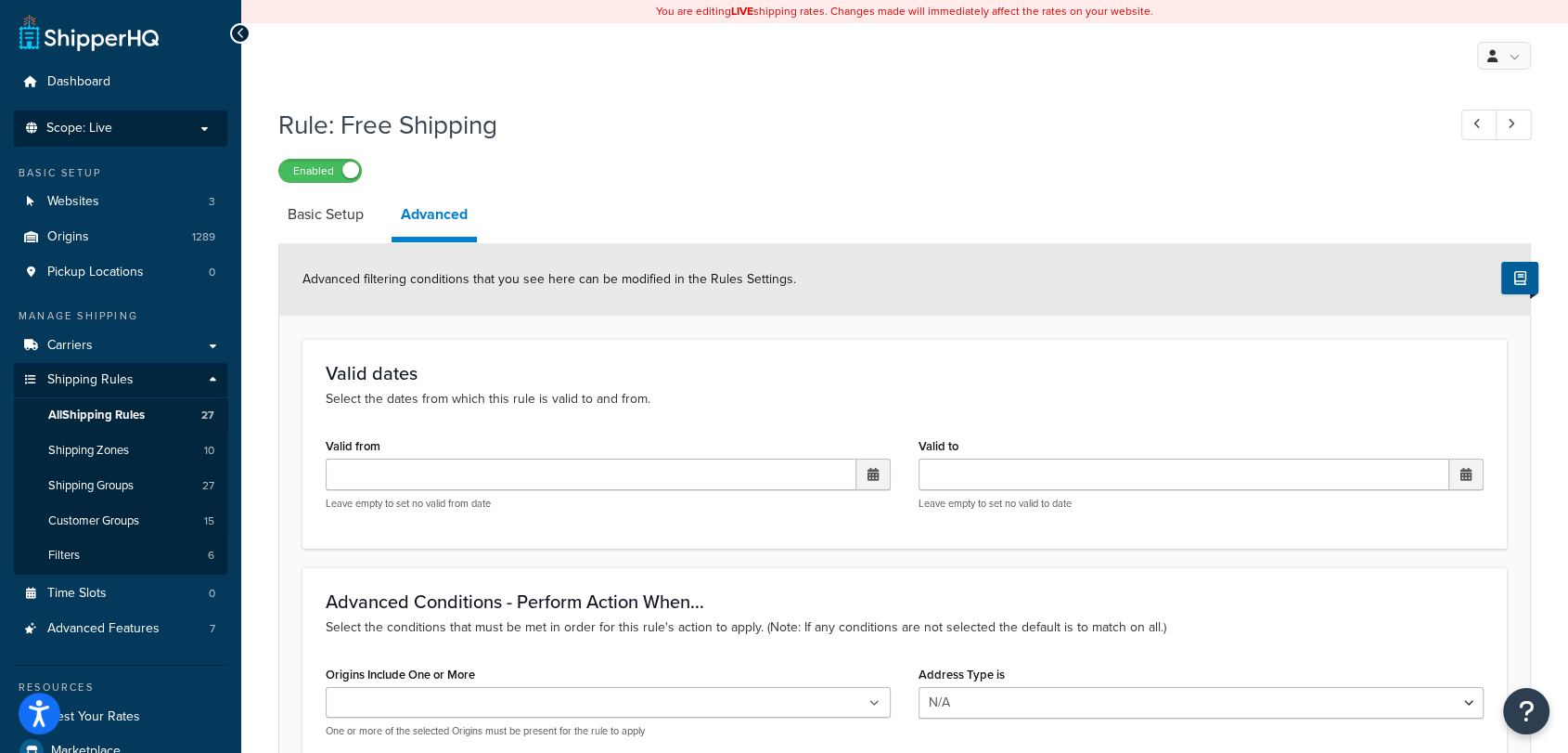
click at [124, 124] on p "Scope: Live" at bounding box center [120, 129] width 196 height 16
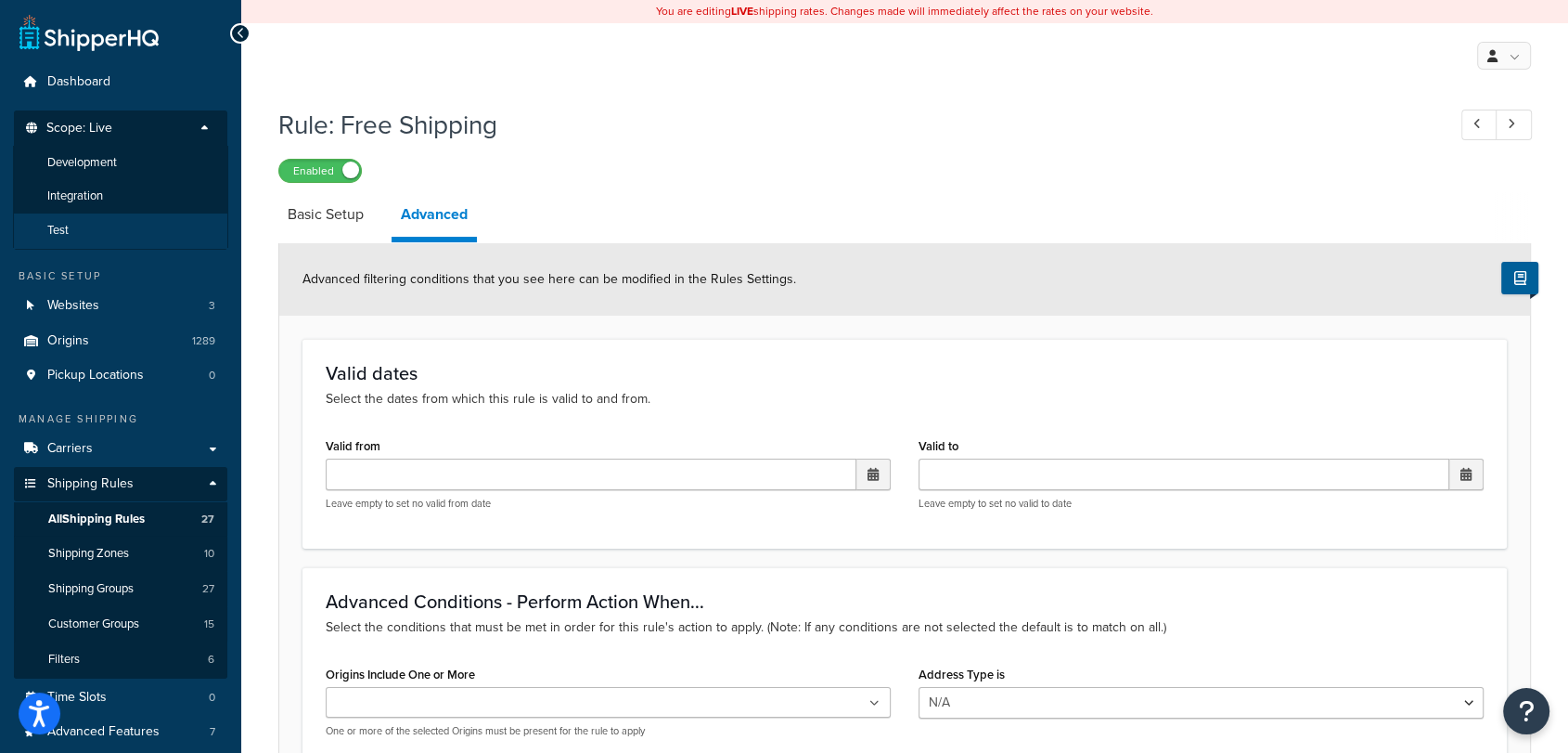
click at [75, 235] on li "Test" at bounding box center [121, 230] width 215 height 34
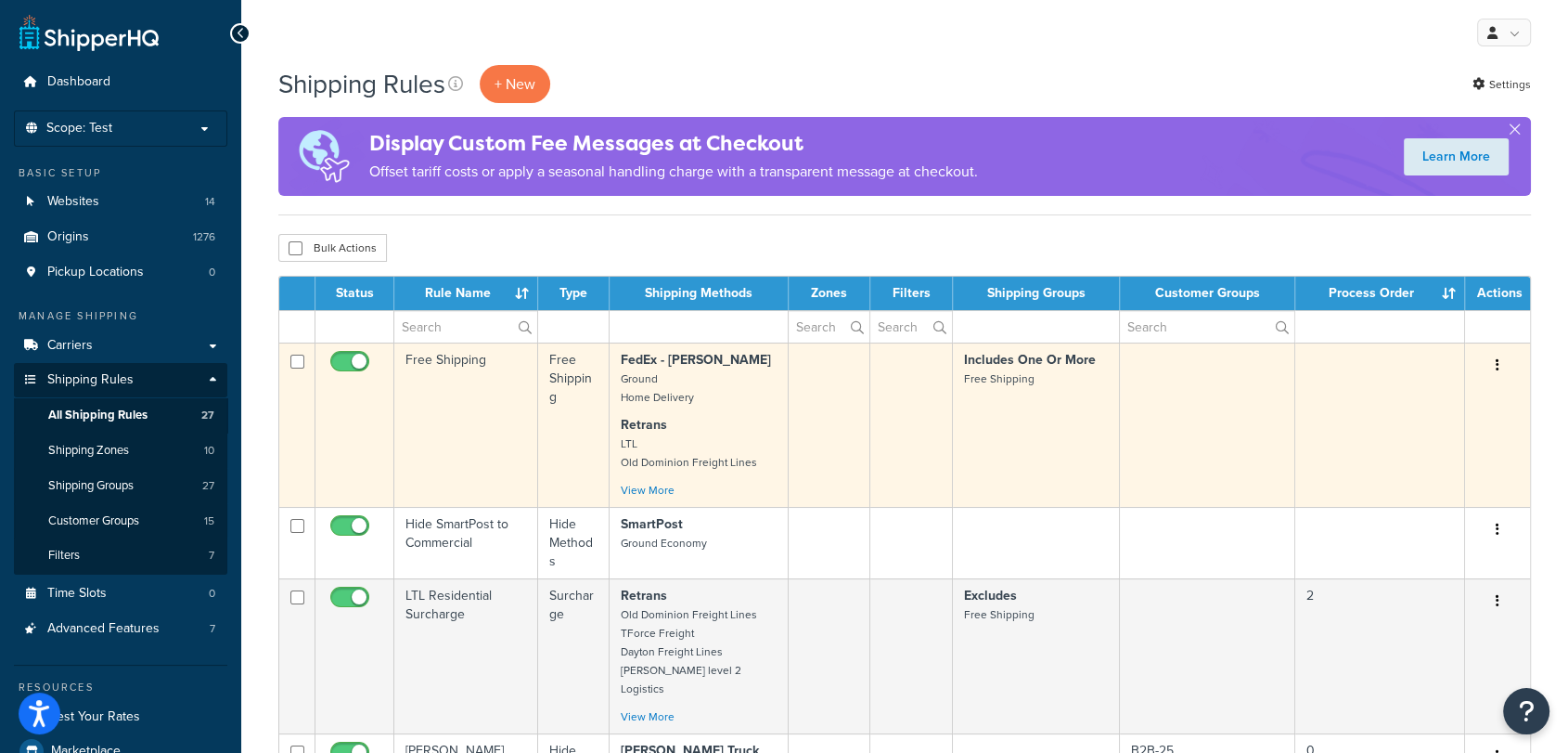
click at [465, 431] on td "Free Shipping" at bounding box center [466, 424] width 144 height 165
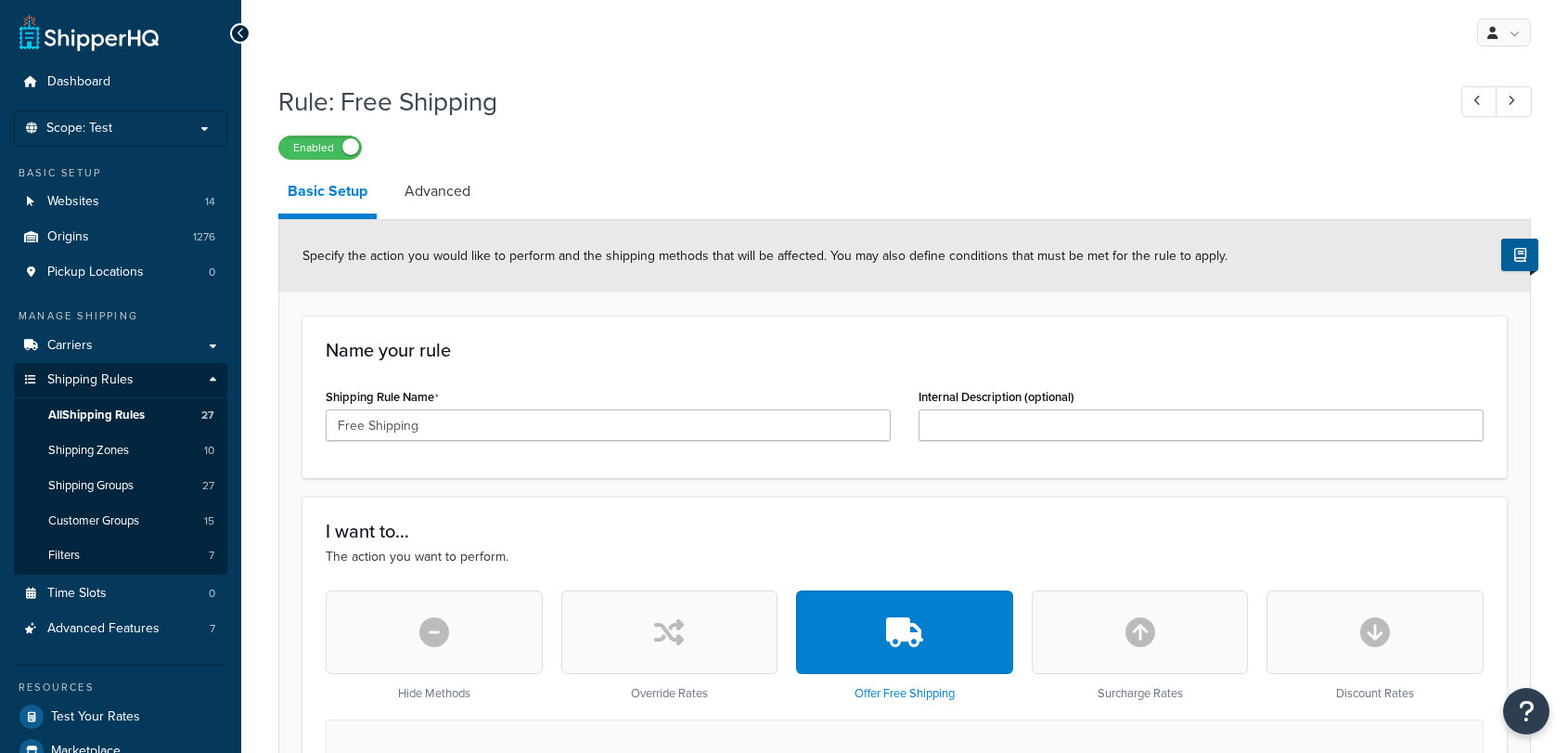
select select "SHIPPING_GROUP"
click at [473, 423] on input "Free Shipping" at bounding box center [608, 425] width 565 height 32
click at [367, 426] on input "Free Shipping" at bounding box center [608, 425] width 565 height 32
type input "Shipping"
click at [422, 193] on link "Advanced" at bounding box center [437, 190] width 85 height 45
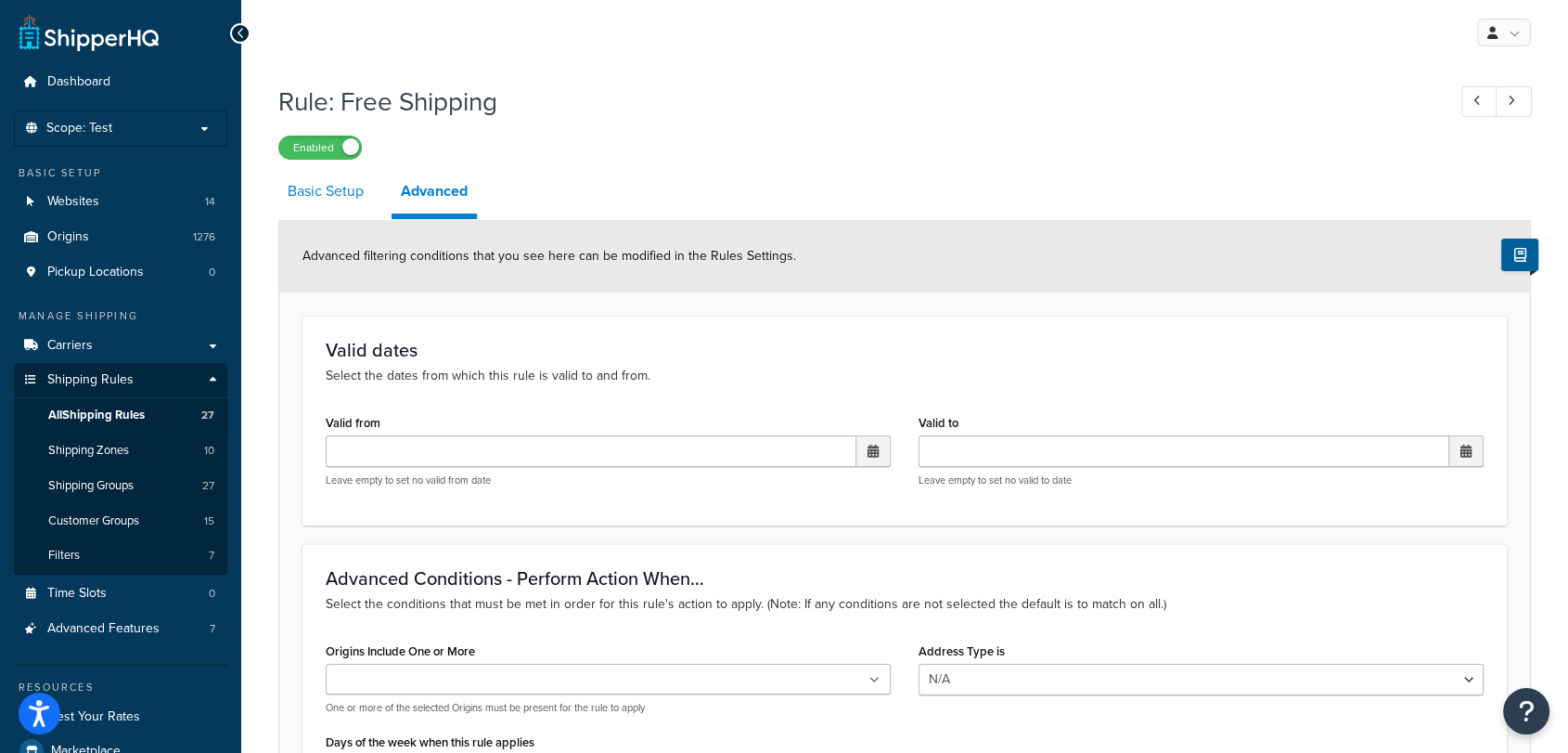
click at [341, 194] on link "Basic Setup" at bounding box center [325, 190] width 95 height 45
select select "SHIPPING_GROUP"
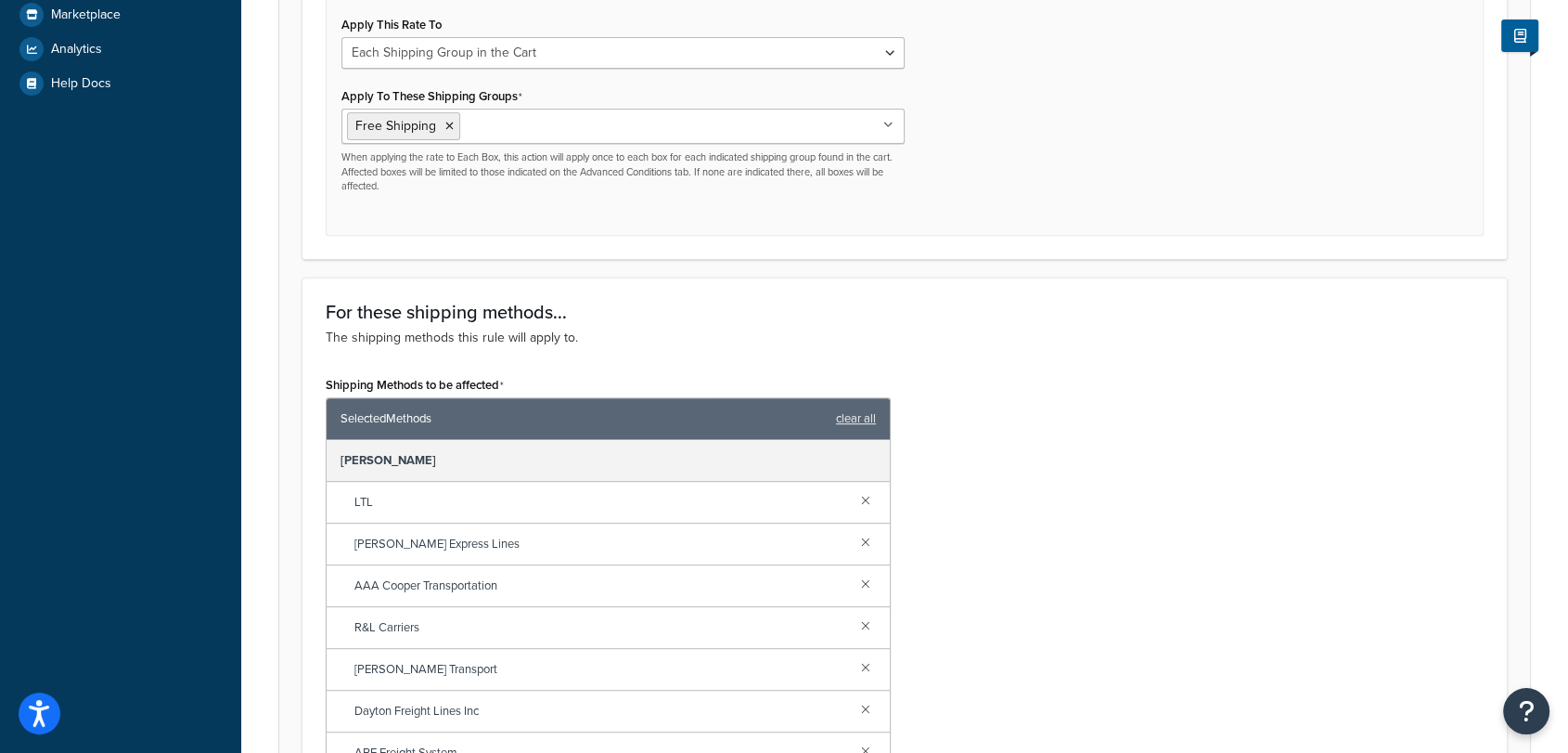
scroll to position [1367, 0]
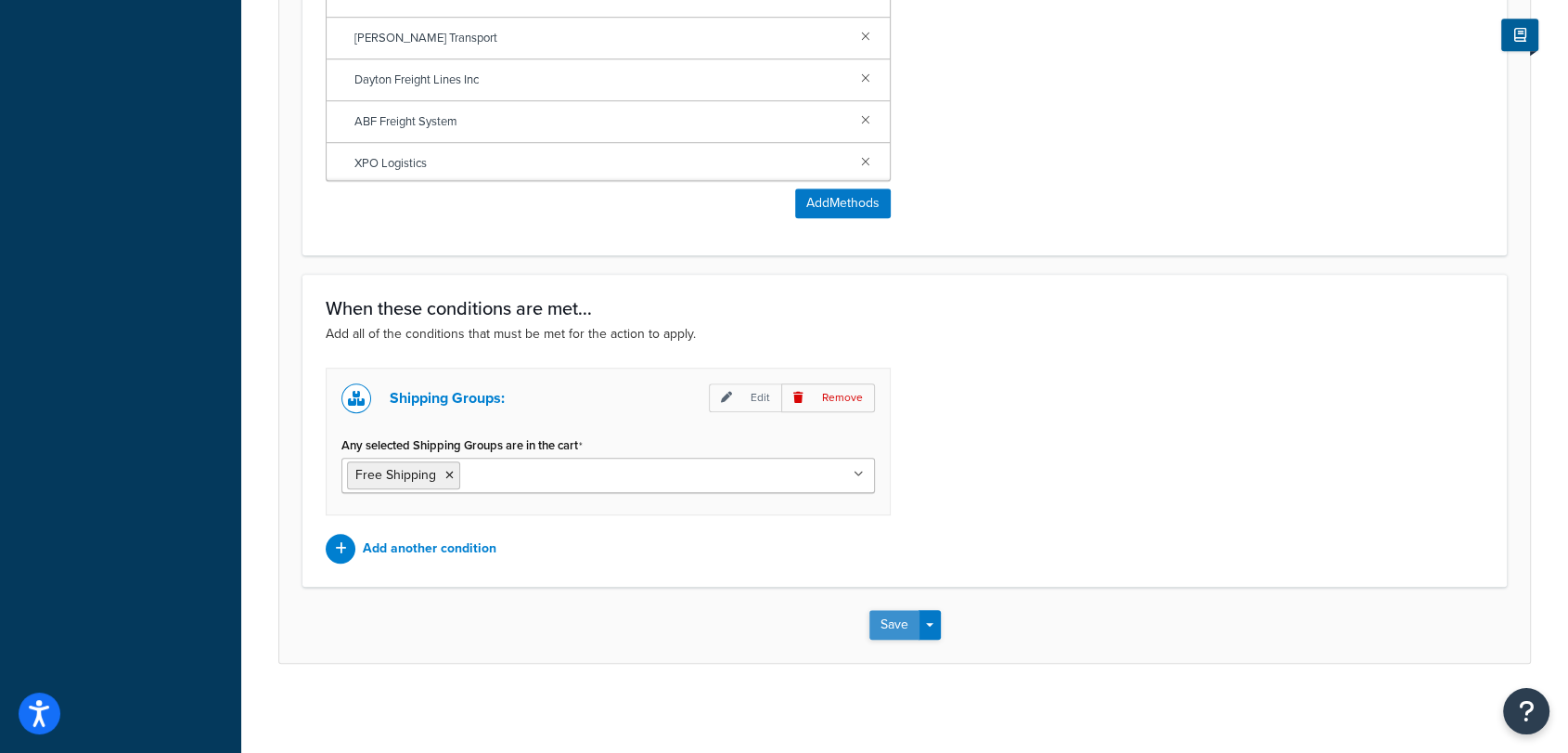
click at [888, 618] on button "Save" at bounding box center [894, 624] width 50 height 30
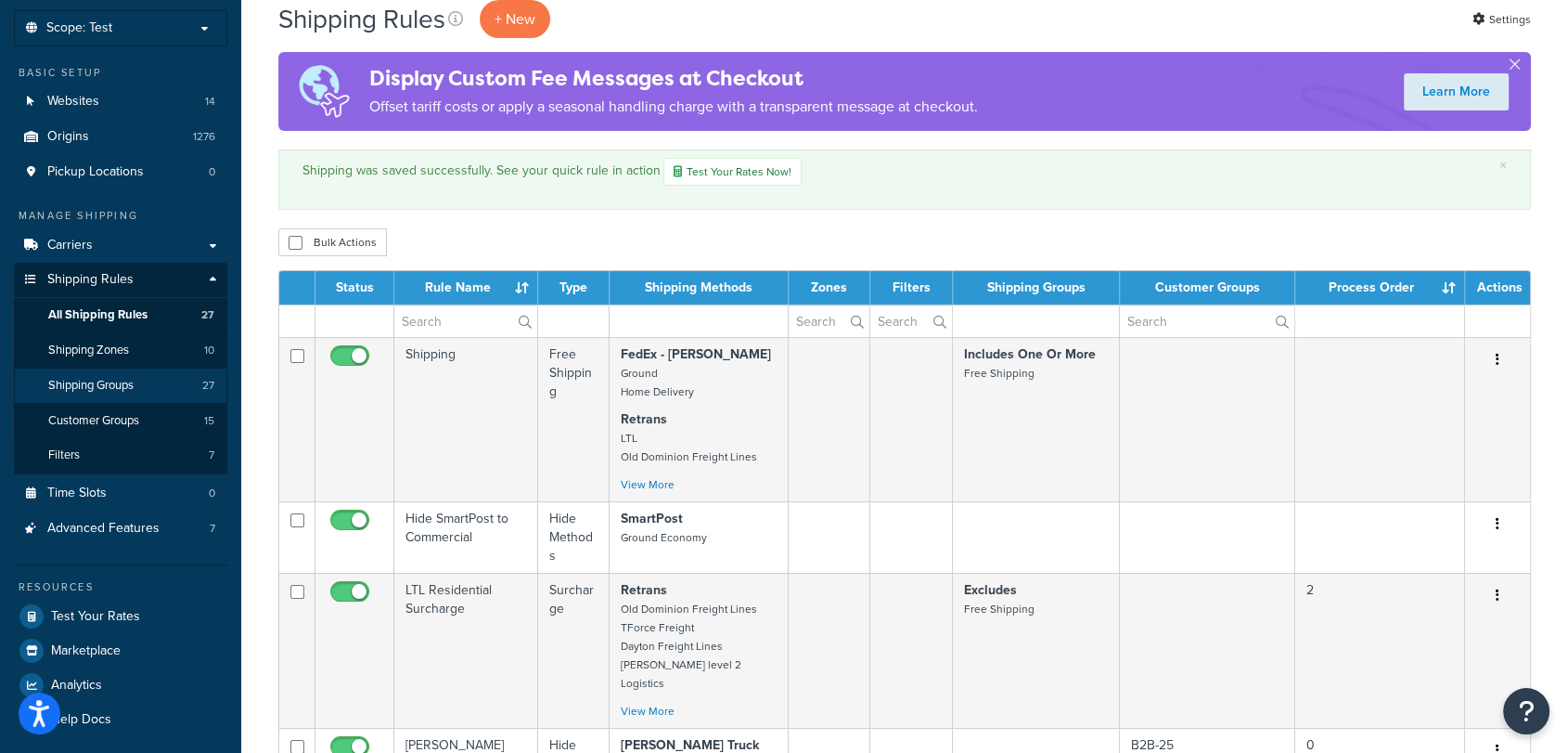
scroll to position [309, 0]
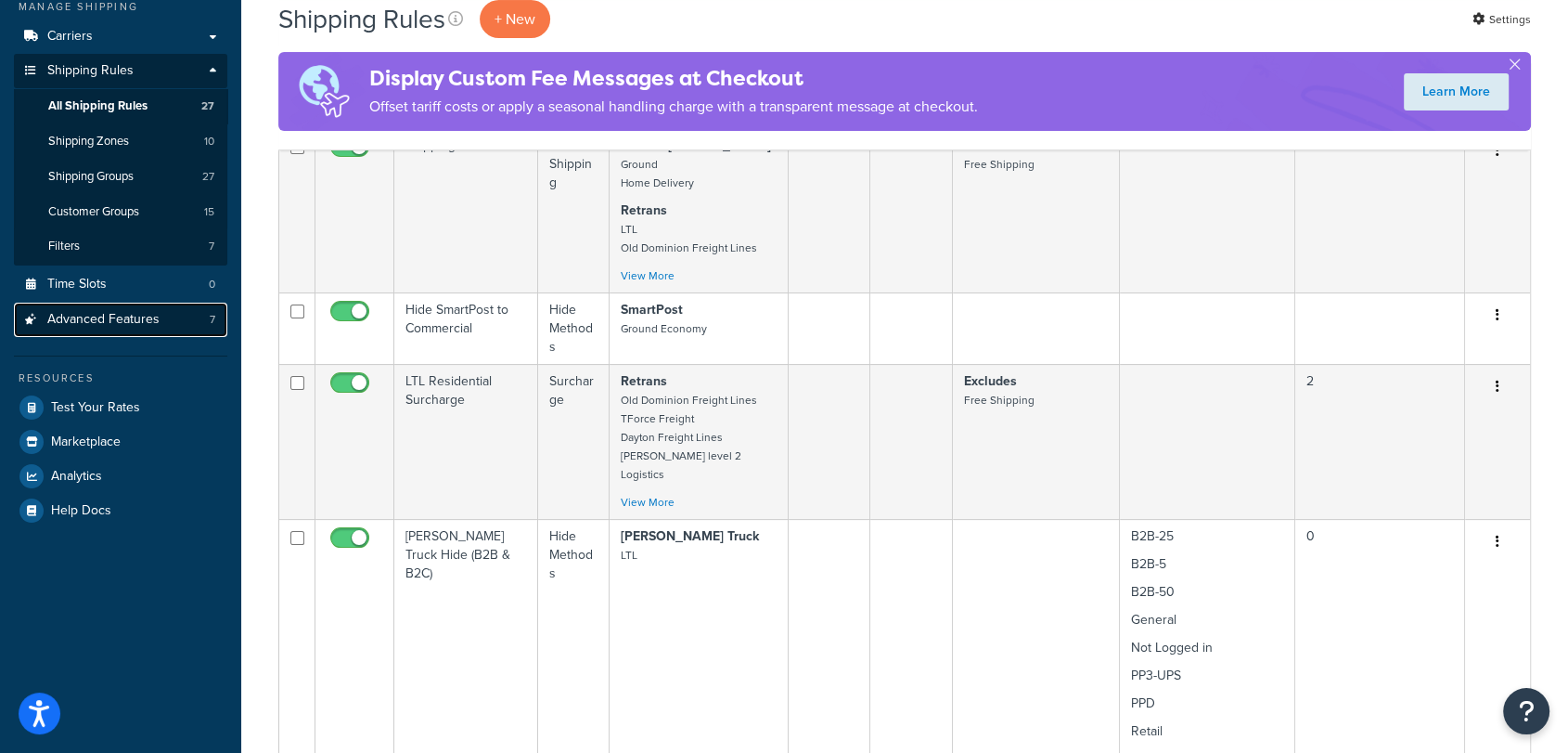
click at [135, 319] on span "Advanced Features" at bounding box center [103, 320] width 113 height 16
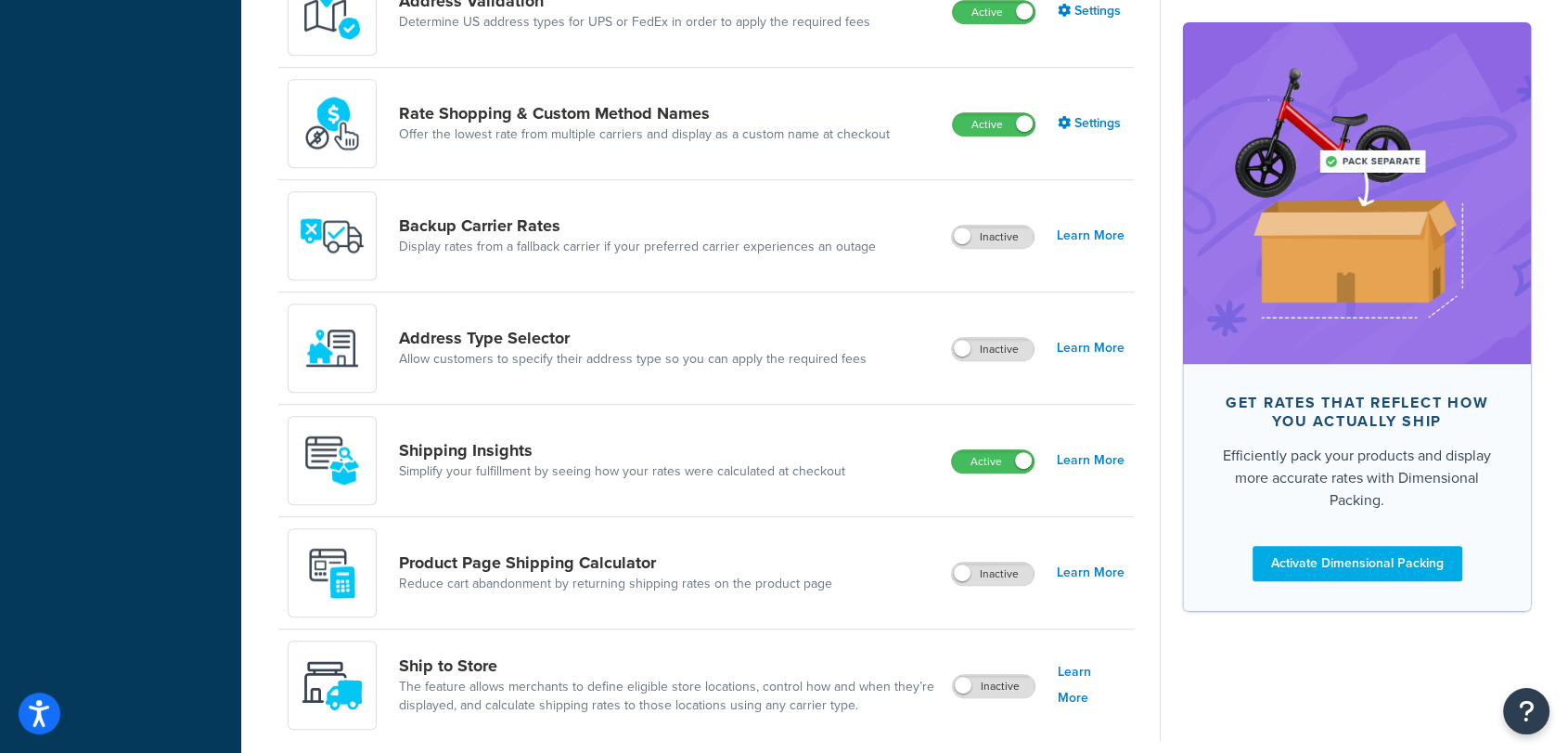
scroll to position [866, 0]
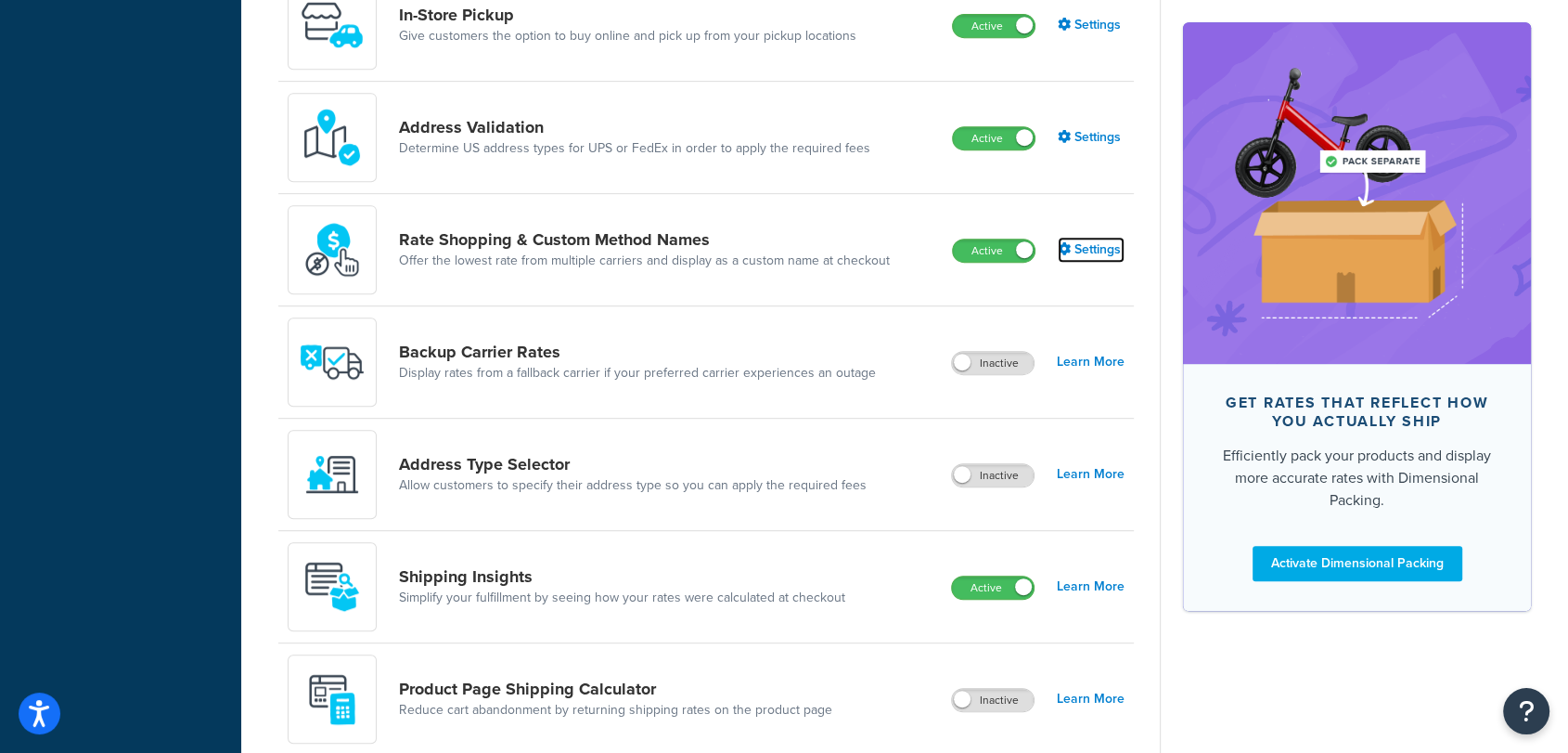
click at [1085, 251] on link "Settings" at bounding box center [1091, 249] width 67 height 26
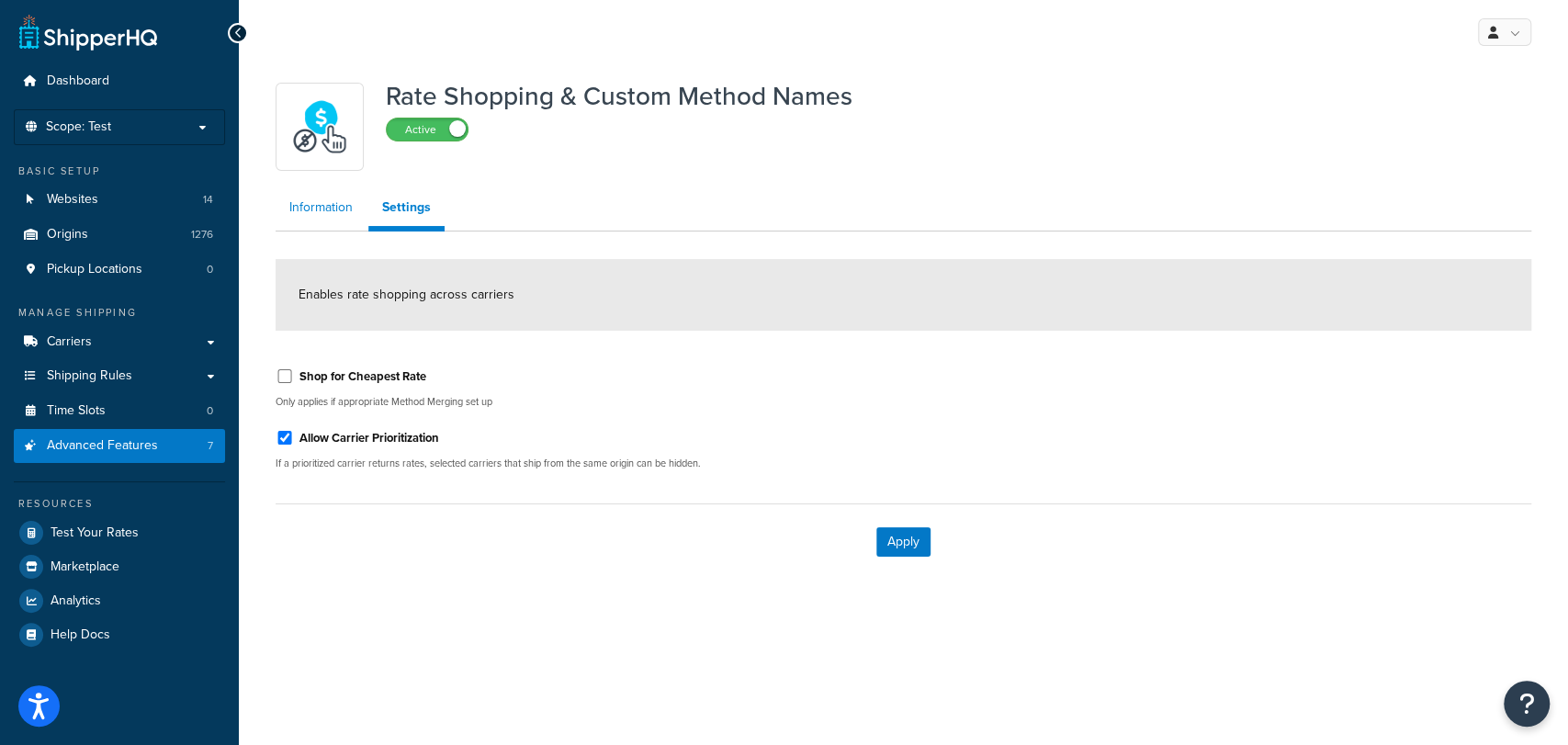
click at [313, 200] on link "Information" at bounding box center [321, 207] width 91 height 37
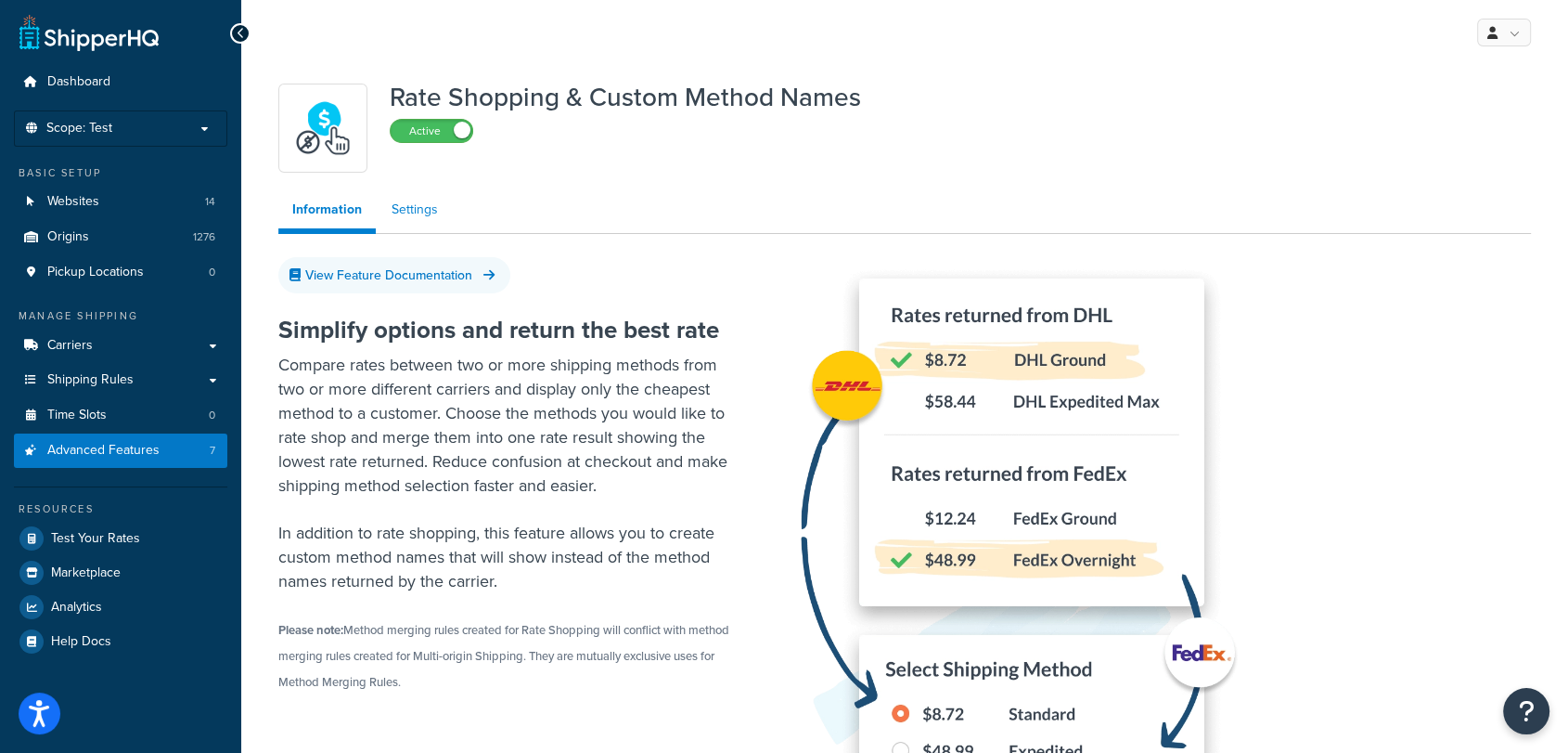
click at [407, 205] on link "Settings" at bounding box center [415, 209] width 74 height 37
